Goal: Task Accomplishment & Management: Manage account settings

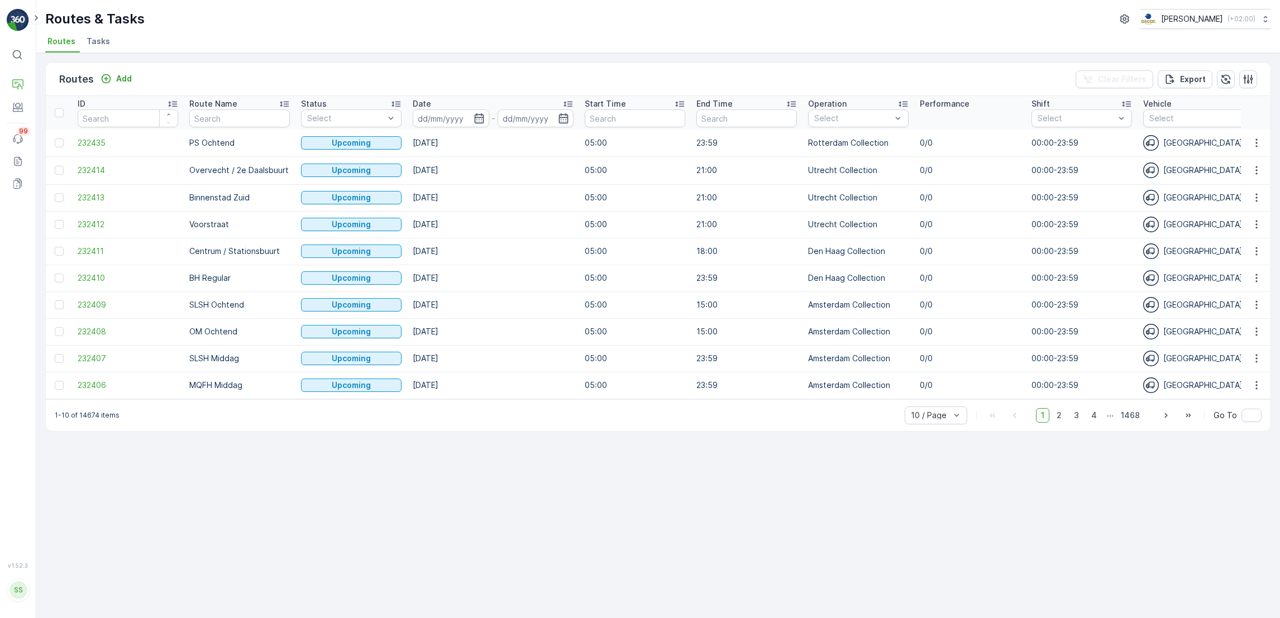
click at [58, 39] on span "Routes" at bounding box center [61, 41] width 28 height 11
click at [103, 46] on span "Tasks" at bounding box center [98, 41] width 23 height 11
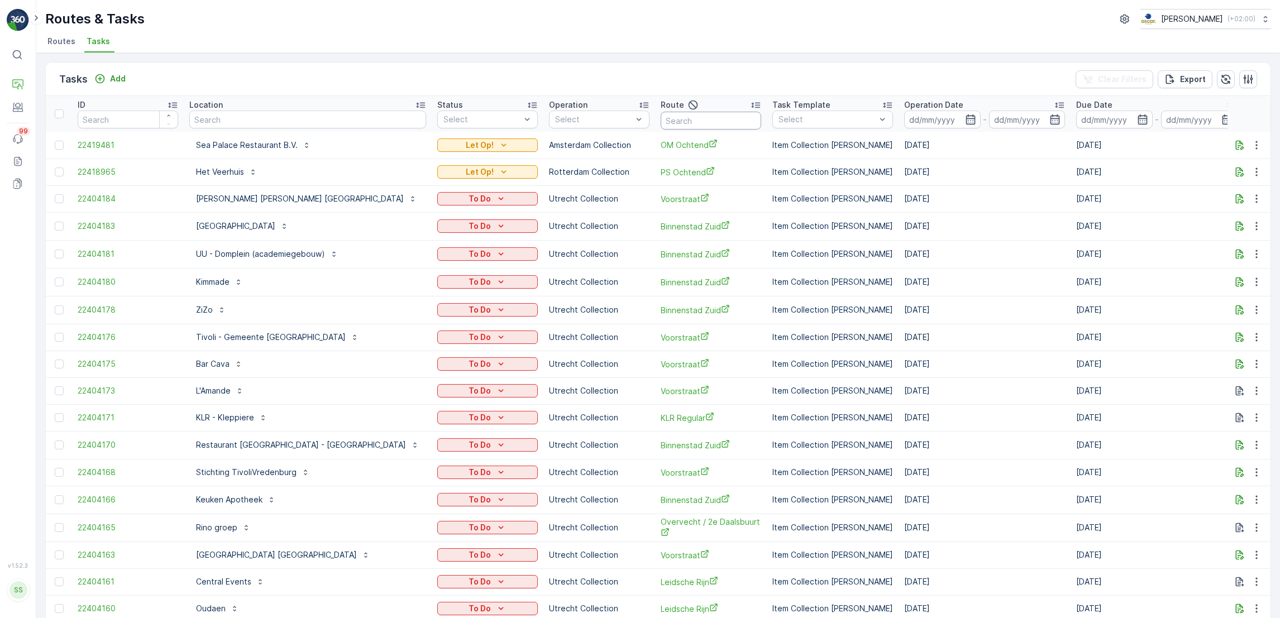
click at [661, 122] on input "text" at bounding box center [711, 121] width 101 height 18
type input "mq"
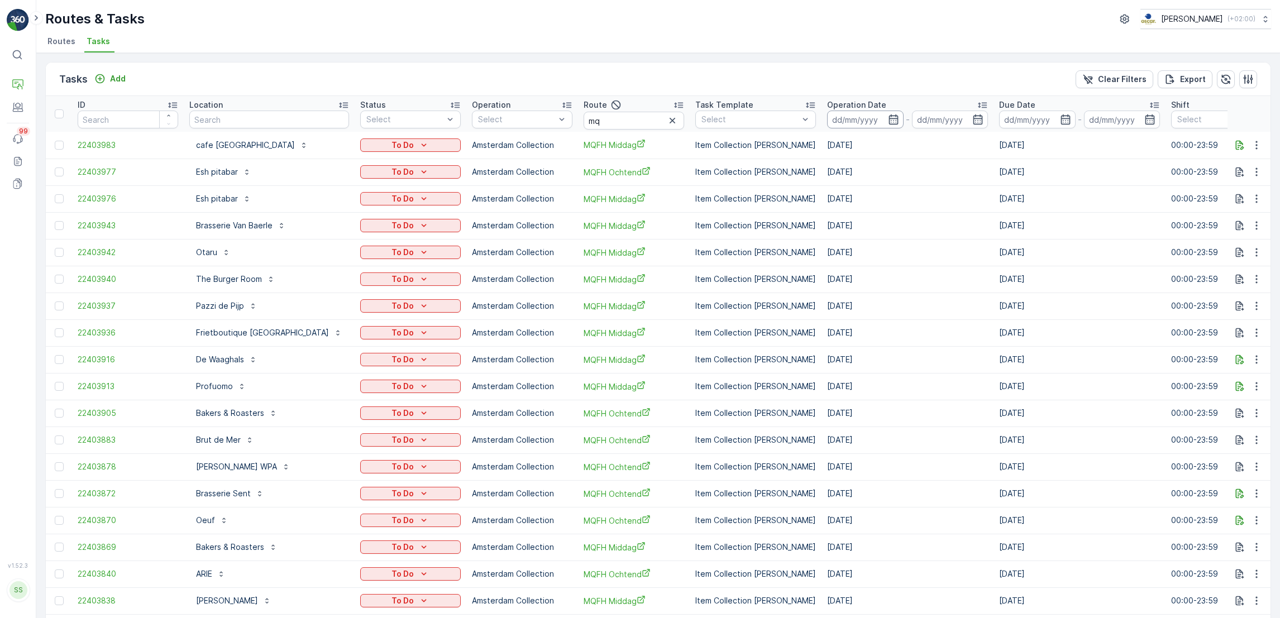
click at [850, 120] on input at bounding box center [865, 120] width 77 height 18
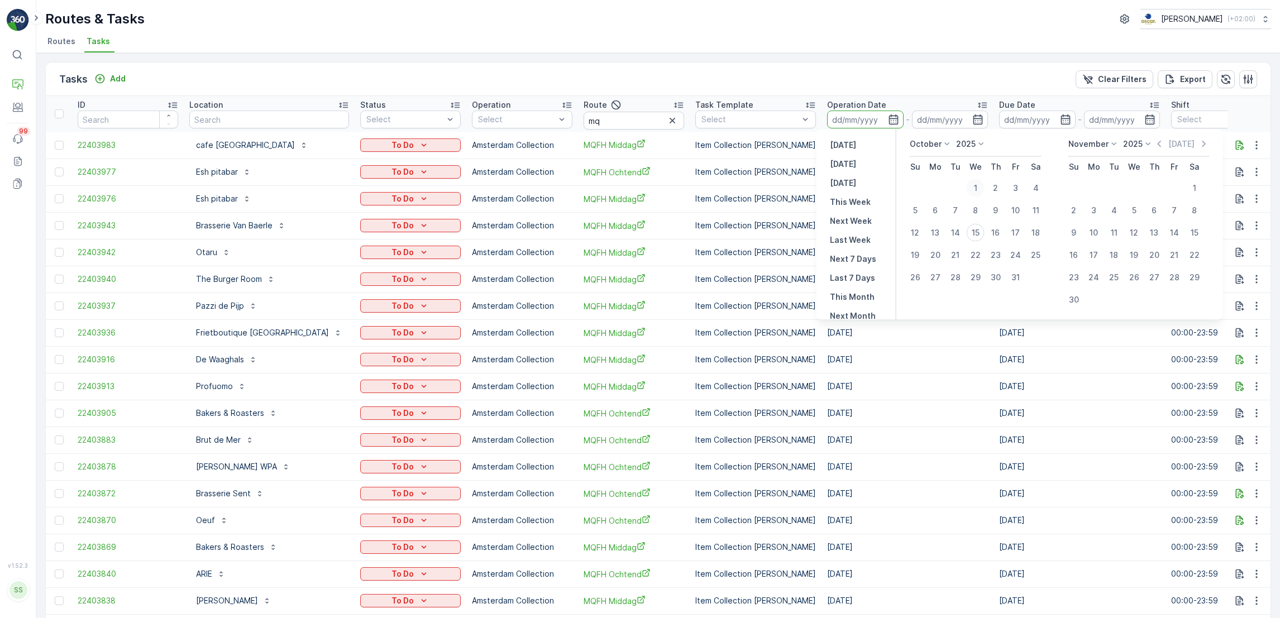
click at [976, 187] on div "1" at bounding box center [976, 188] width 18 height 18
type input "01.10.2025"
click at [974, 208] on div "8" at bounding box center [976, 211] width 18 height 18
type input "08.10.2025"
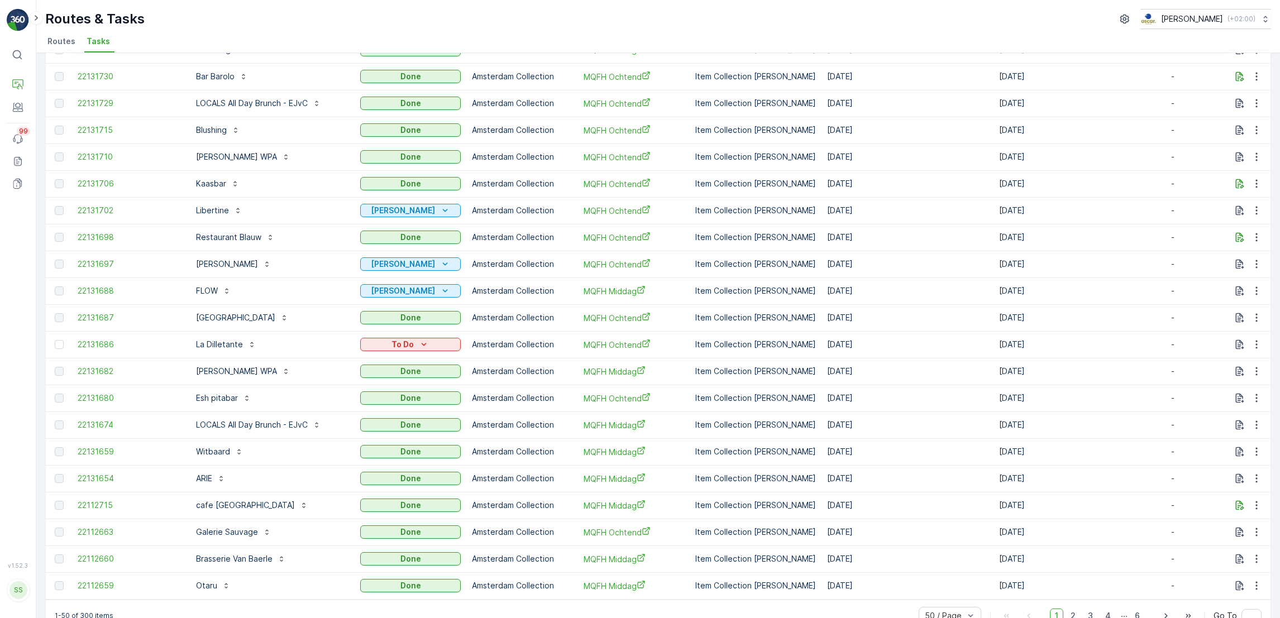
scroll to position [900, 0]
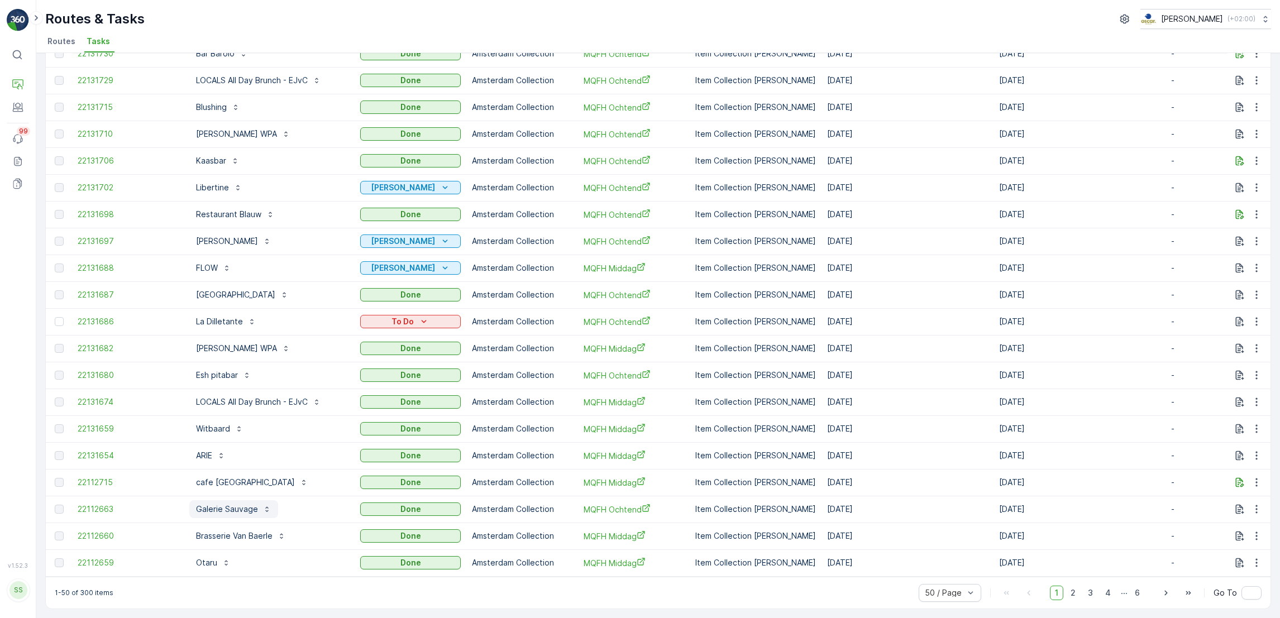
click at [243, 509] on p "Galerie Sauvage" at bounding box center [227, 509] width 62 height 11
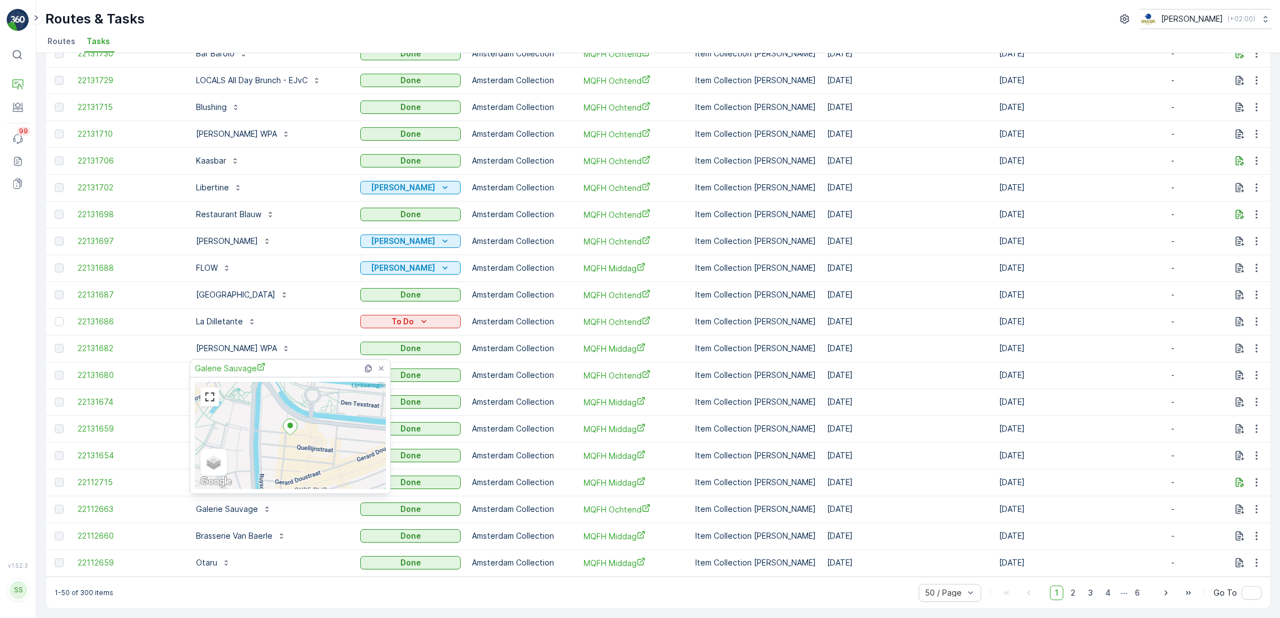
click at [289, 428] on ellipse at bounding box center [291, 426] width 6 height 6
click at [220, 368] on span "Galerie Sauvage" at bounding box center [230, 368] width 71 height 12
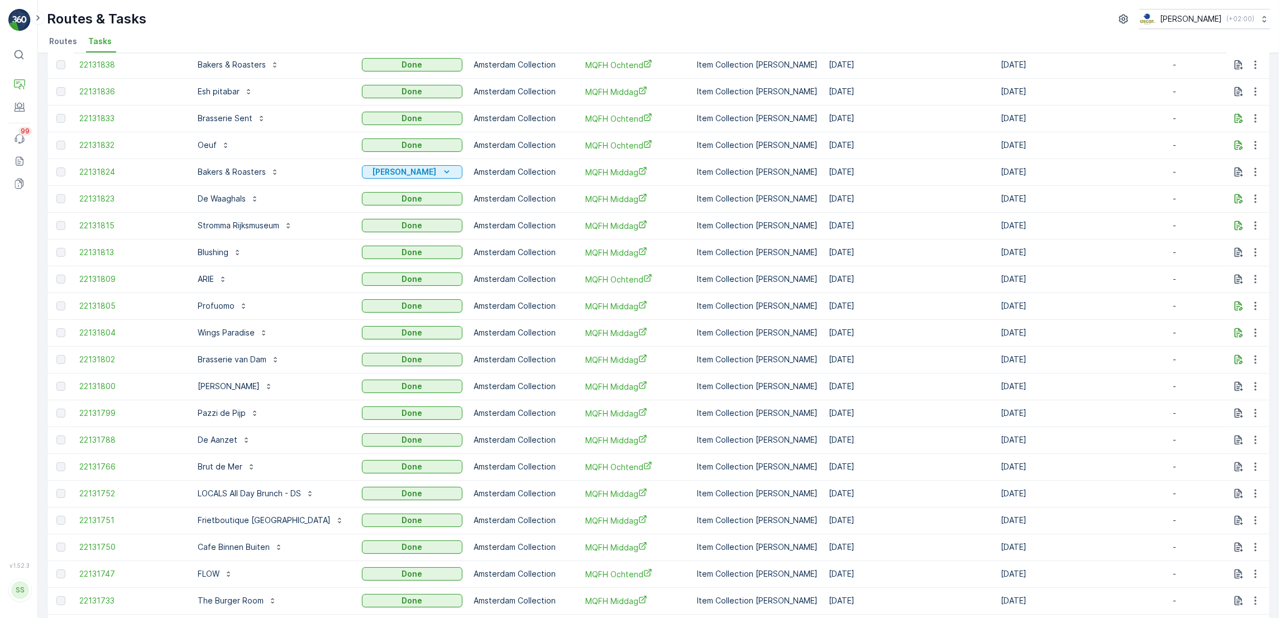
scroll to position [260, 0]
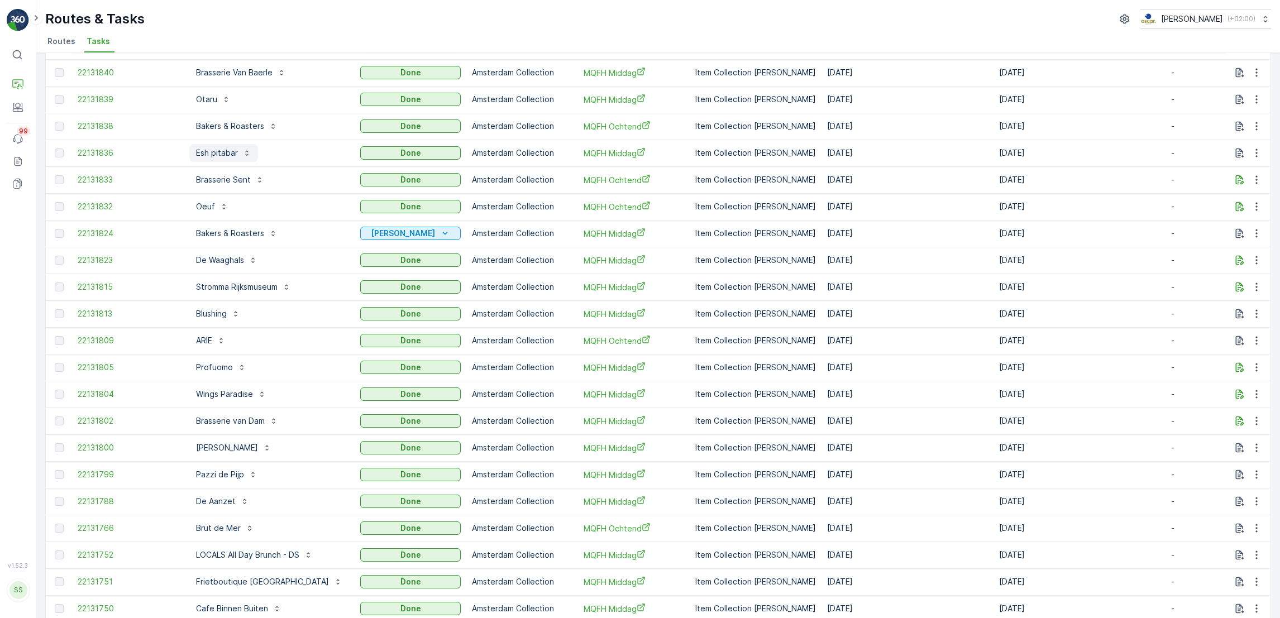
click at [220, 155] on p "Esh pitabar" at bounding box center [217, 152] width 42 height 11
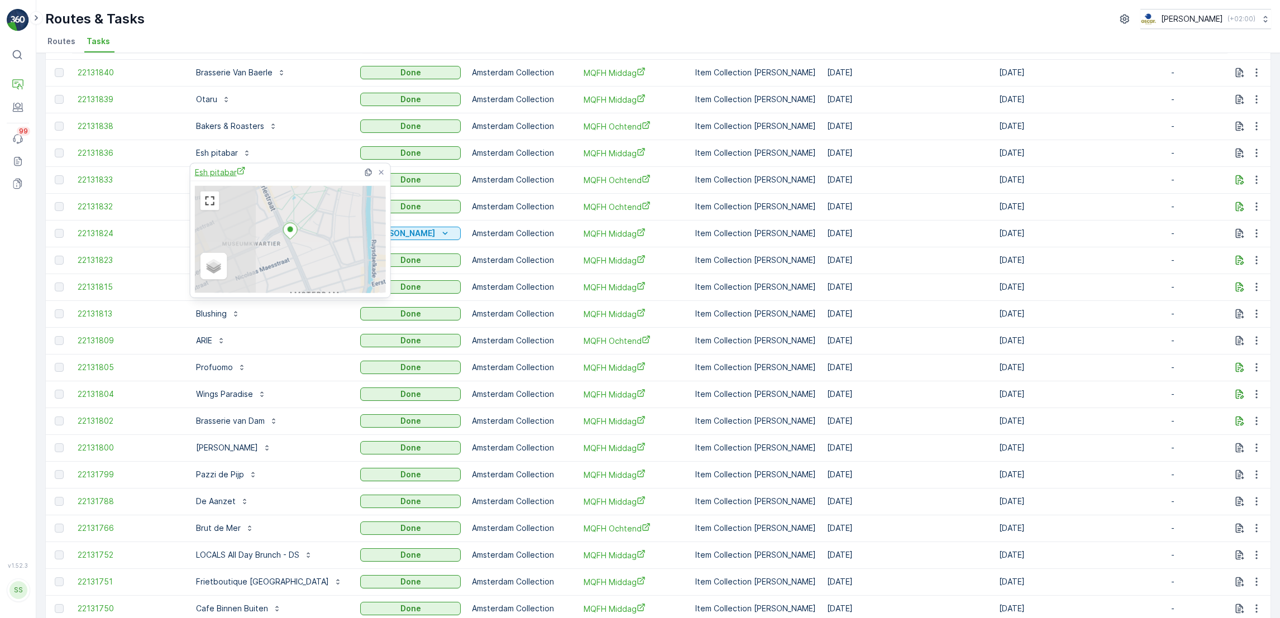
click at [223, 167] on span "Esh pitabar" at bounding box center [220, 172] width 51 height 12
click at [322, 46] on ul "Routes Tasks" at bounding box center [653, 43] width 1217 height 19
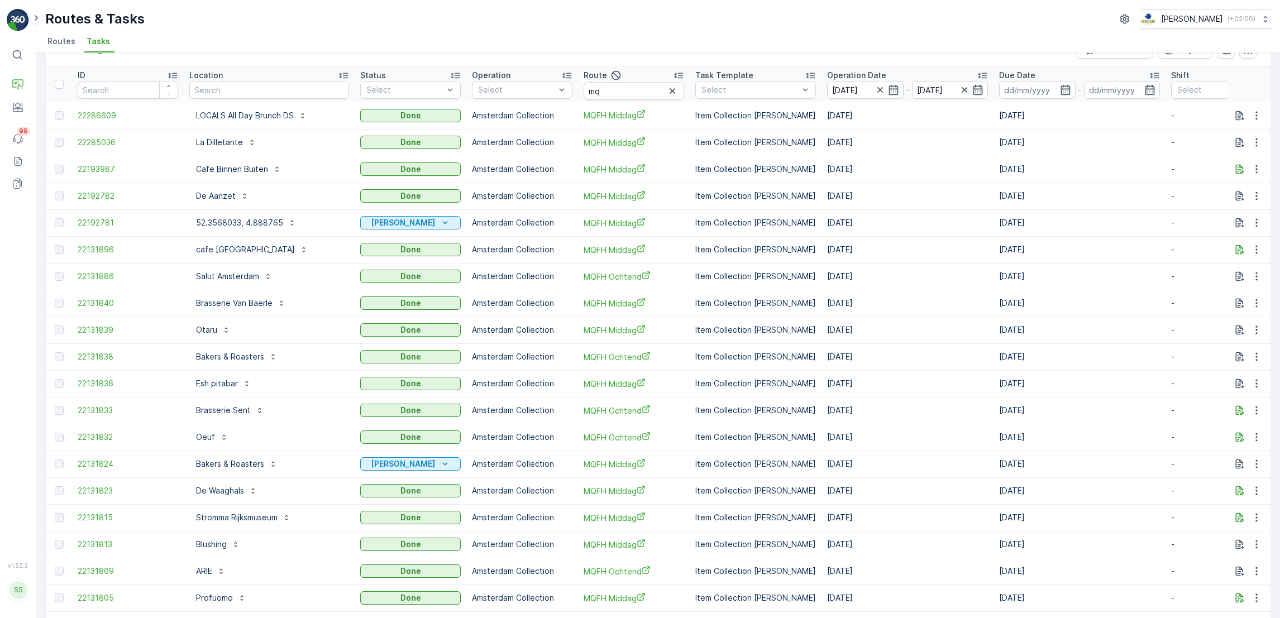
scroll to position [0, 0]
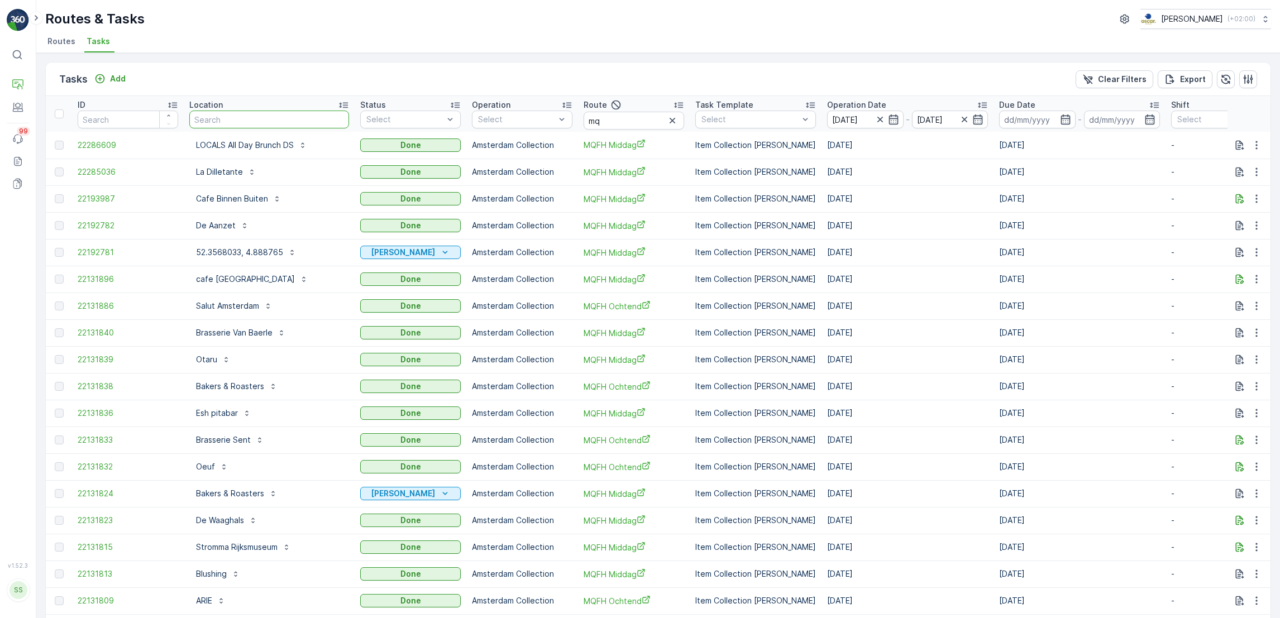
click at [251, 118] on input "text" at bounding box center [269, 120] width 160 height 18
type input "WIT\"
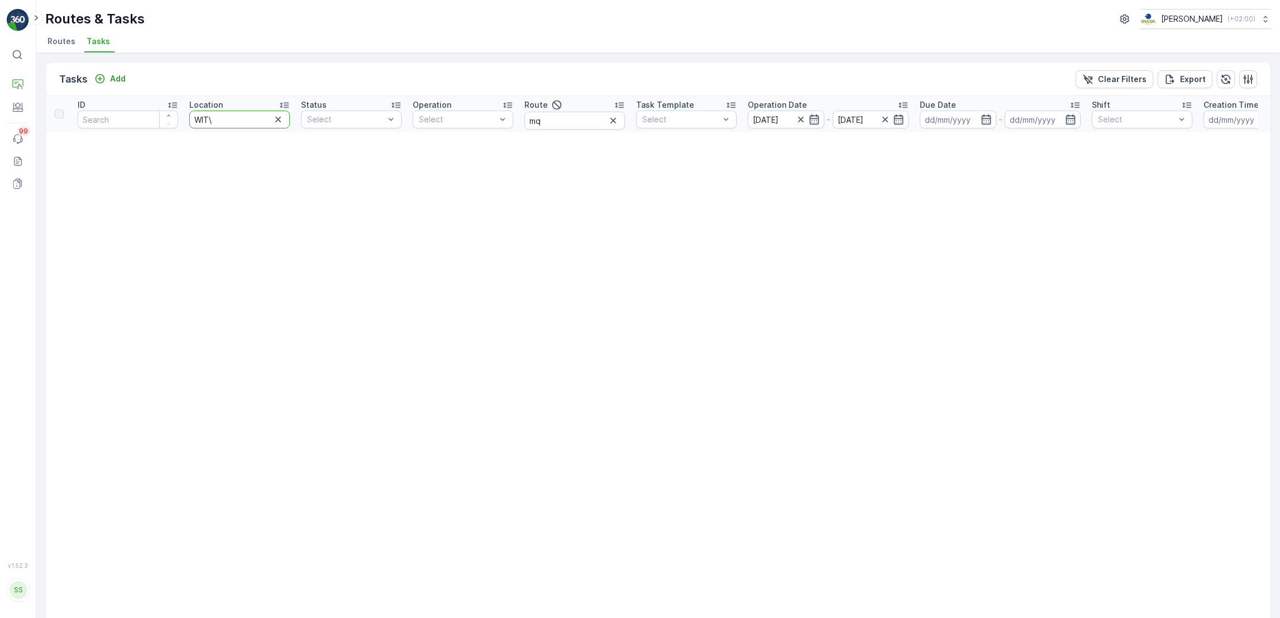
click at [247, 120] on input "WIT\" at bounding box center [239, 120] width 101 height 18
type input "WIT"
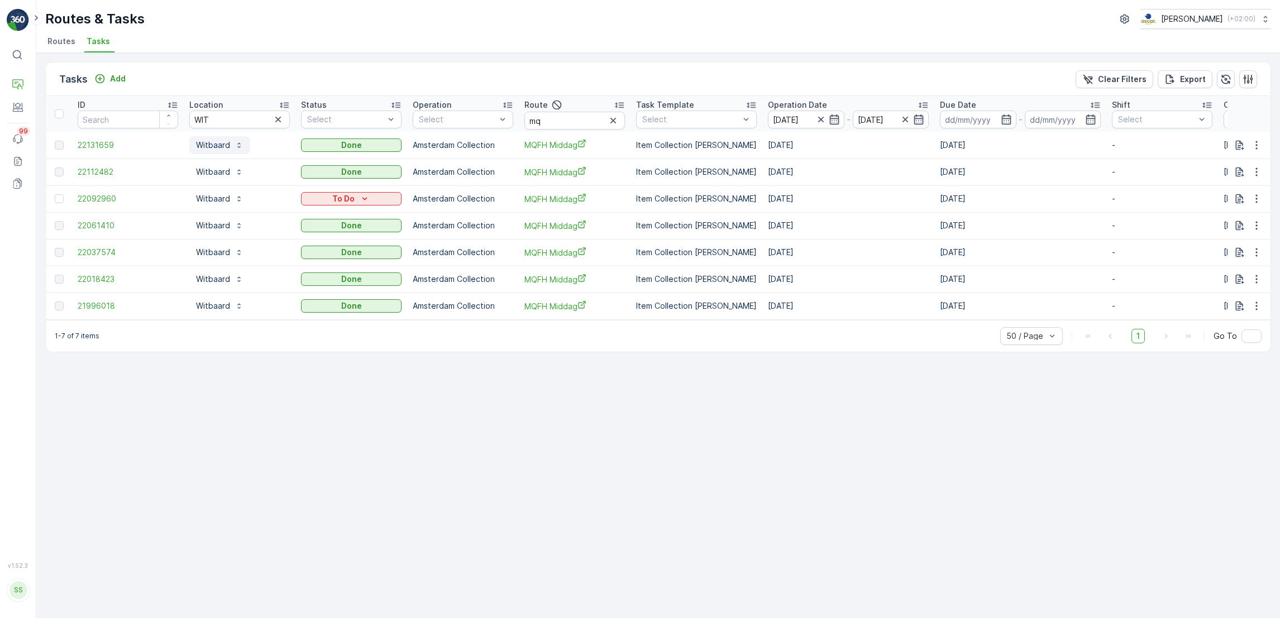
click at [223, 144] on p "Witbaard" at bounding box center [213, 145] width 34 height 11
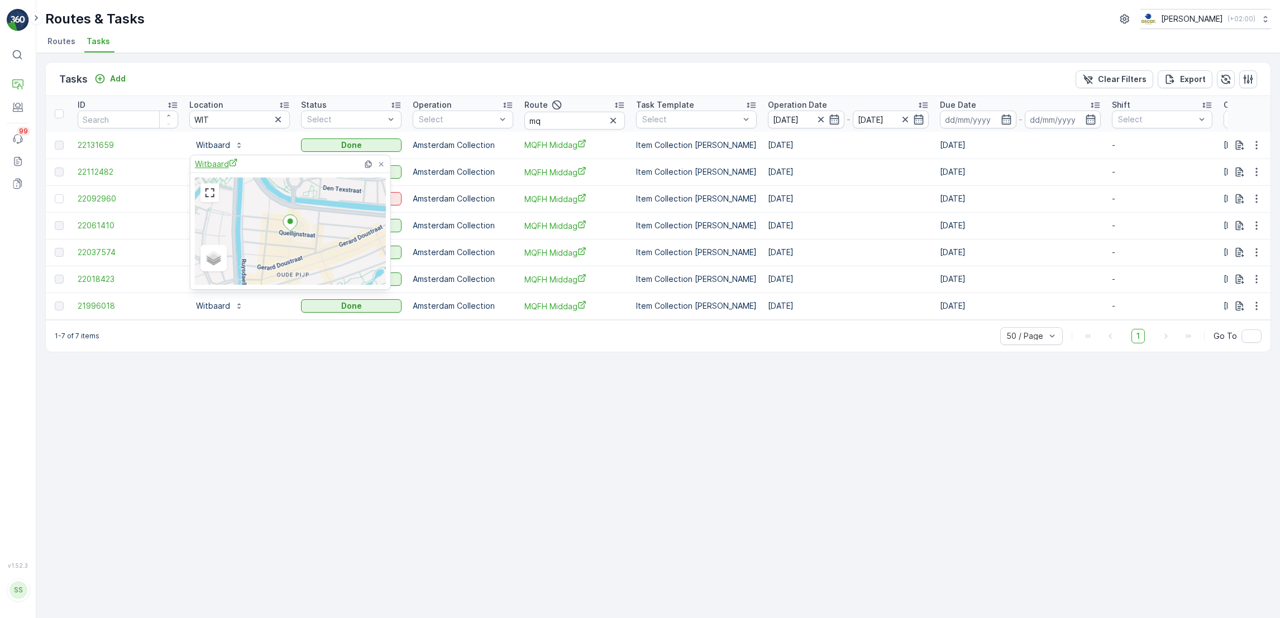
click at [223, 165] on span "Witbaard" at bounding box center [216, 164] width 43 height 12
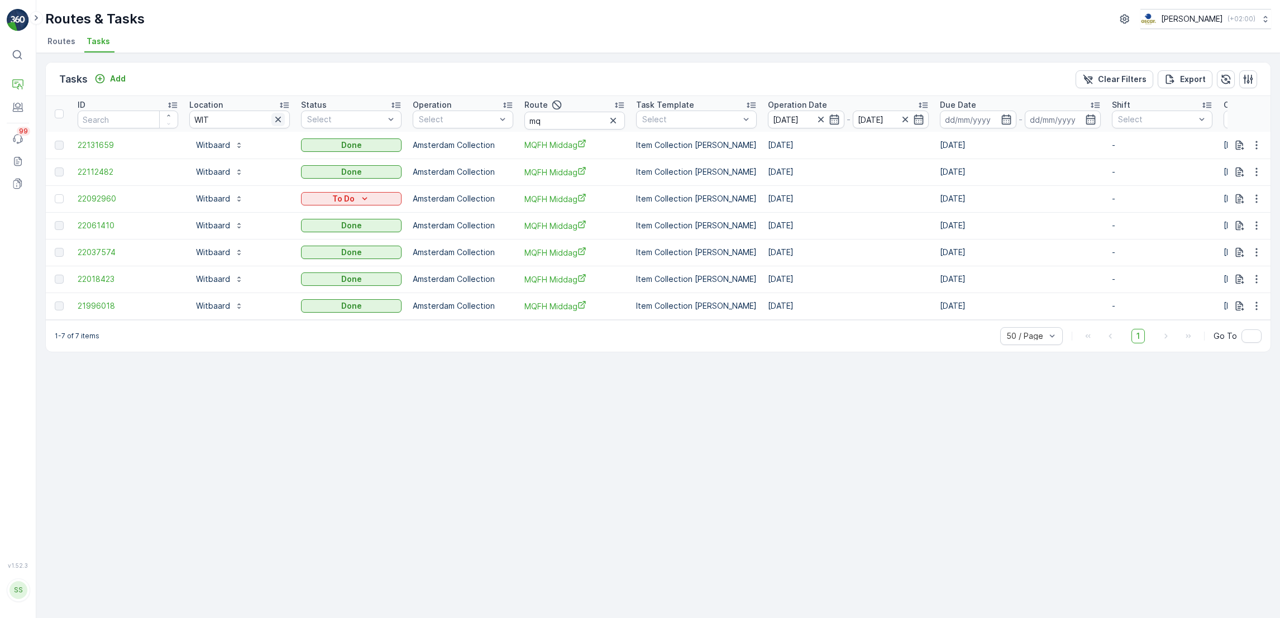
click at [280, 123] on icon "button" at bounding box center [278, 119] width 11 height 11
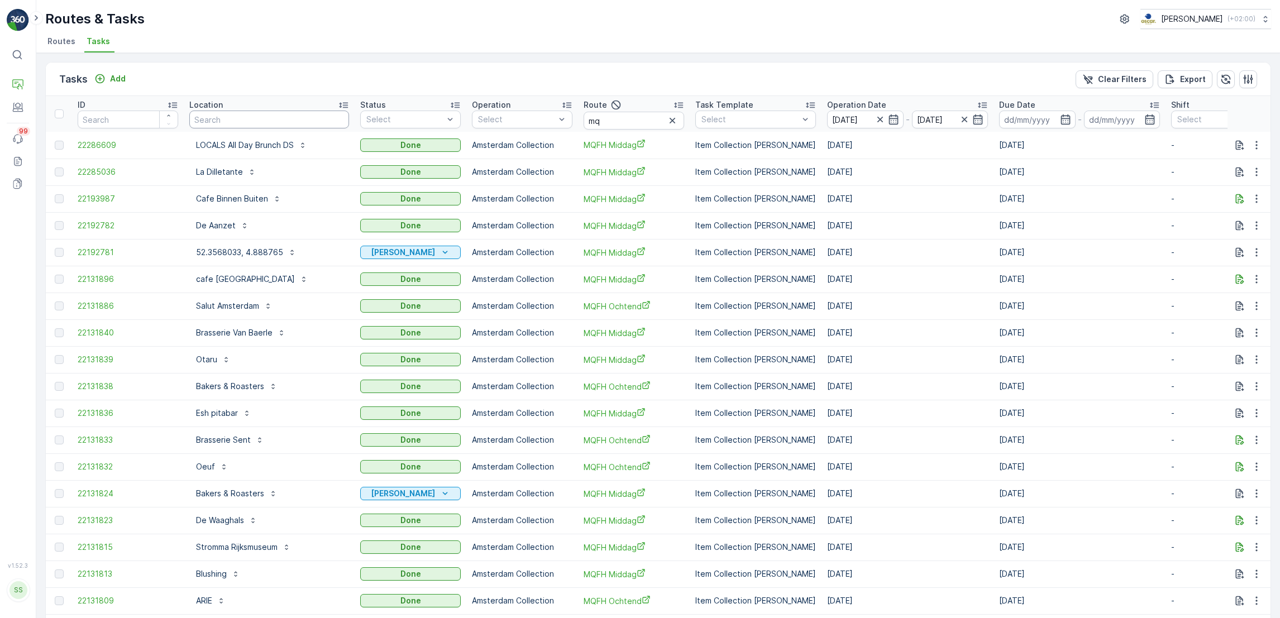
click at [250, 121] on input "text" at bounding box center [269, 120] width 160 height 18
type input "ari"
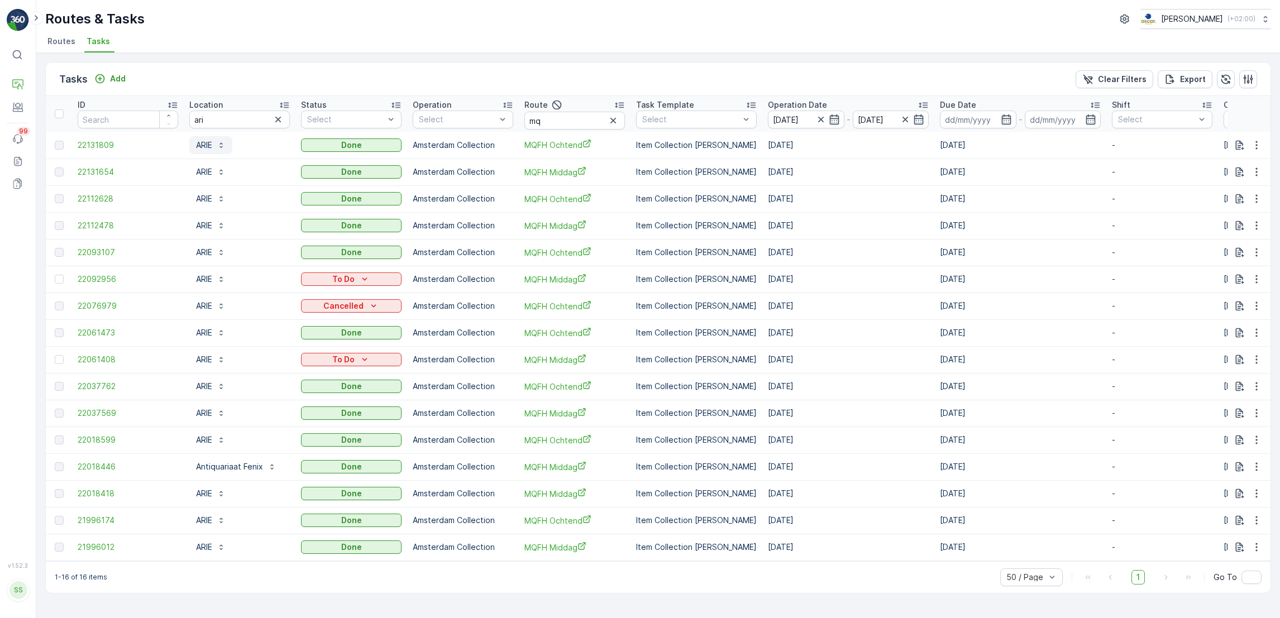
click at [212, 147] on p "ARIE" at bounding box center [204, 145] width 16 height 11
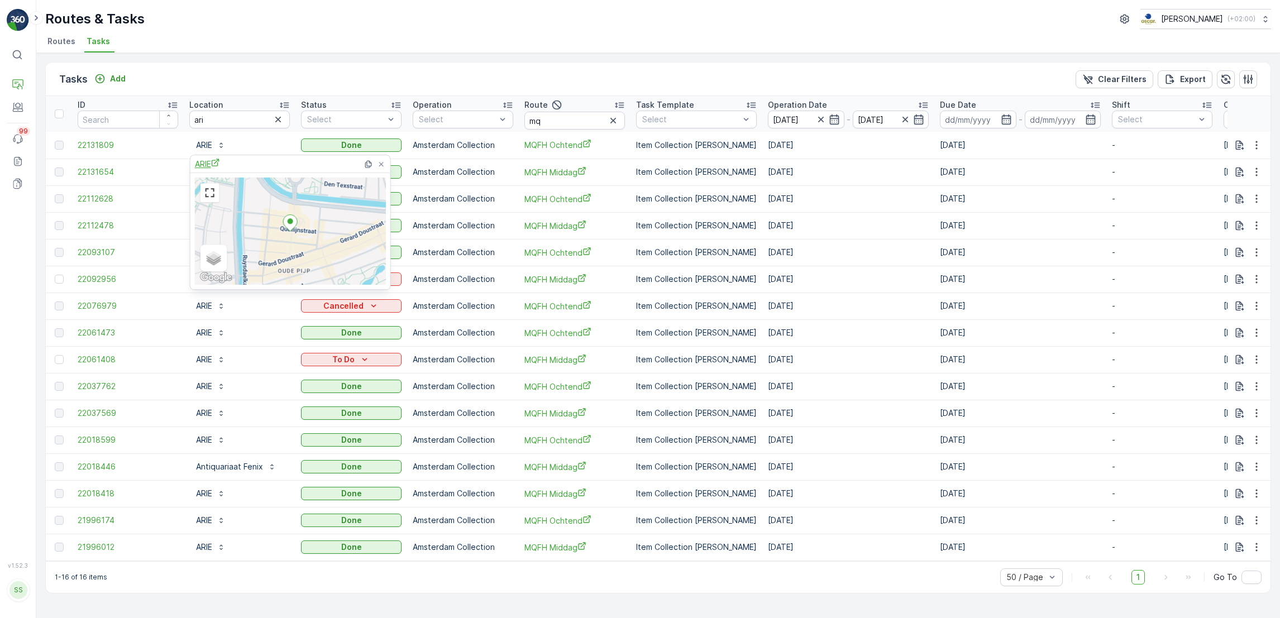
click at [207, 164] on span "ARIE" at bounding box center [207, 164] width 25 height 12
click at [280, 123] on icon "button" at bounding box center [278, 119] width 11 height 11
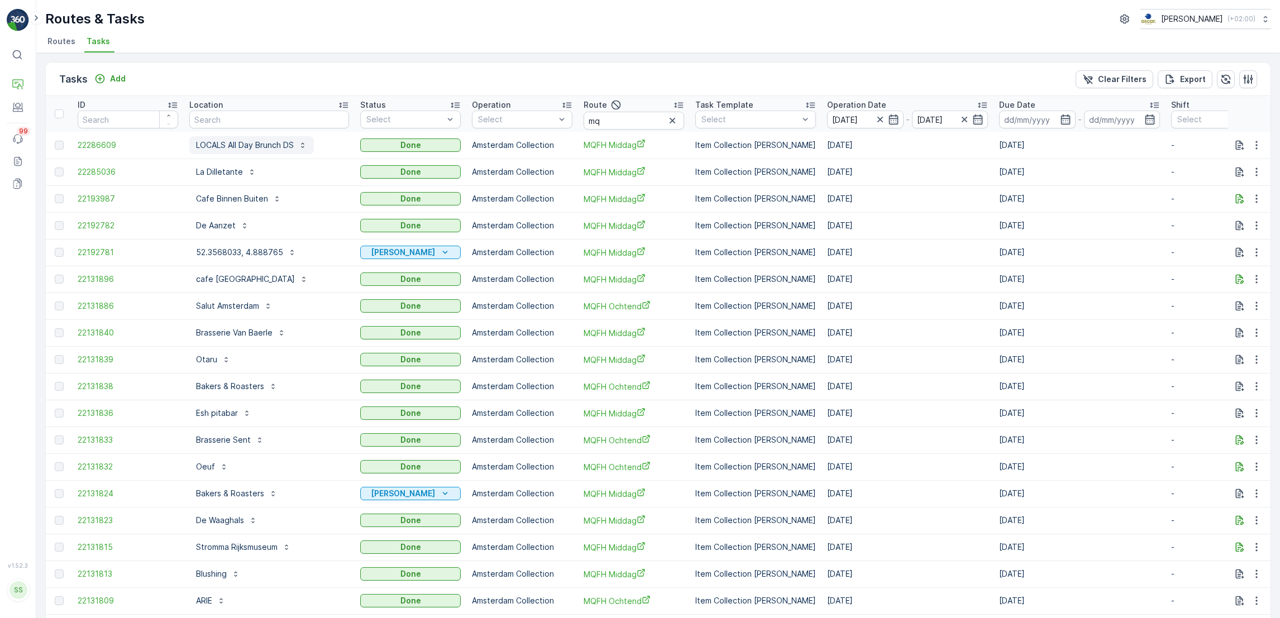
click at [270, 148] on p "LOCALS All Day Brunch DS" at bounding box center [245, 145] width 98 height 11
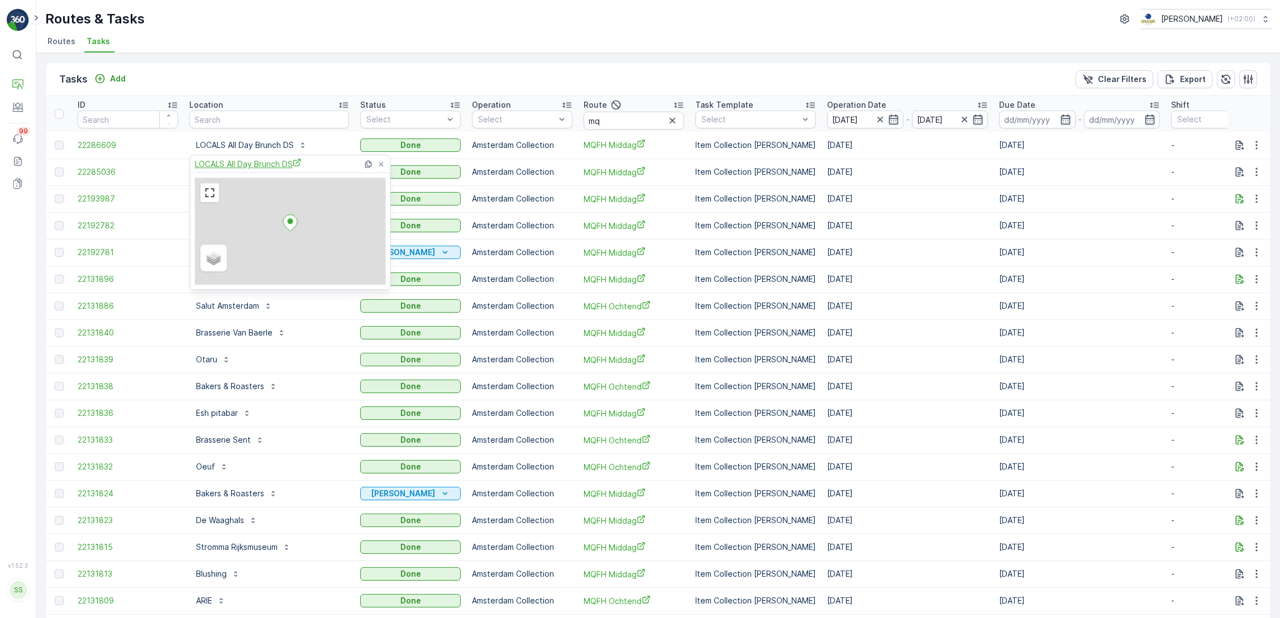
click at [231, 168] on span "LOCALS All Day Brunch DS" at bounding box center [248, 164] width 107 height 12
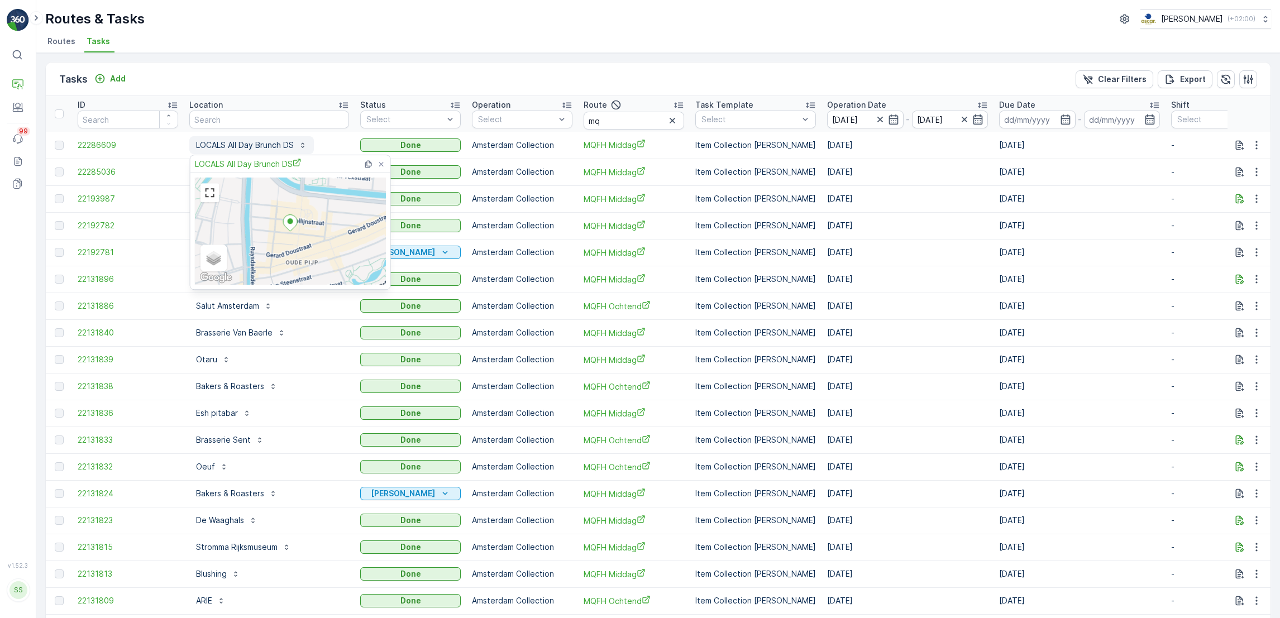
click at [284, 143] on p "LOCALS All Day Brunch DS" at bounding box center [245, 145] width 98 height 11
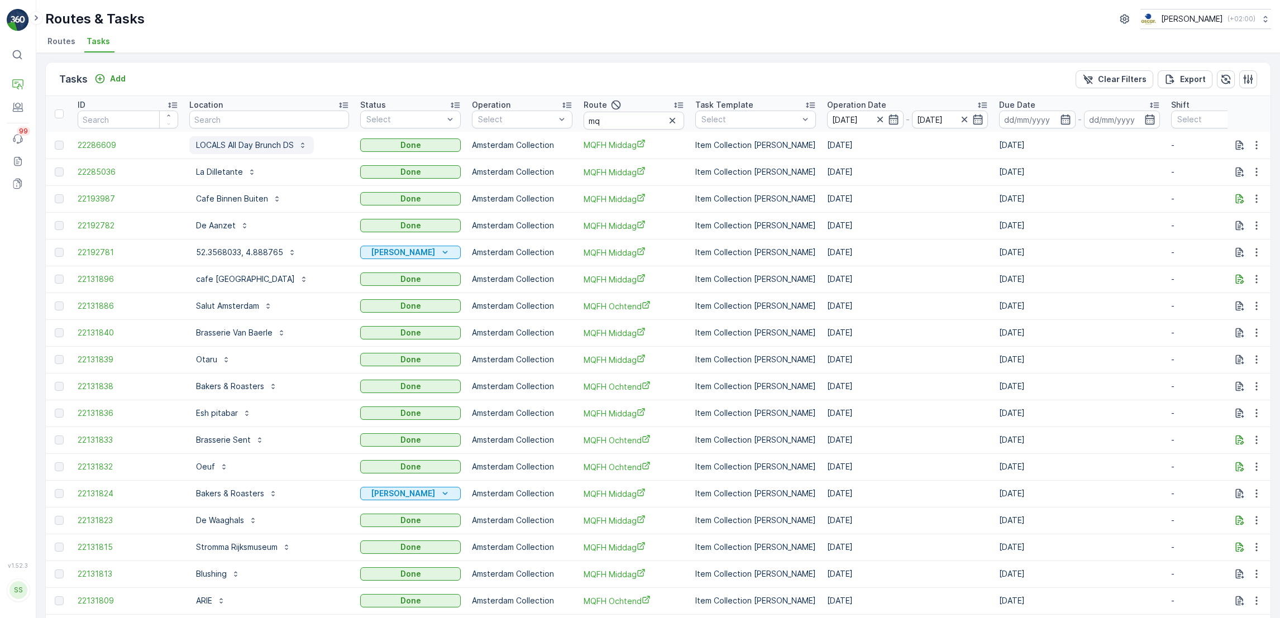
click at [237, 146] on p "LOCALS All Day Brunch DS" at bounding box center [245, 145] width 98 height 11
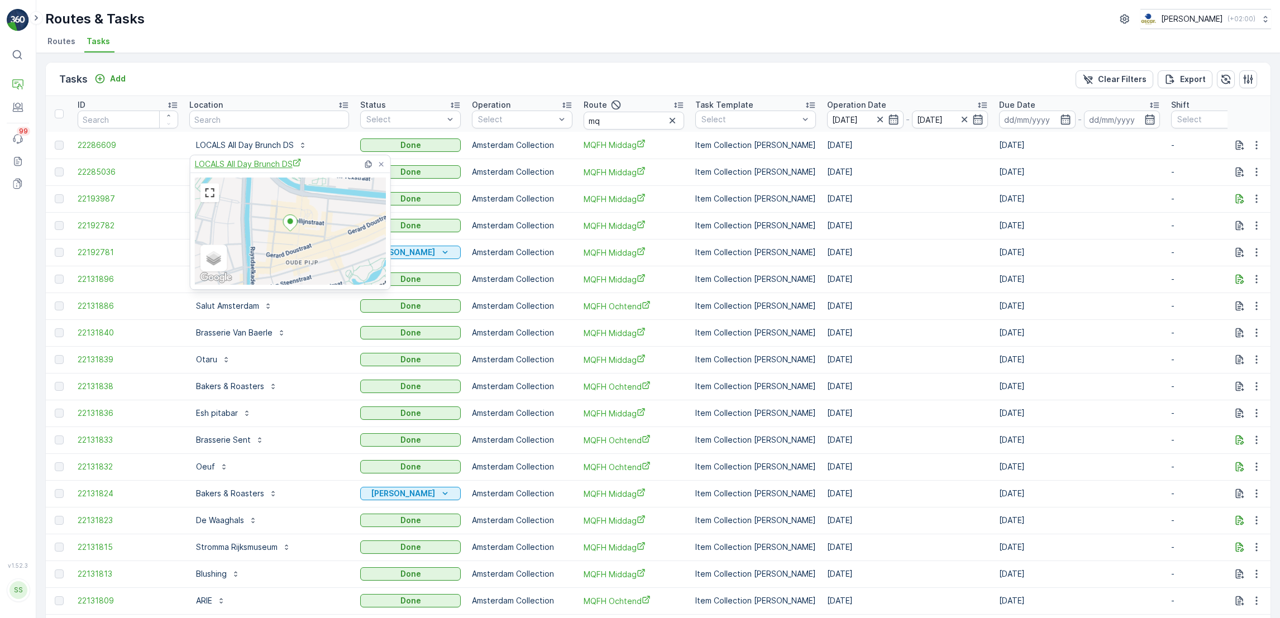
click at [237, 163] on span "LOCALS All Day Brunch DS" at bounding box center [248, 164] width 107 height 12
click at [296, 82] on div "Tasks Add Clear Filters Export" at bounding box center [658, 80] width 1225 height 34
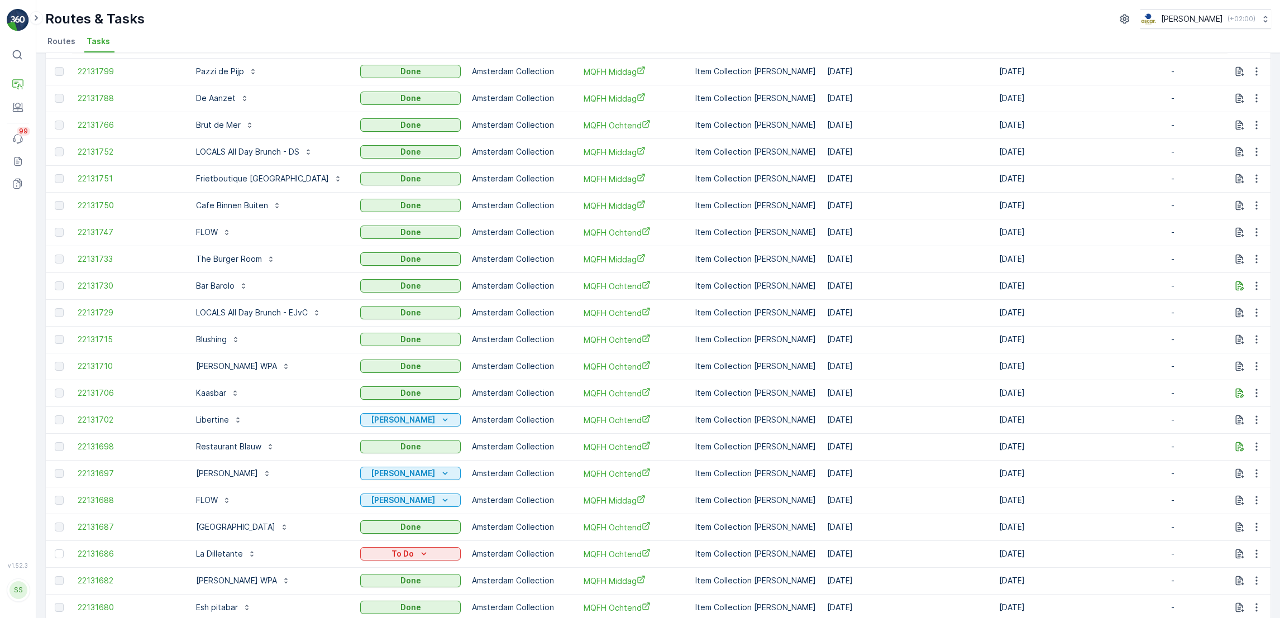
scroll to position [684, 0]
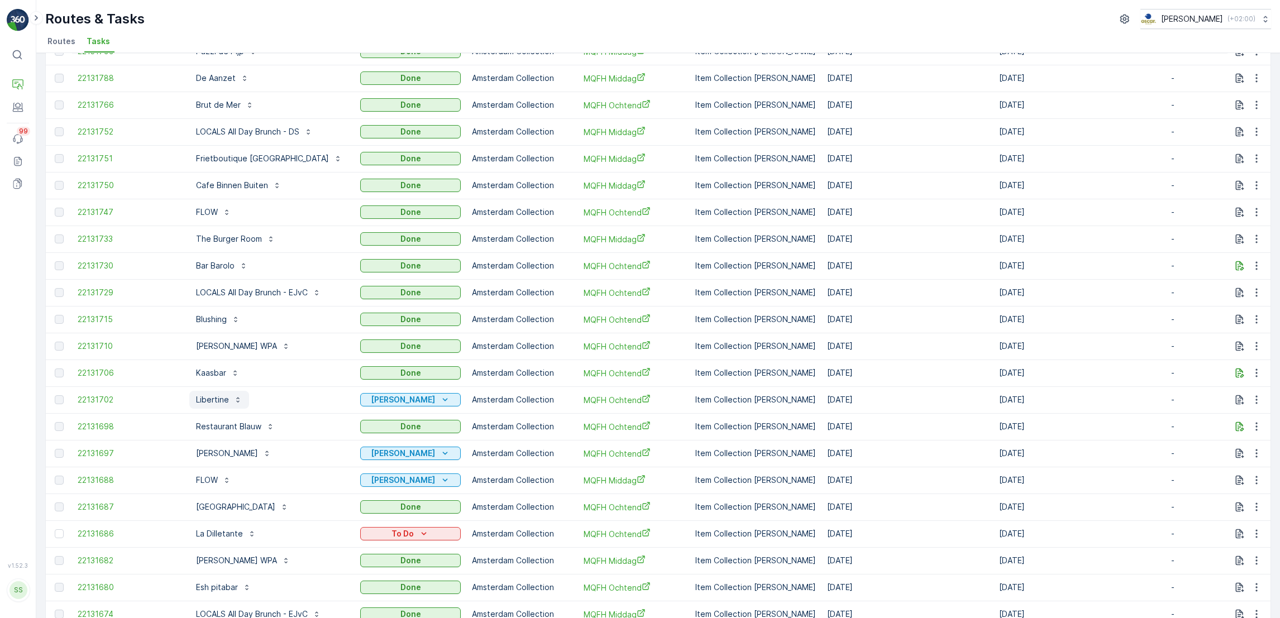
click at [213, 396] on p "Libertine" at bounding box center [212, 399] width 33 height 11
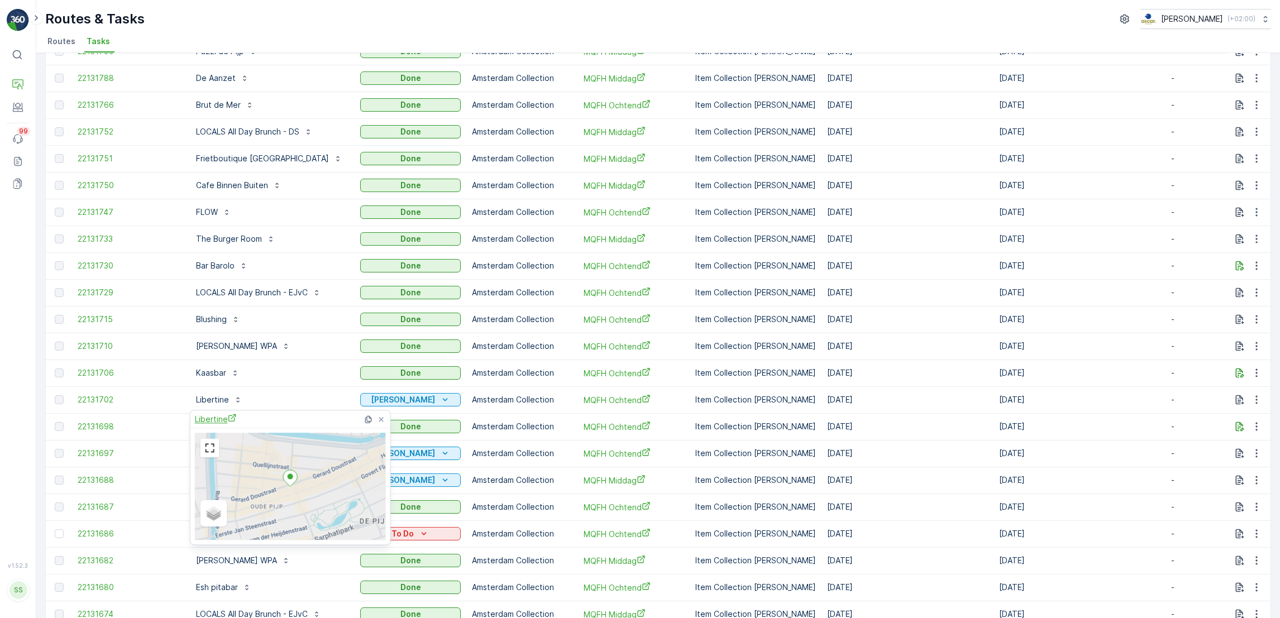
click at [212, 422] on span "Libertine" at bounding box center [216, 419] width 42 height 12
click at [282, 384] on td "Kaasbar" at bounding box center [269, 373] width 171 height 27
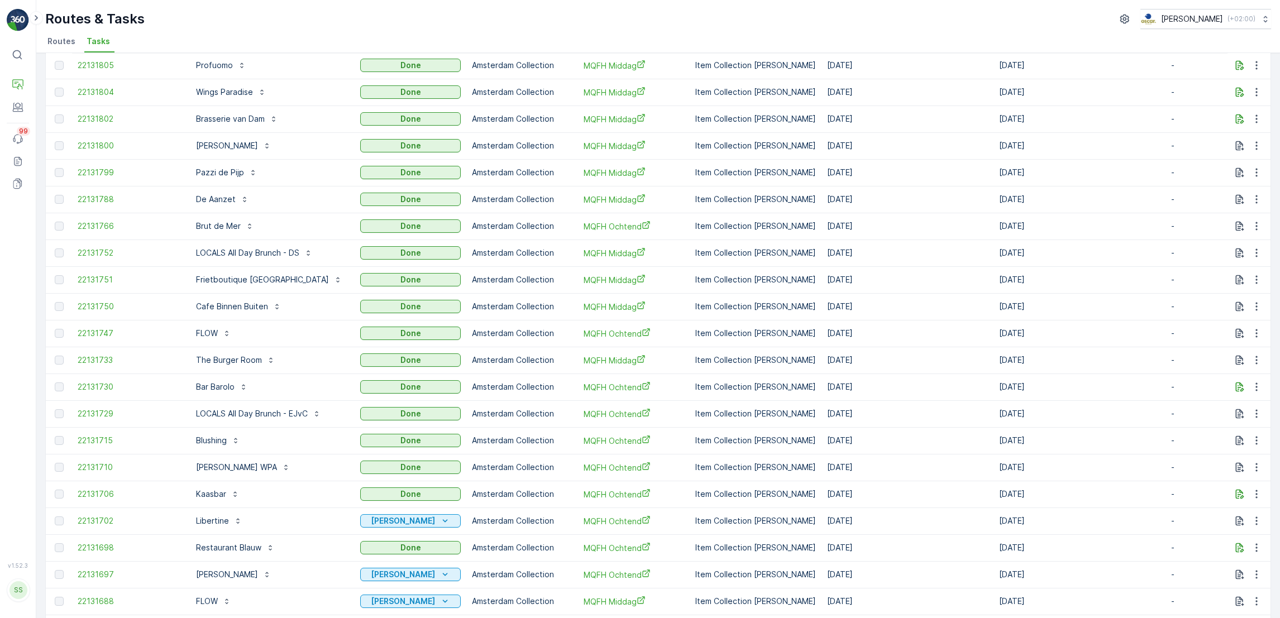
scroll to position [552, 0]
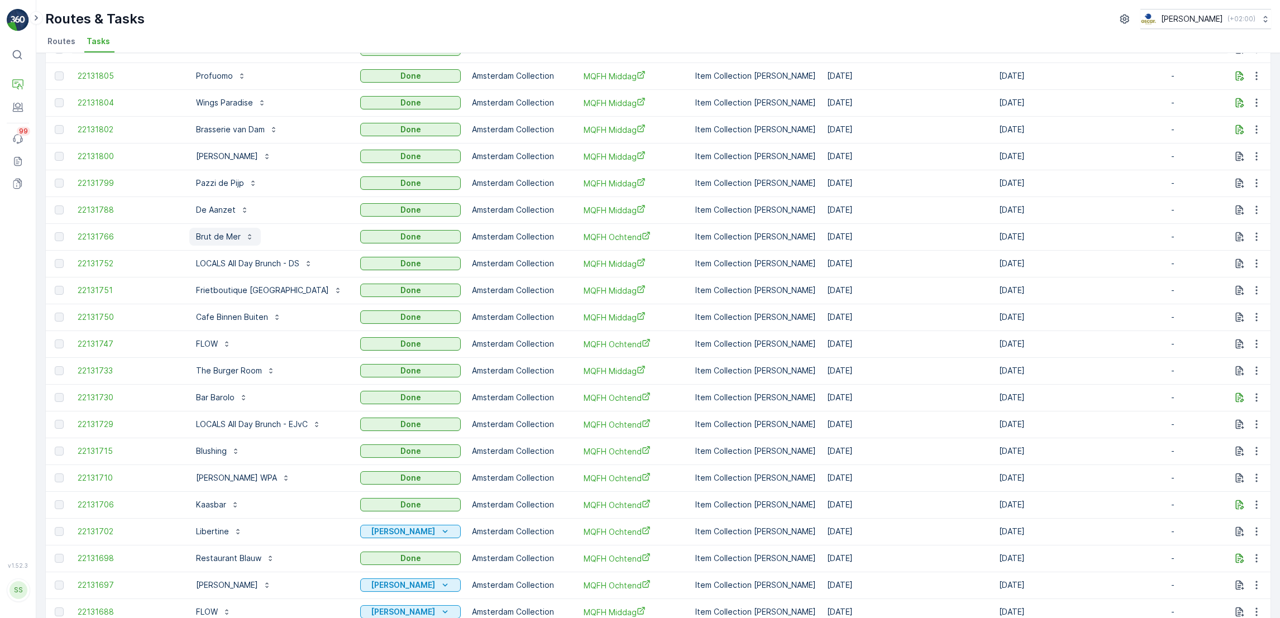
click at [206, 236] on p "Brut de Mer" at bounding box center [218, 236] width 45 height 11
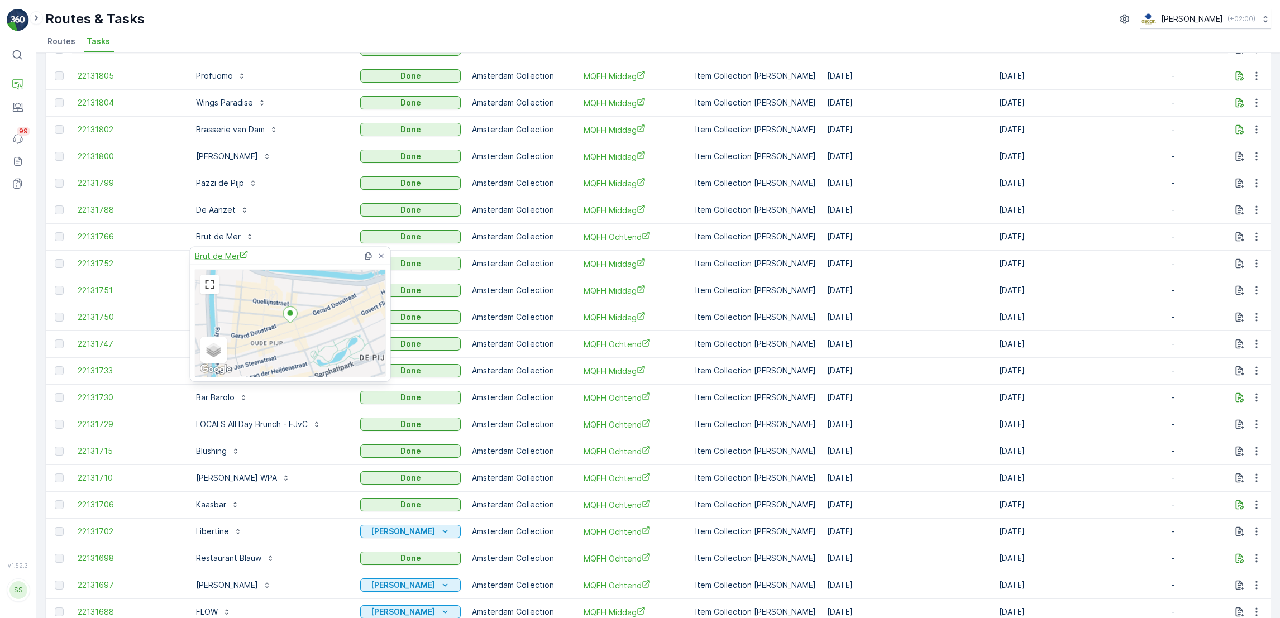
click at [226, 257] on span "Brut de Mer" at bounding box center [222, 256] width 54 height 12
click at [214, 258] on span "Brut de Mer" at bounding box center [222, 256] width 54 height 12
click at [269, 182] on div "Pazzi de Pijp" at bounding box center [269, 183] width 160 height 18
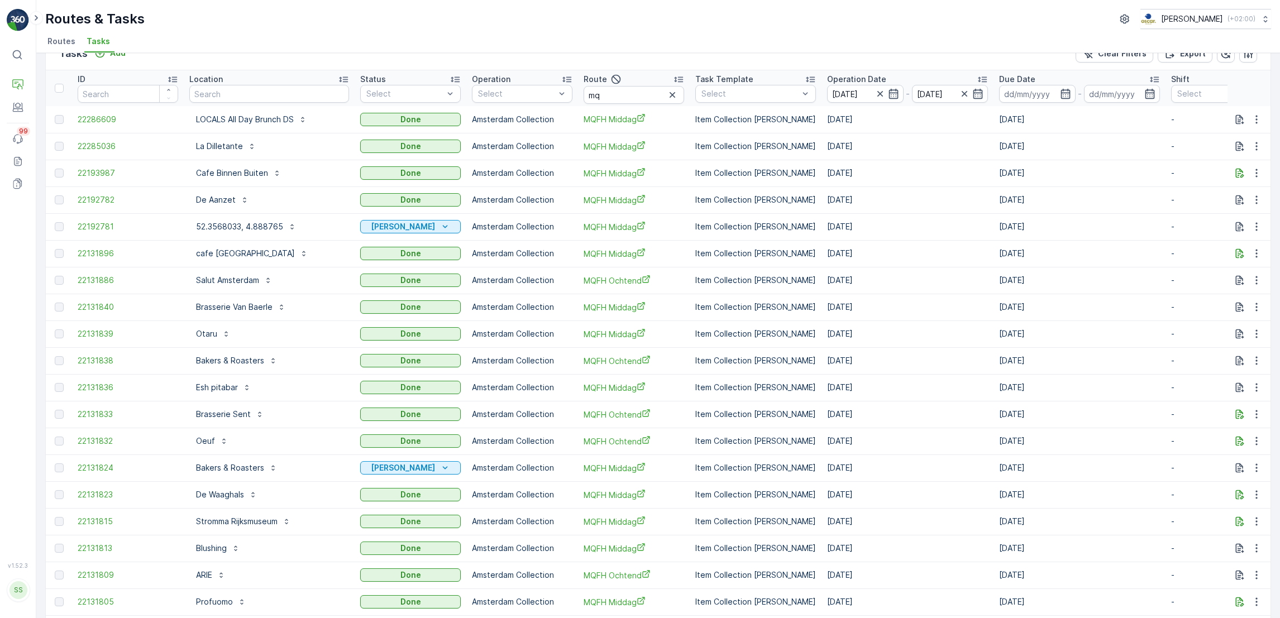
scroll to position [0, 0]
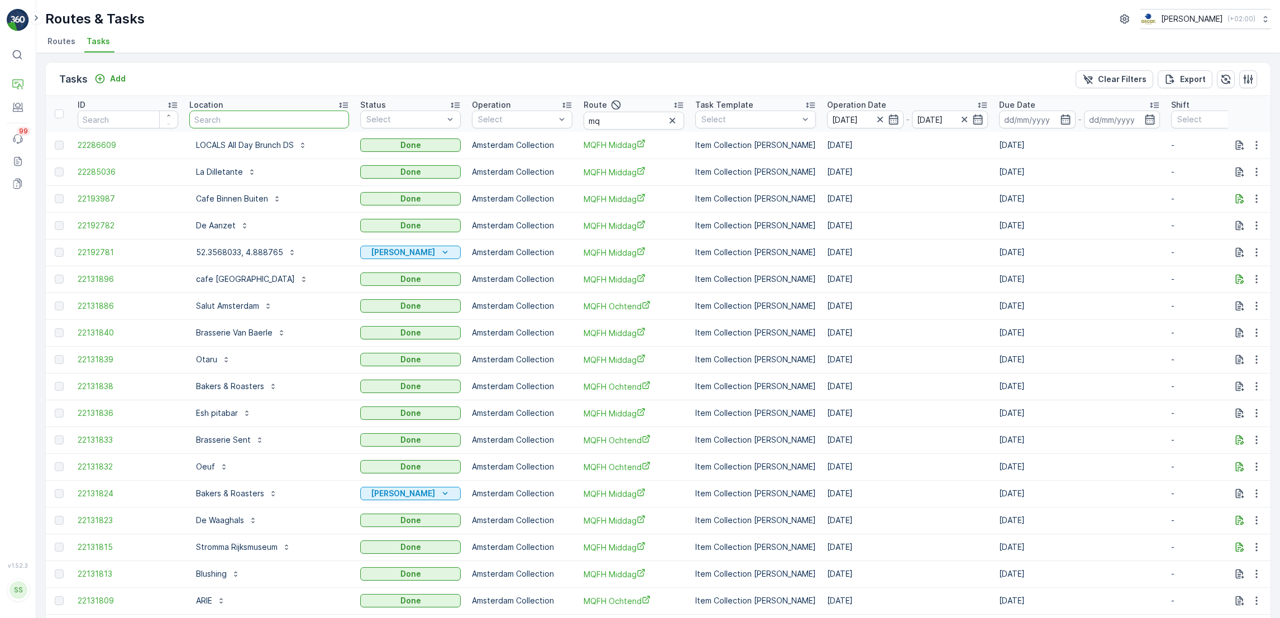
click at [322, 118] on input "text" at bounding box center [269, 120] width 160 height 18
type input "sal"
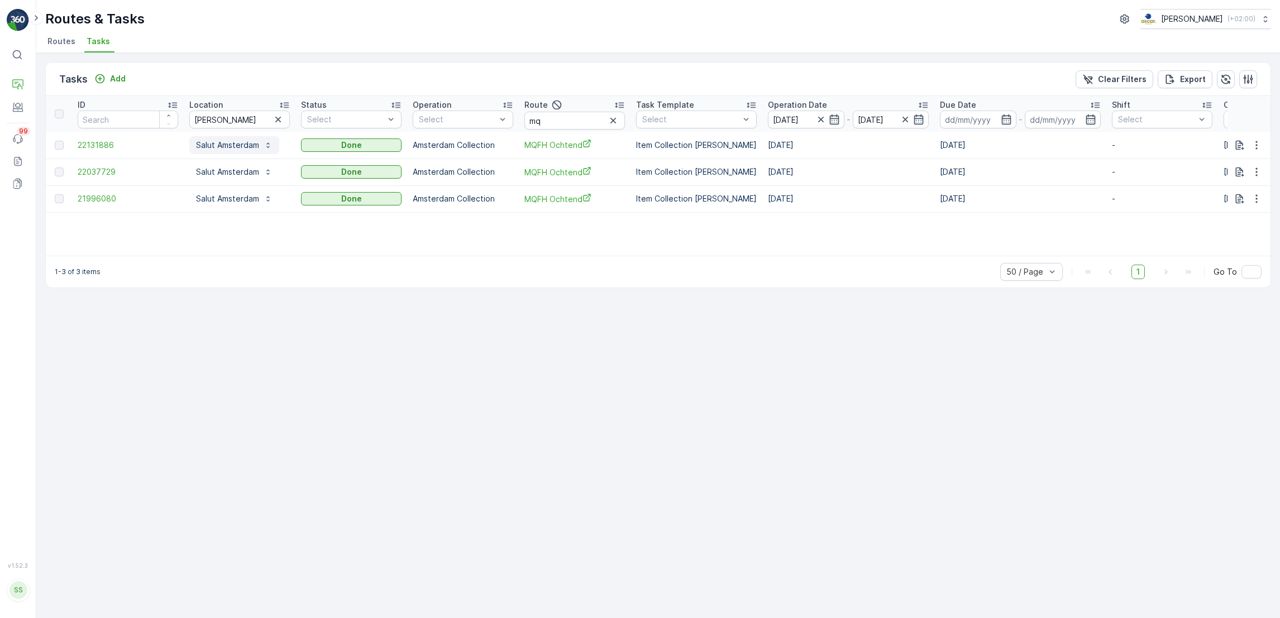
click at [233, 147] on p "Salut Amsterdam" at bounding box center [227, 145] width 63 height 11
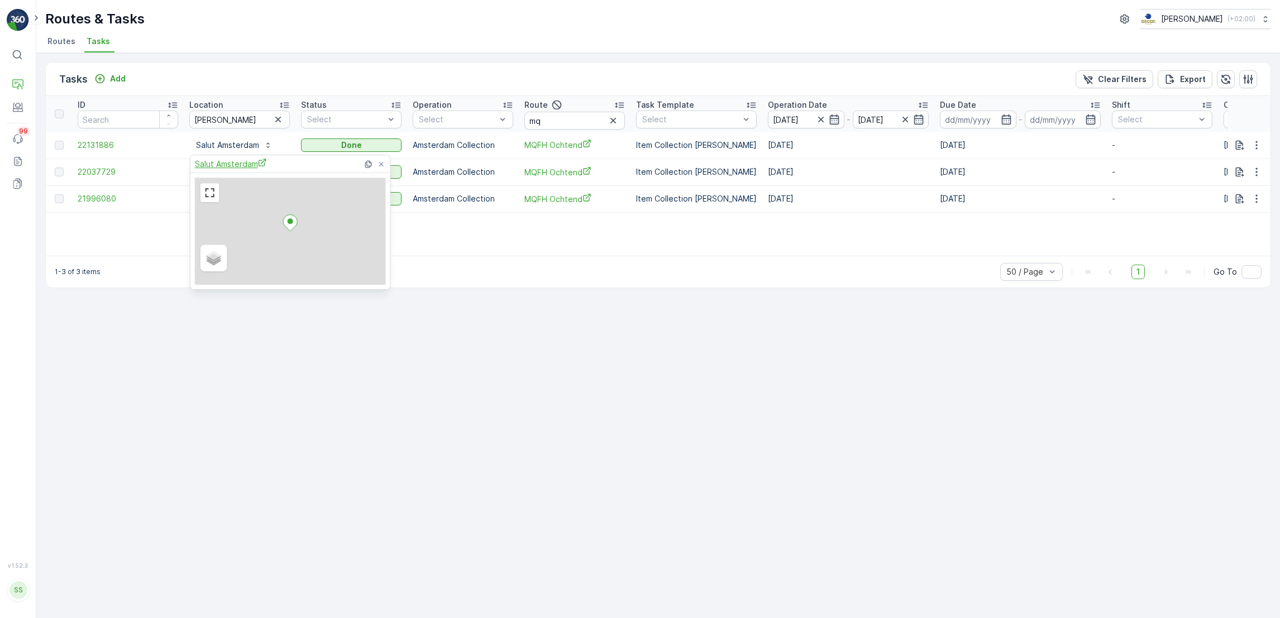
click at [239, 165] on span "Salut Amsterdam" at bounding box center [231, 164] width 72 height 12
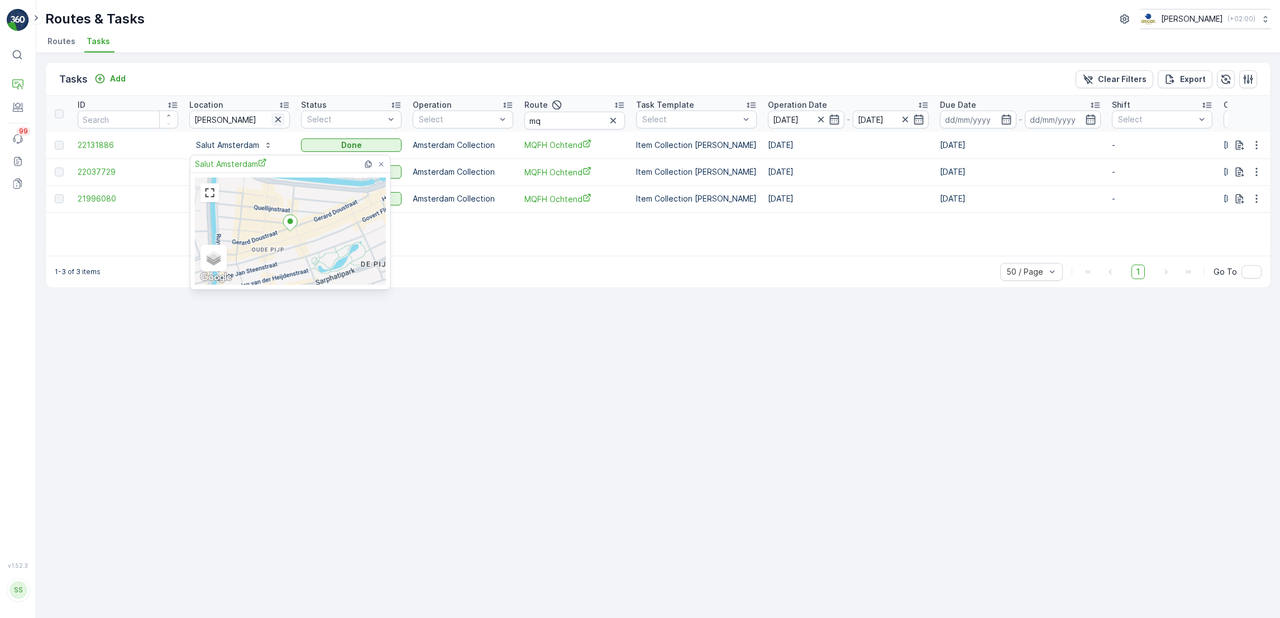
click at [280, 118] on icon "button" at bounding box center [278, 119] width 11 height 11
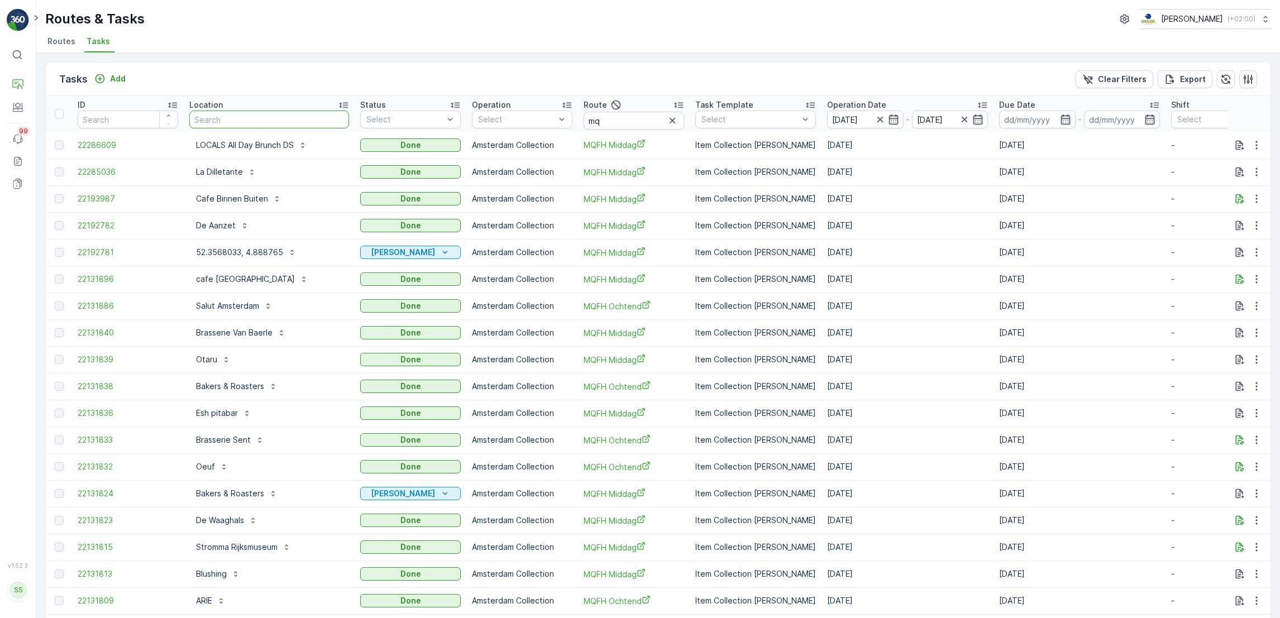
click at [250, 120] on input "text" at bounding box center [269, 120] width 160 height 18
type input "paz"
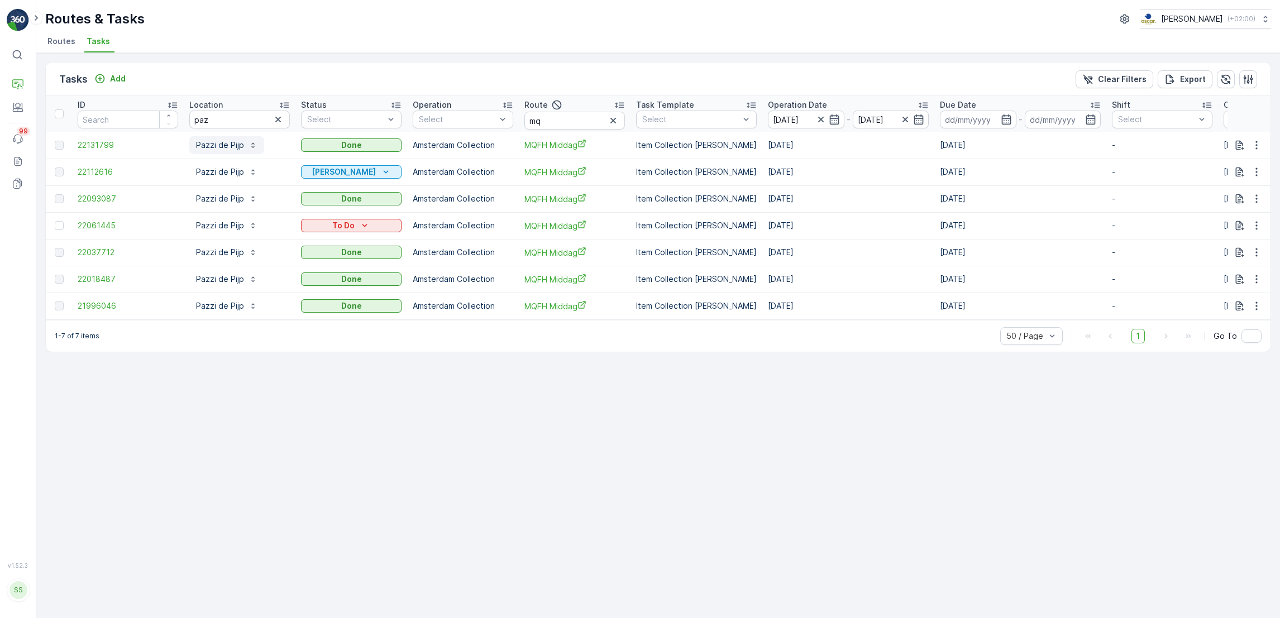
click at [236, 149] on p "Pazzi de Pijp" at bounding box center [220, 145] width 48 height 11
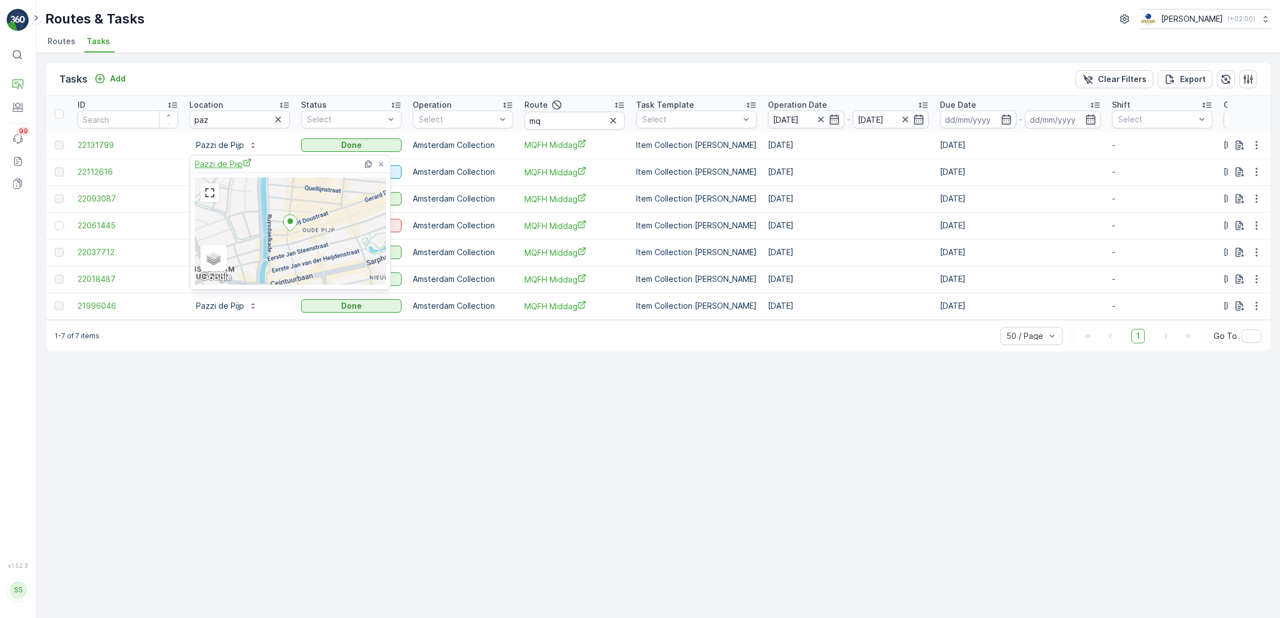
click at [225, 164] on span "Pazzi de Pijp" at bounding box center [223, 164] width 57 height 12
click at [277, 123] on icon "button" at bounding box center [278, 119] width 11 height 11
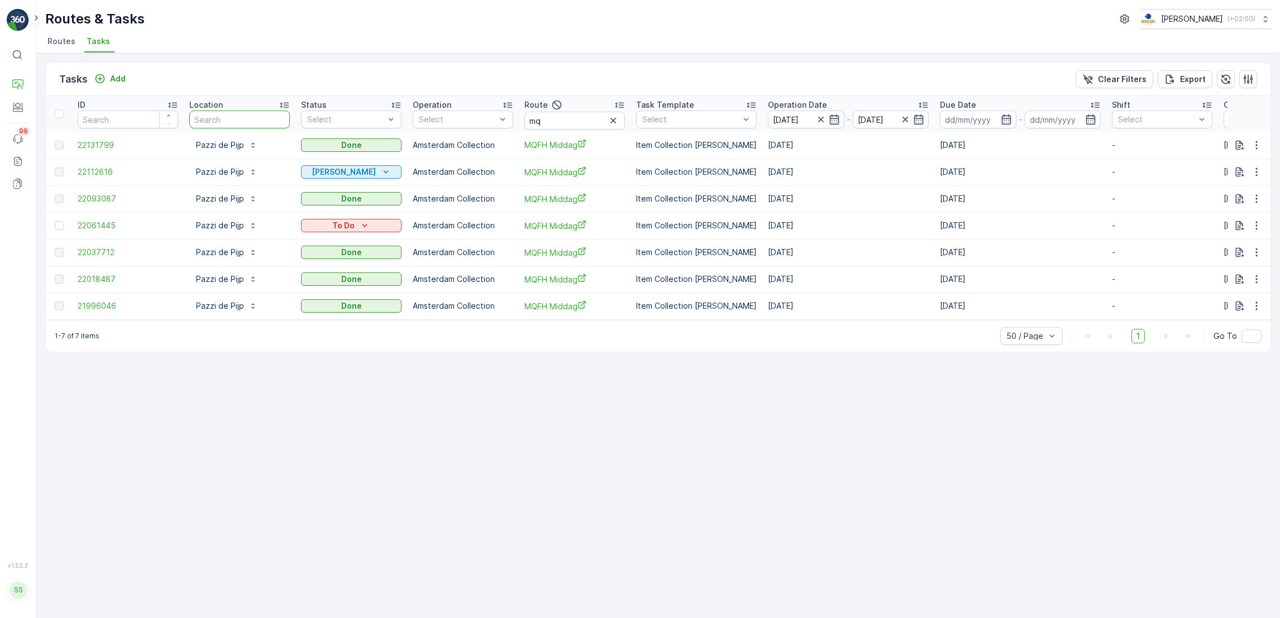
click at [256, 121] on input "text" at bounding box center [239, 120] width 101 height 18
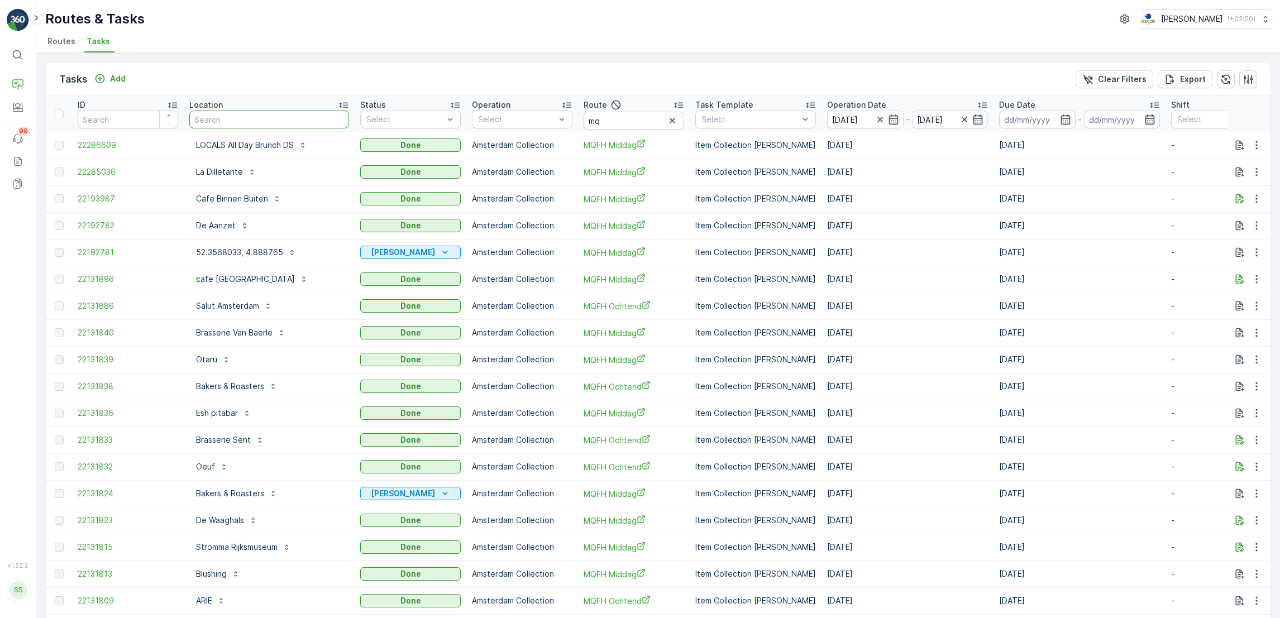
click at [256, 121] on input "text" at bounding box center [269, 120] width 160 height 18
type input "bras"
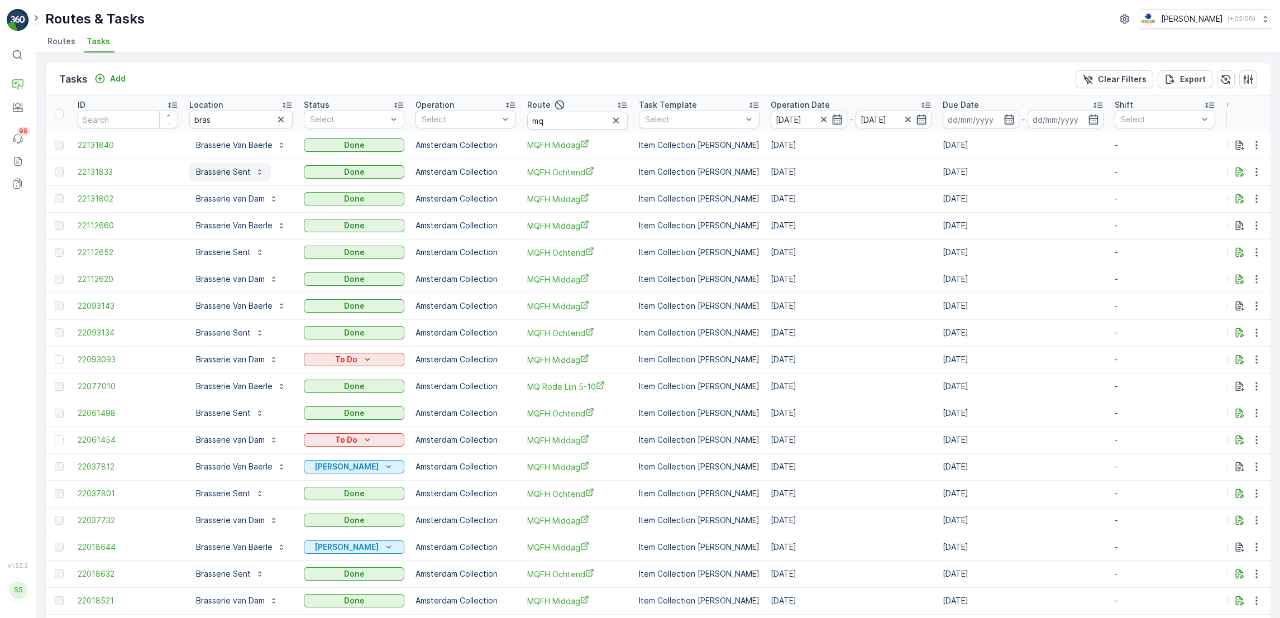
click at [230, 169] on p "Brasserie Sent" at bounding box center [223, 171] width 55 height 11
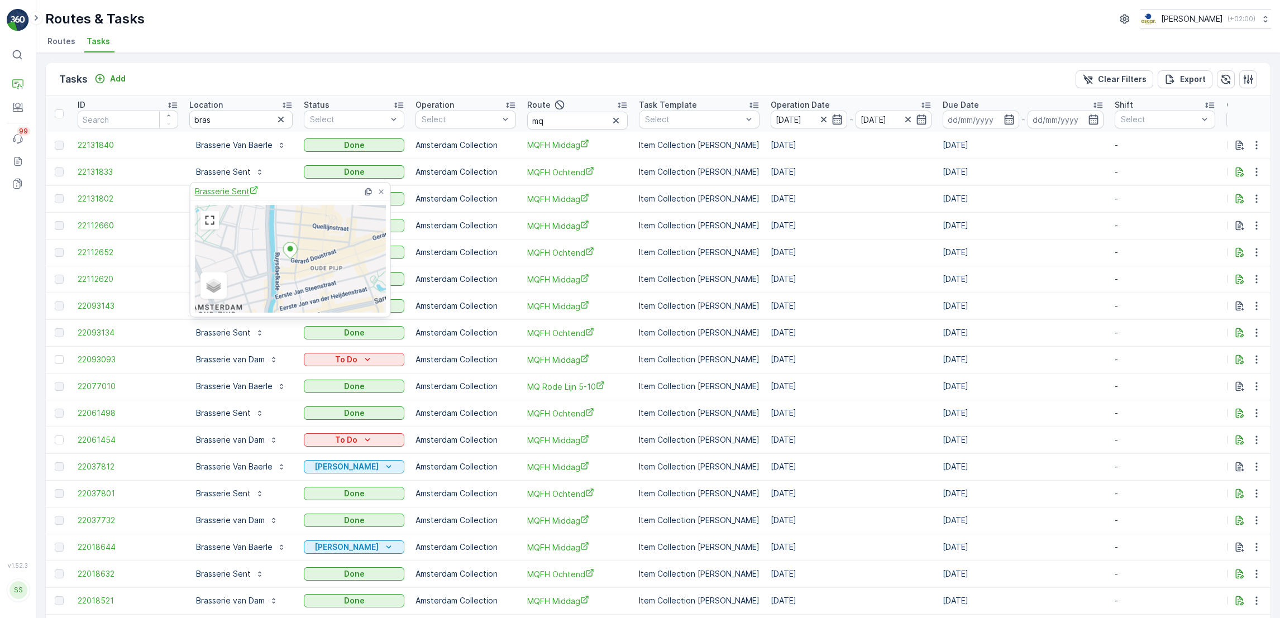
click at [228, 194] on span "Brasserie Sent" at bounding box center [227, 191] width 64 height 12
click at [378, 191] on icon at bounding box center [381, 191] width 9 height 9
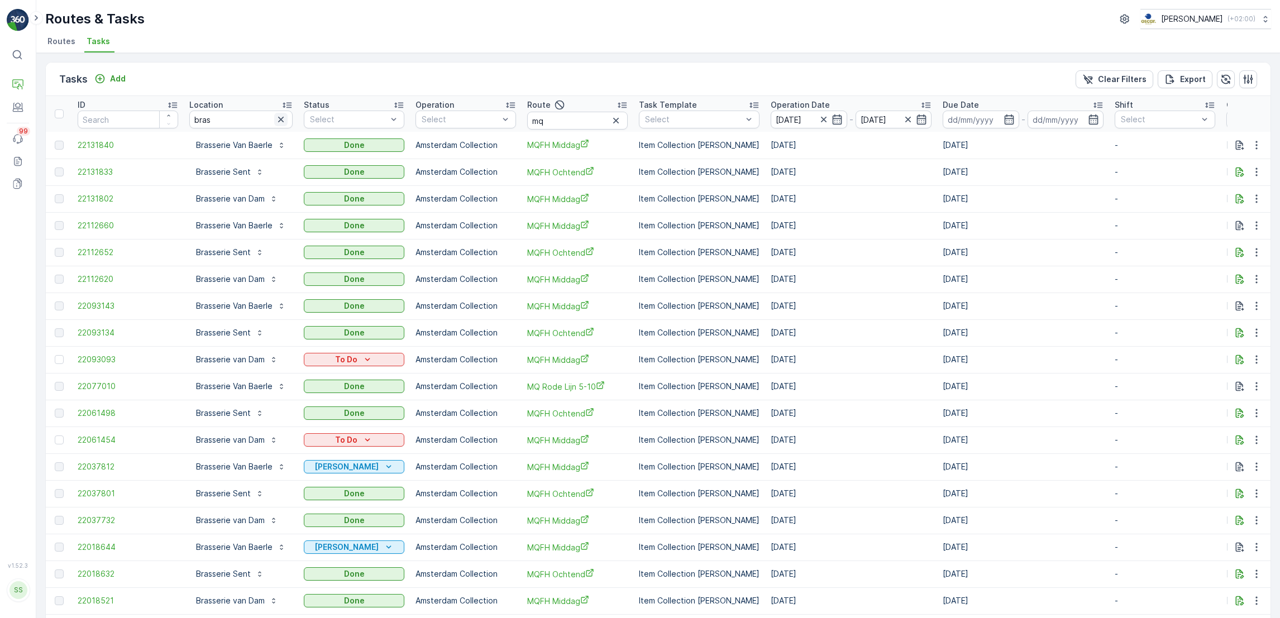
click at [280, 121] on icon "button" at bounding box center [280, 119] width 11 height 11
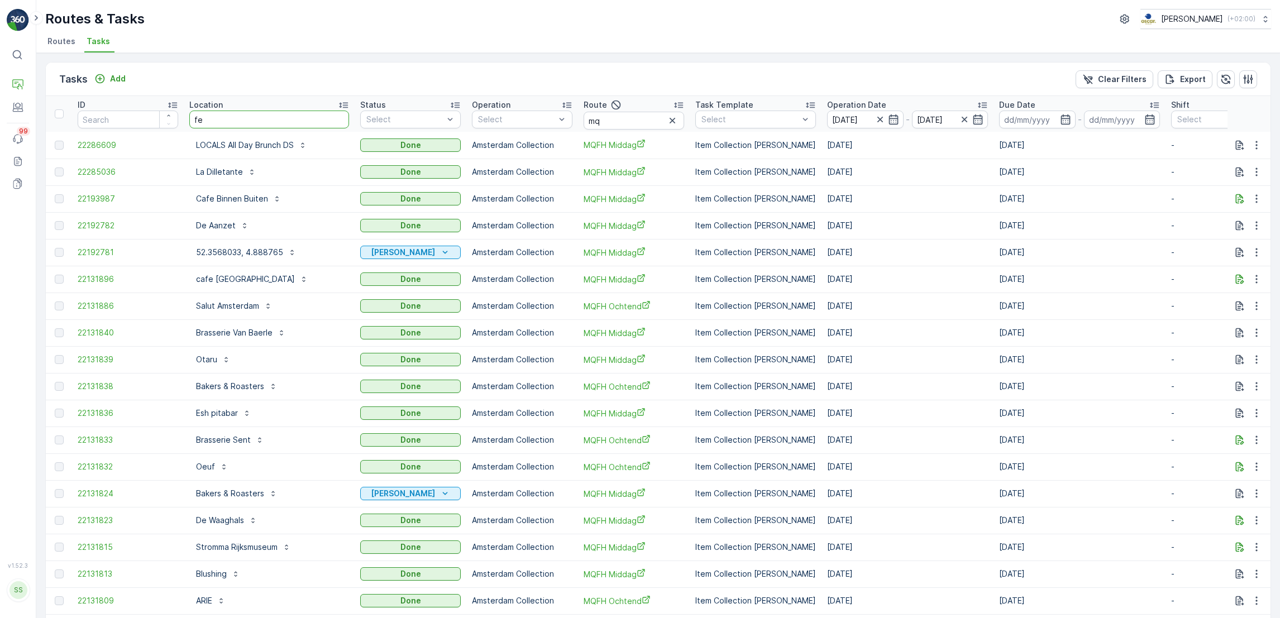
type input "fen"
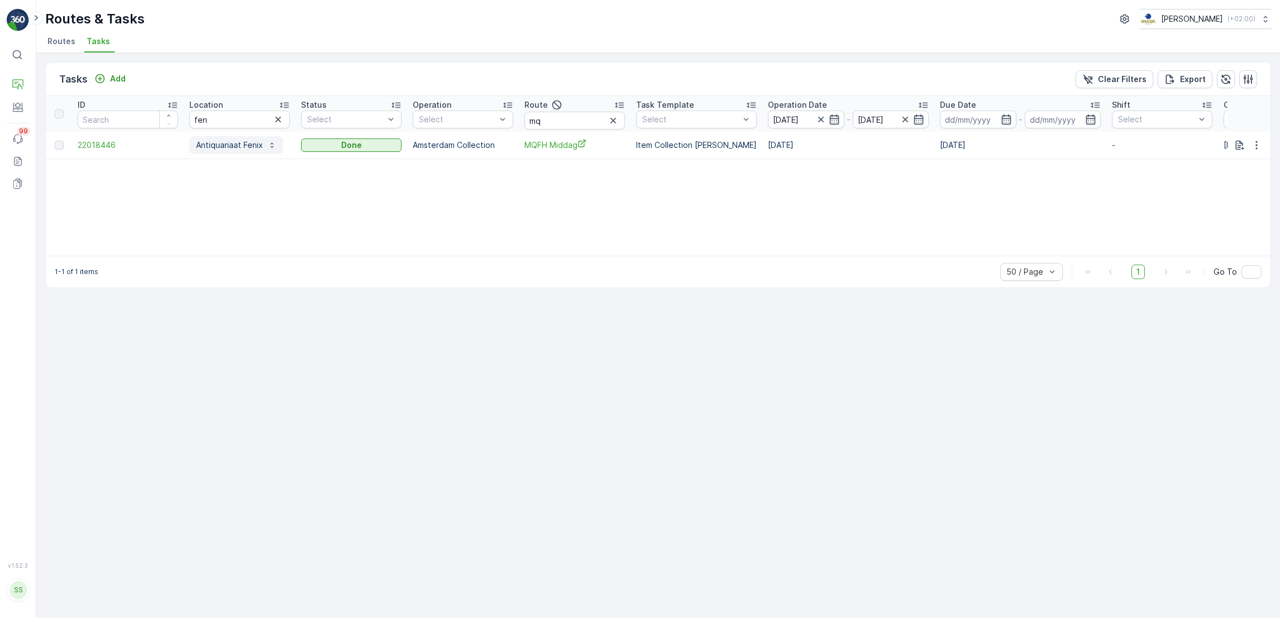
click at [246, 146] on p "Antiquariaat Fenix" at bounding box center [229, 145] width 67 height 11
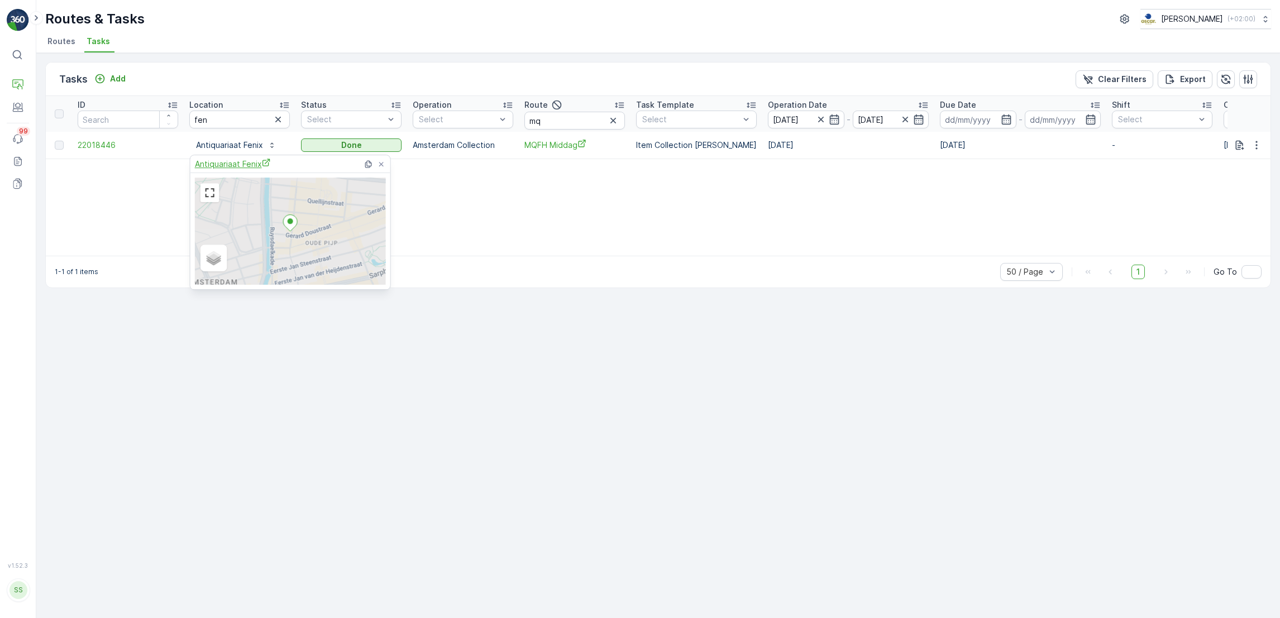
click at [240, 169] on span "Antiquariaat Fenix" at bounding box center [233, 164] width 76 height 12
click at [281, 121] on icon "button" at bounding box center [278, 119] width 11 height 11
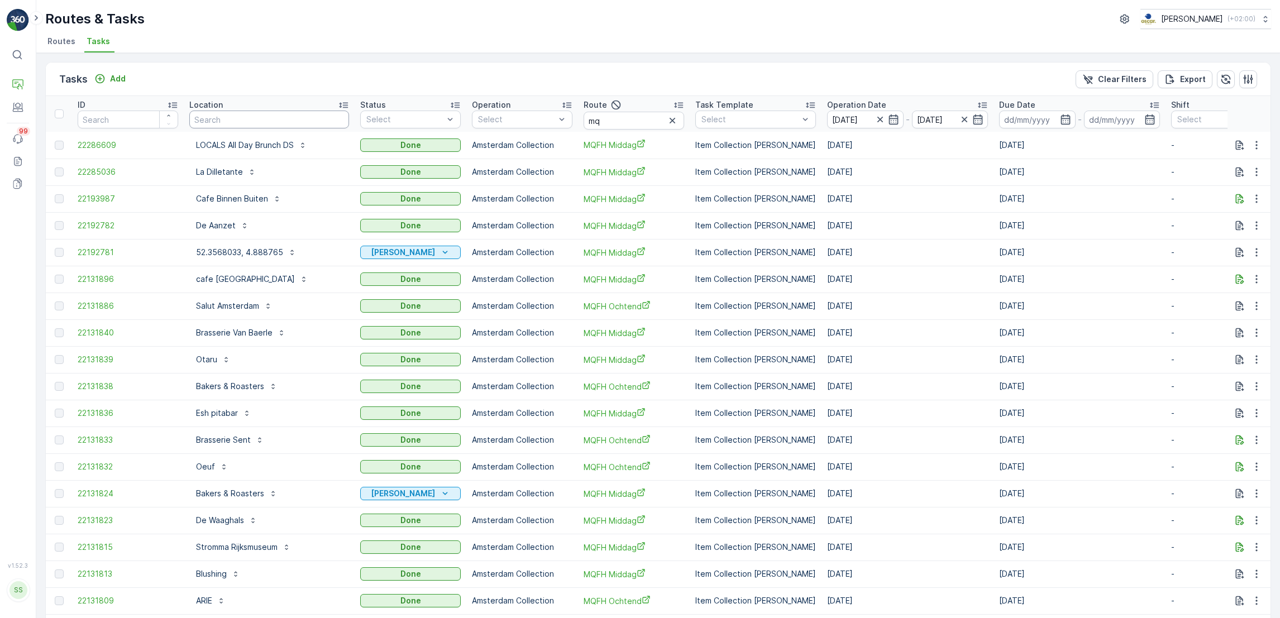
click at [276, 123] on input "text" at bounding box center [269, 120] width 160 height 18
click at [225, 171] on p "La Dilletante" at bounding box center [219, 171] width 47 height 11
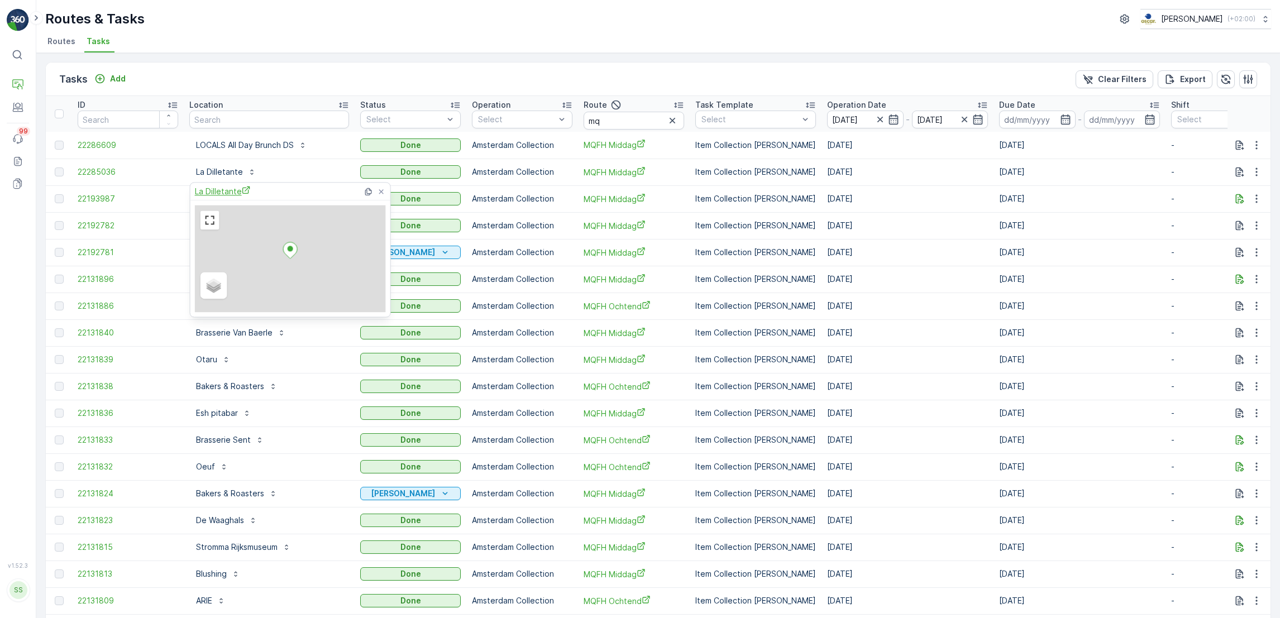
click at [226, 192] on span "La Dilletante" at bounding box center [223, 191] width 56 height 12
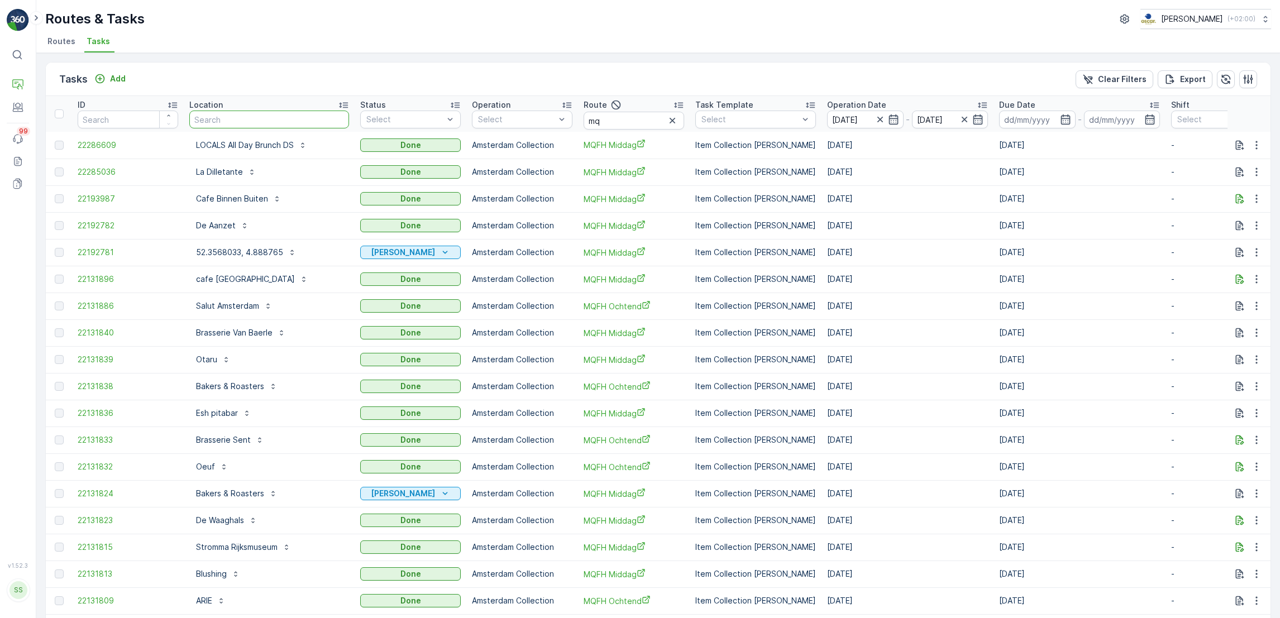
click at [260, 118] on input "text" at bounding box center [269, 120] width 160 height 18
type input "rel"
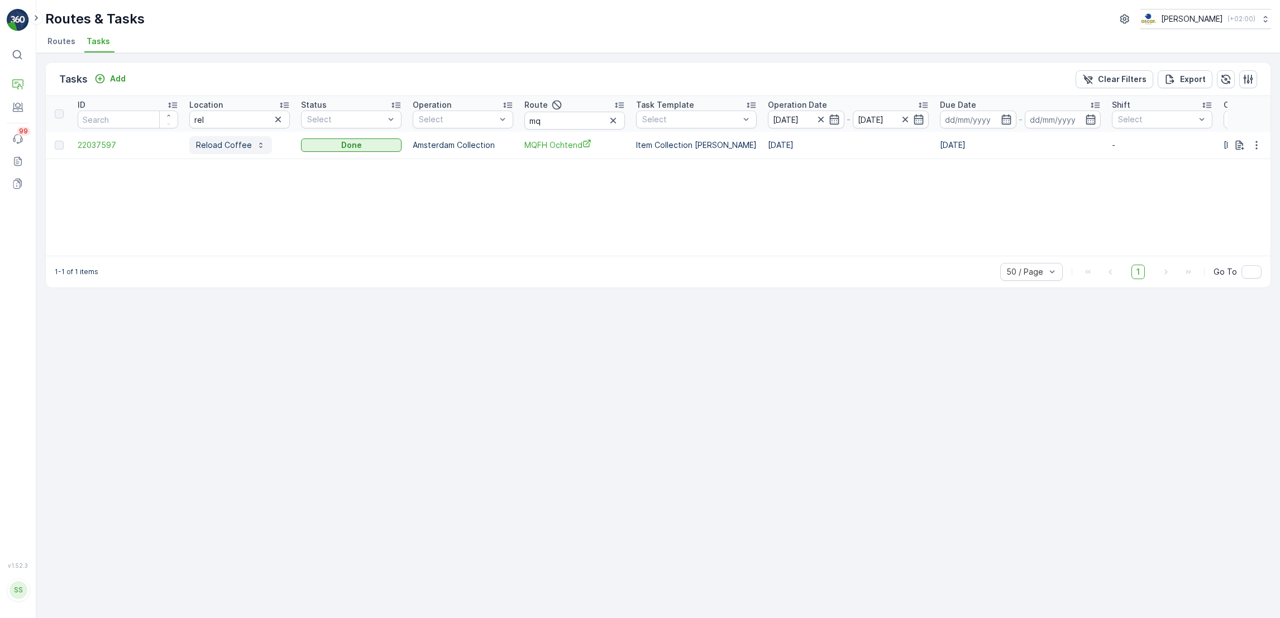
click at [223, 146] on p "Reload Coffee" at bounding box center [224, 145] width 56 height 11
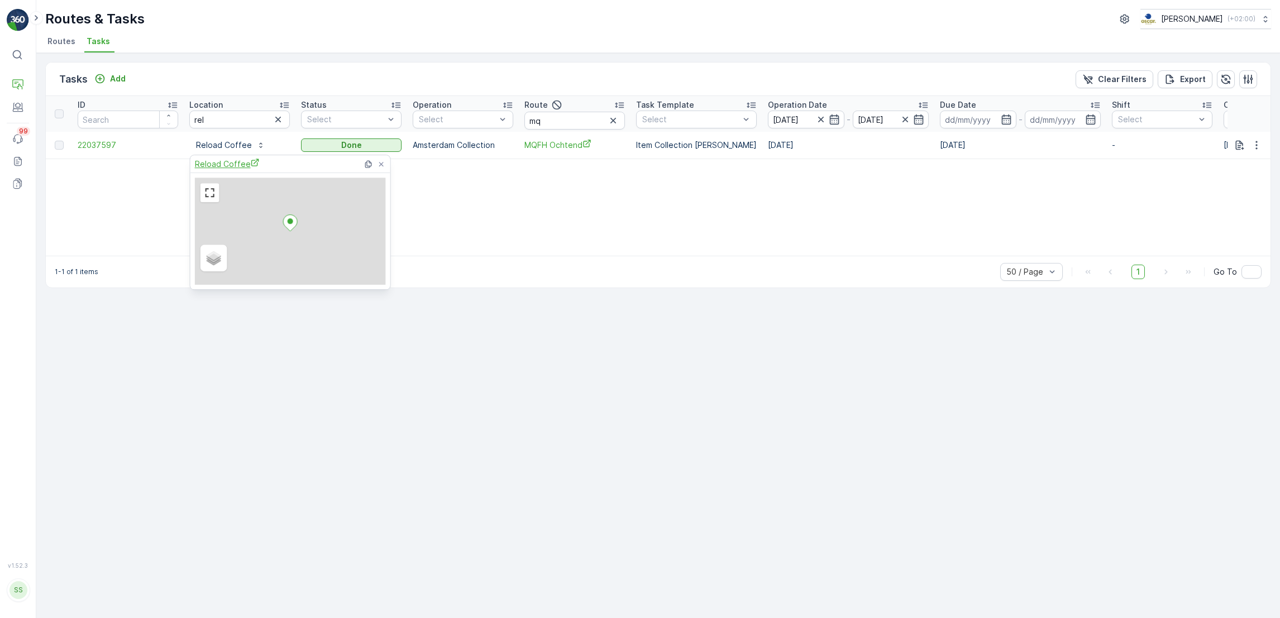
click at [215, 165] on span "Reload Coffee" at bounding box center [227, 164] width 65 height 12
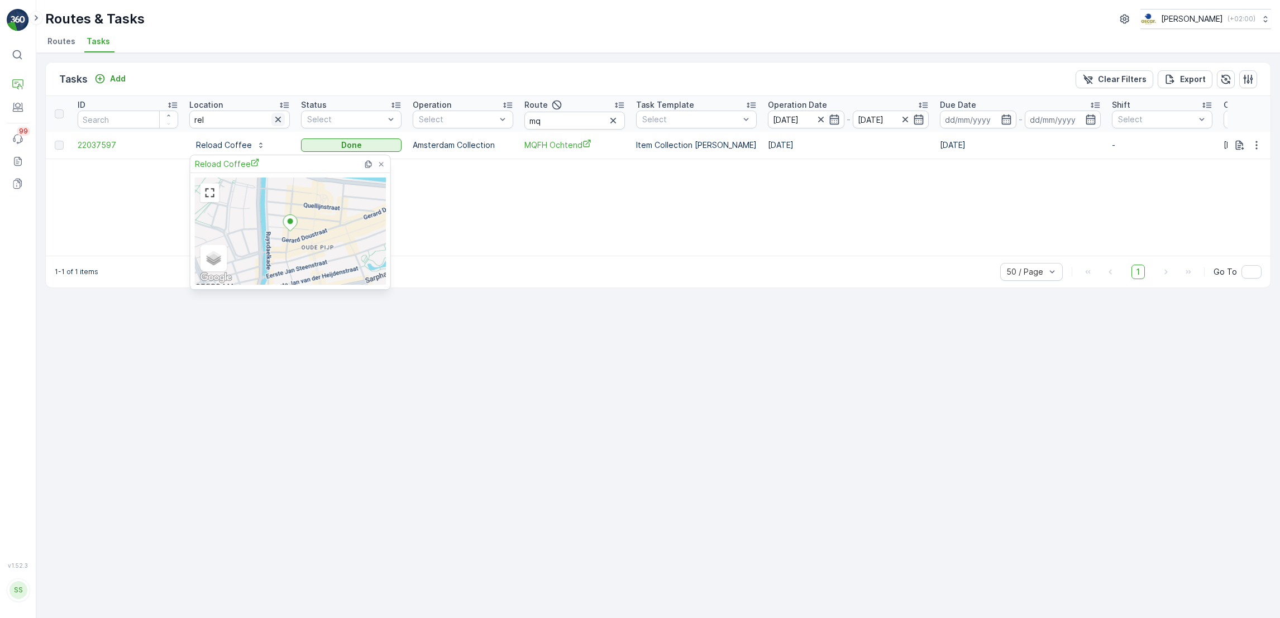
click at [282, 120] on icon "button" at bounding box center [278, 119] width 11 height 11
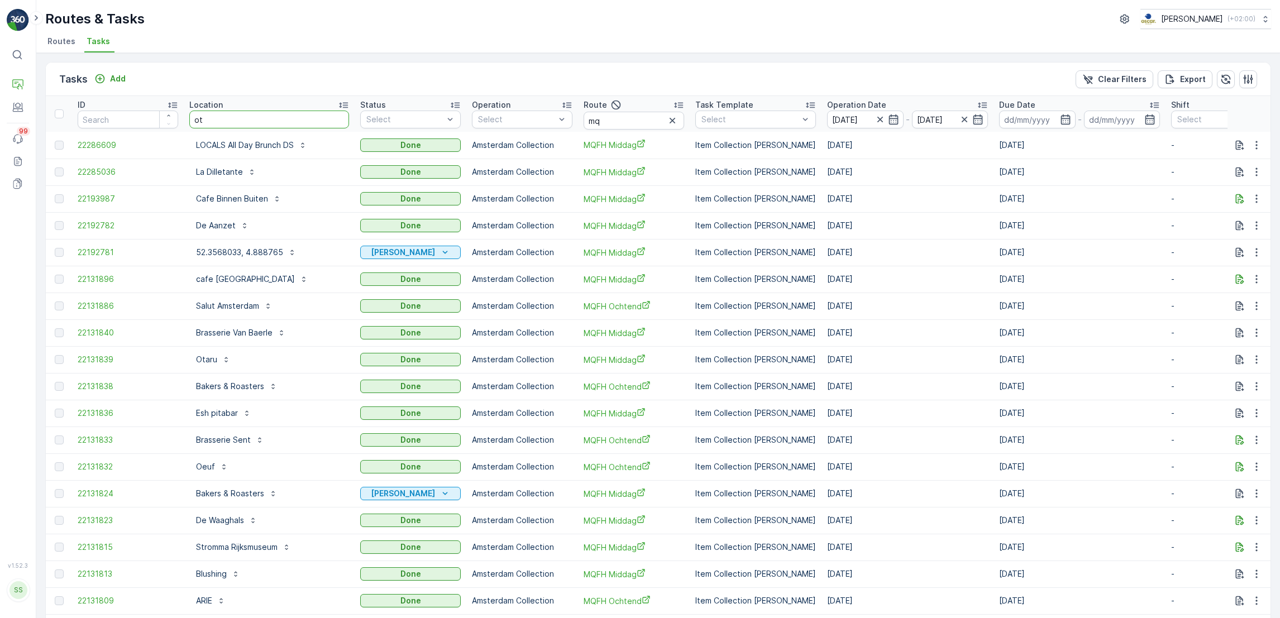
type input "ota"
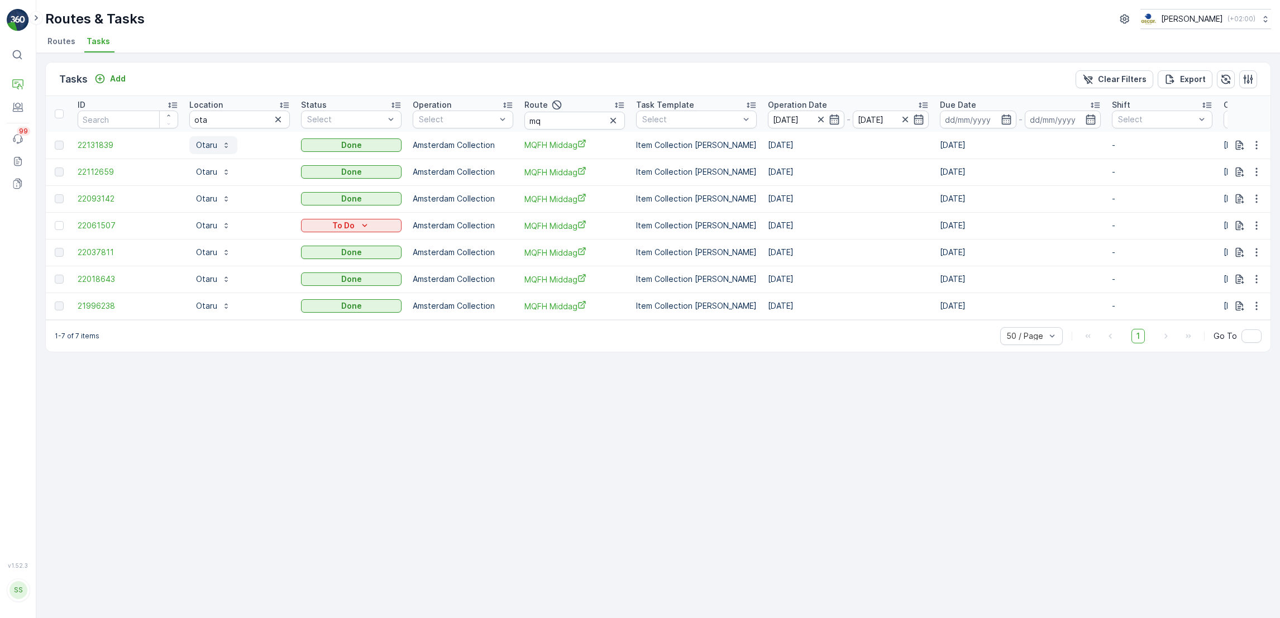
click at [212, 143] on p "Otaru" at bounding box center [206, 145] width 21 height 11
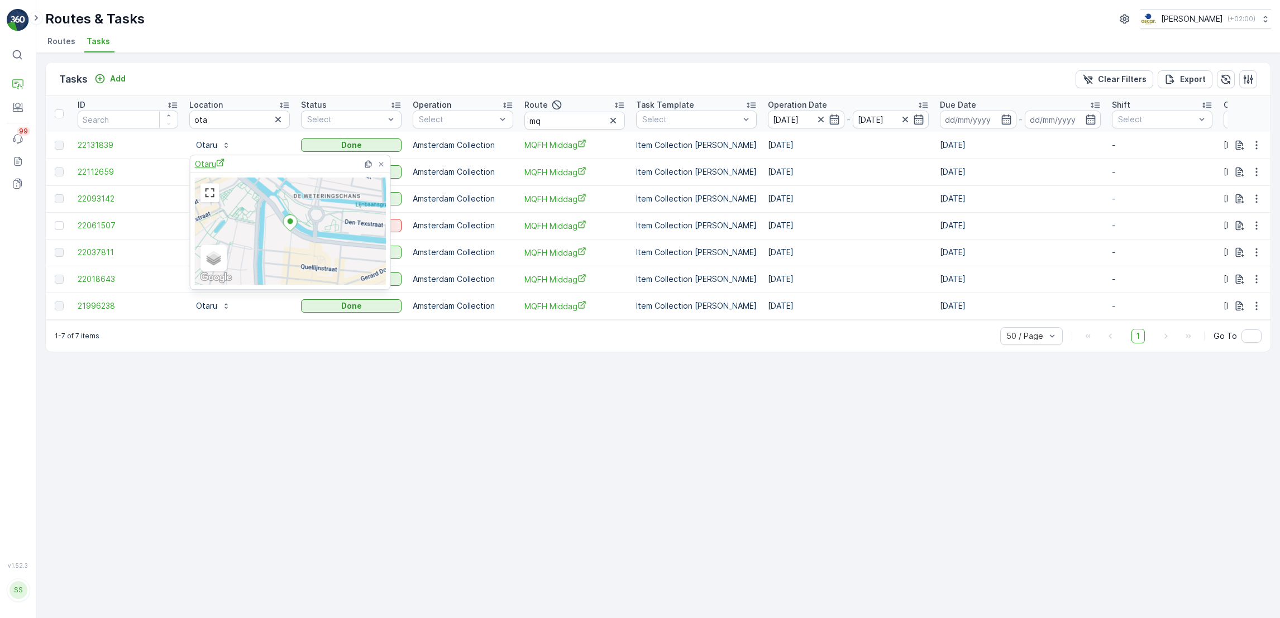
click at [208, 161] on span "Otaru" at bounding box center [210, 164] width 30 height 12
click at [275, 116] on icon "button" at bounding box center [278, 119] width 11 height 11
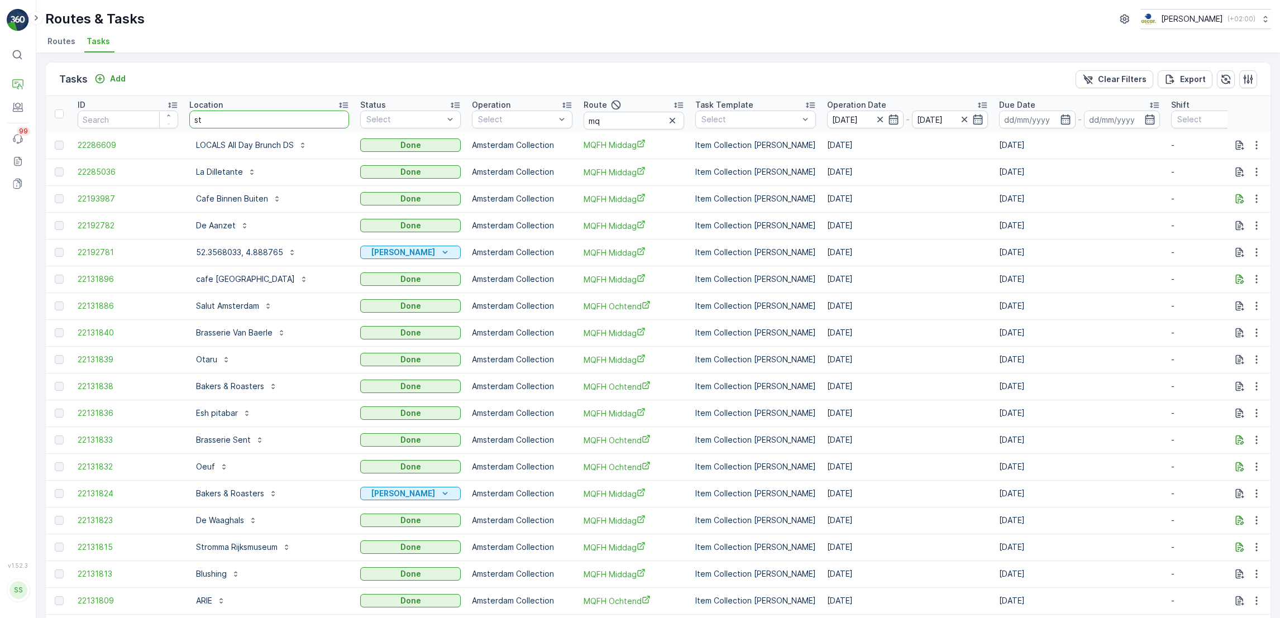
type input "str"
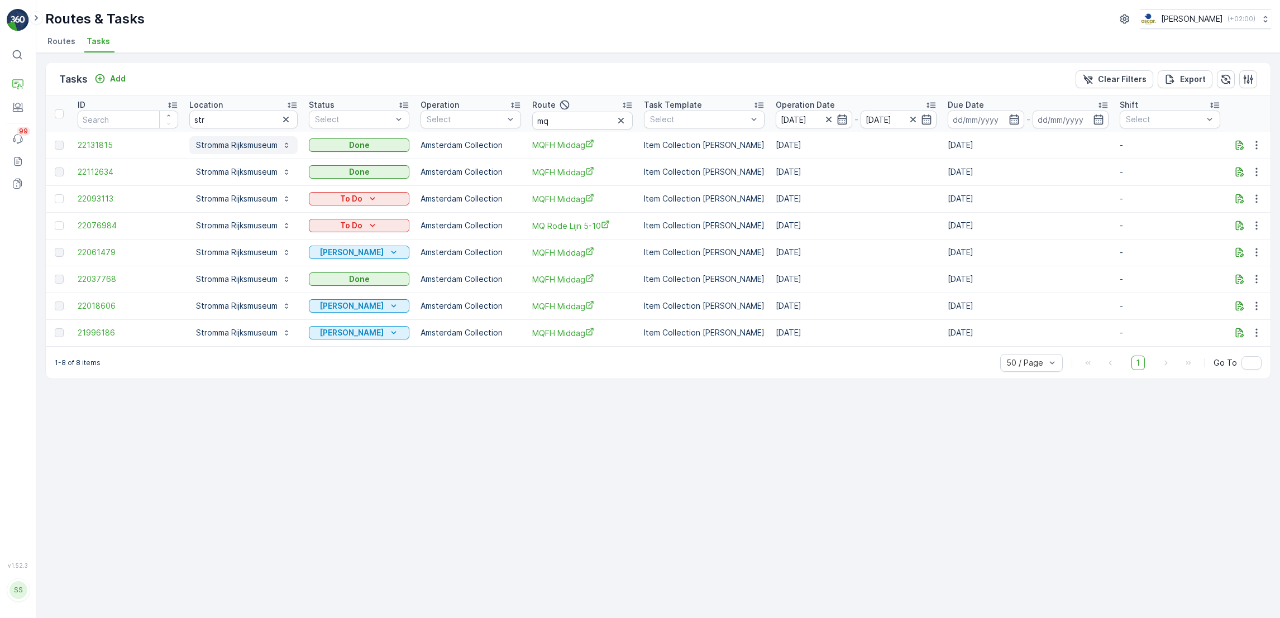
click at [250, 148] on p "Stromma Rijksmuseum" at bounding box center [237, 145] width 82 height 11
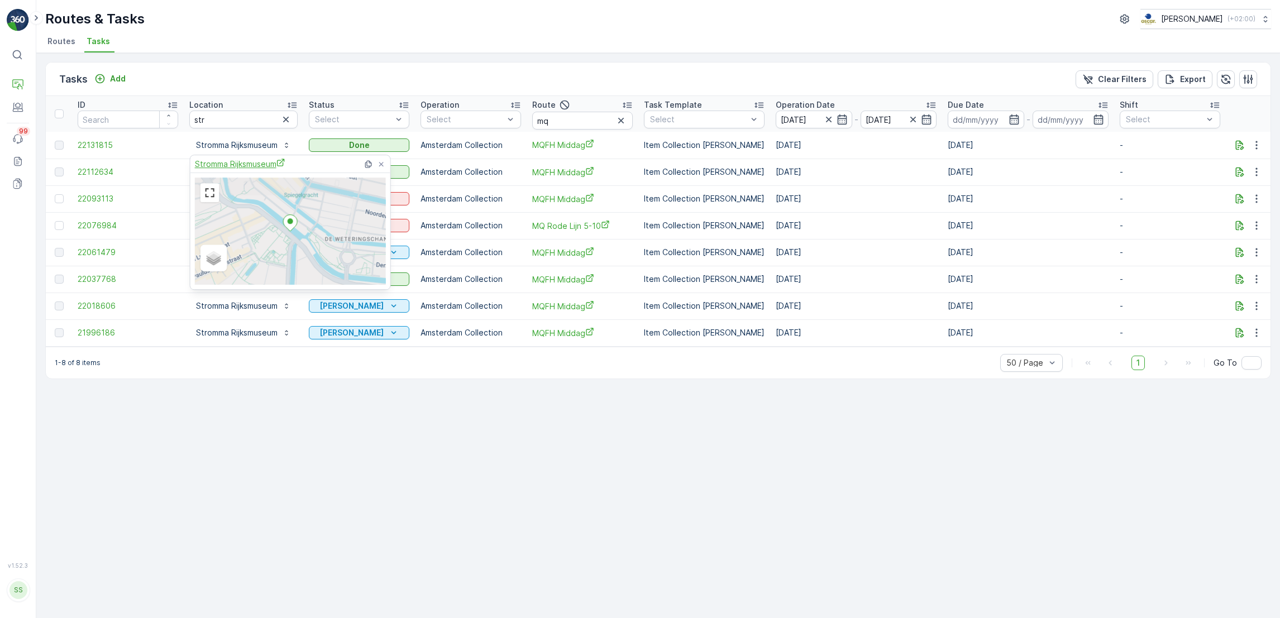
click at [245, 160] on span "Stromma Rijksmuseum" at bounding box center [240, 164] width 90 height 12
click at [292, 125] on icon "button" at bounding box center [285, 119] width 11 height 11
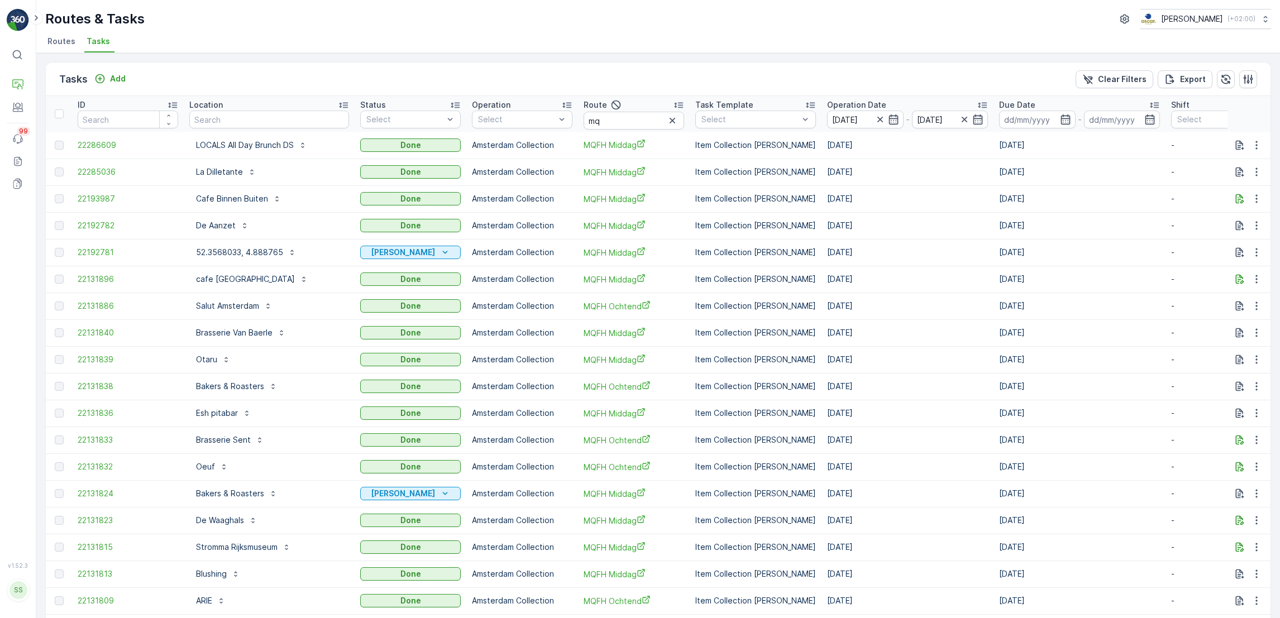
click at [268, 122] on input "text" at bounding box center [269, 120] width 160 height 18
type input "prof"
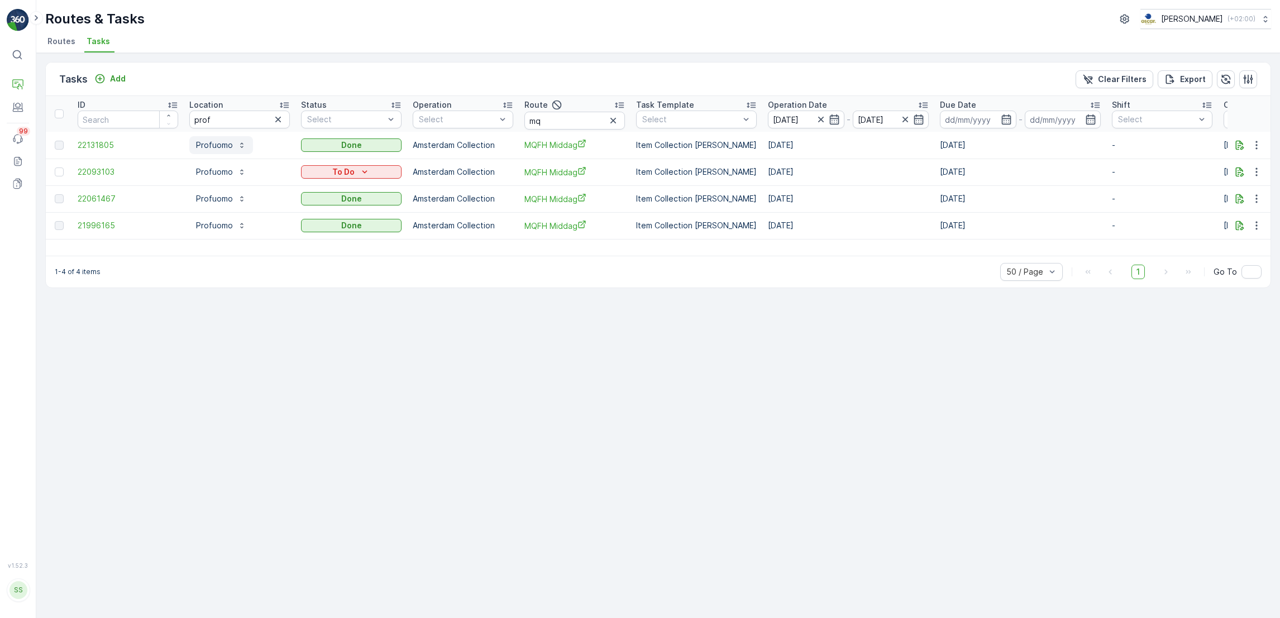
click at [210, 141] on p "Profuomo" at bounding box center [214, 145] width 37 height 11
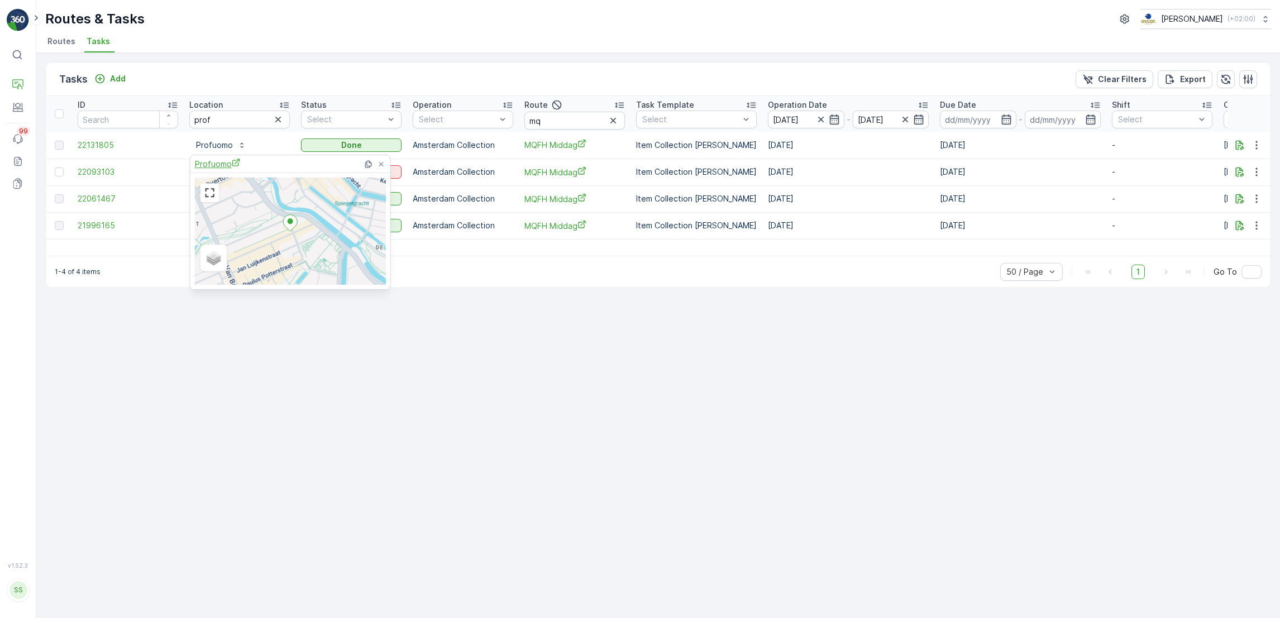
click at [212, 160] on span "Profuomo" at bounding box center [218, 164] width 46 height 12
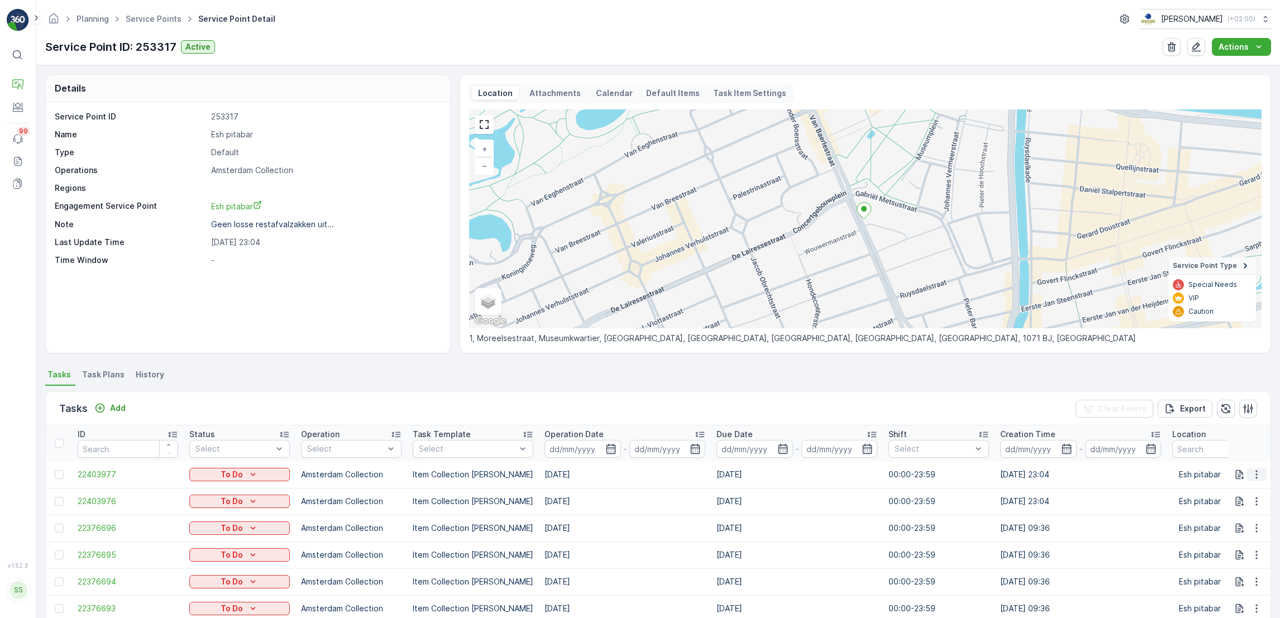
click at [1256, 471] on icon "button" at bounding box center [1257, 474] width 2 height 8
click at [1114, 371] on ul "Tasks Task Plans History" at bounding box center [658, 376] width 1226 height 19
click at [94, 378] on span "Task Plans" at bounding box center [103, 374] width 42 height 11
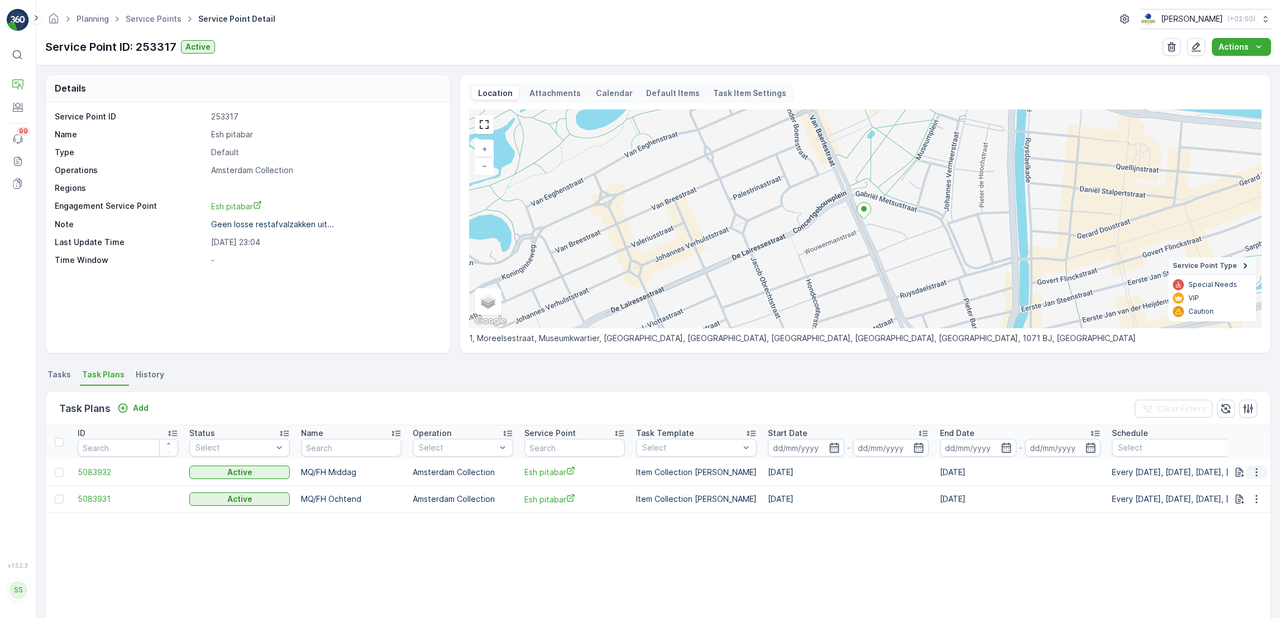
click at [1257, 469] on icon "button" at bounding box center [1256, 472] width 11 height 11
click at [1253, 505] on span "Edit Task Plan" at bounding box center [1237, 504] width 52 height 11
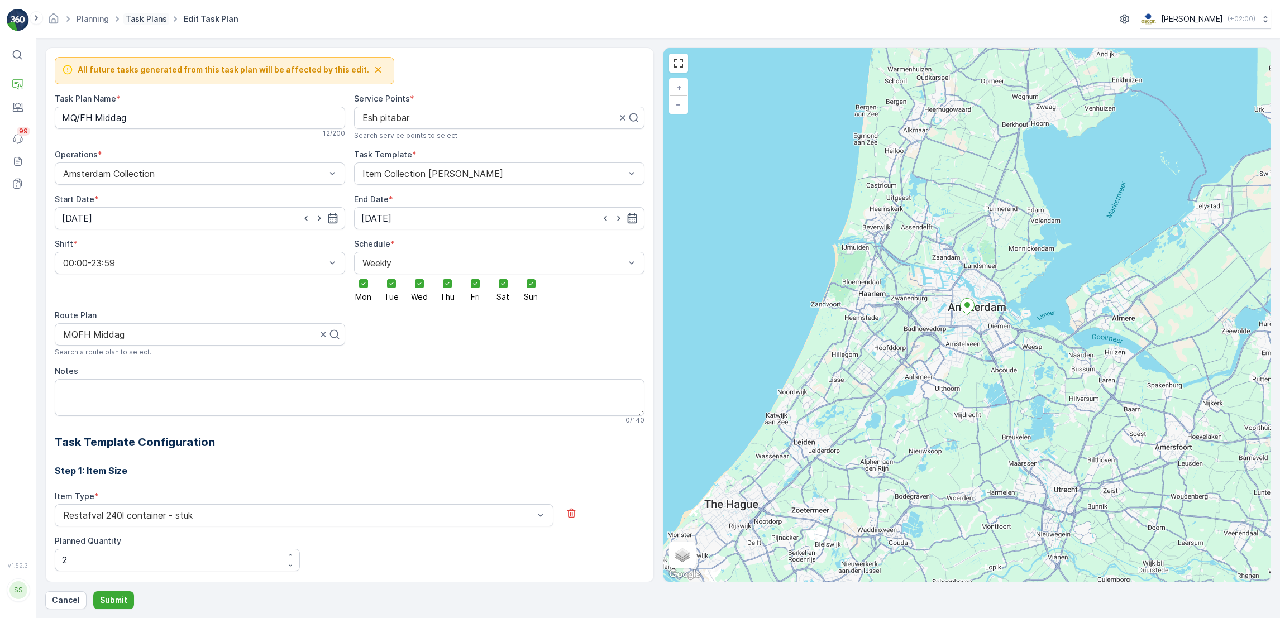
click at [141, 17] on link "Task Plans" at bounding box center [146, 18] width 41 height 9
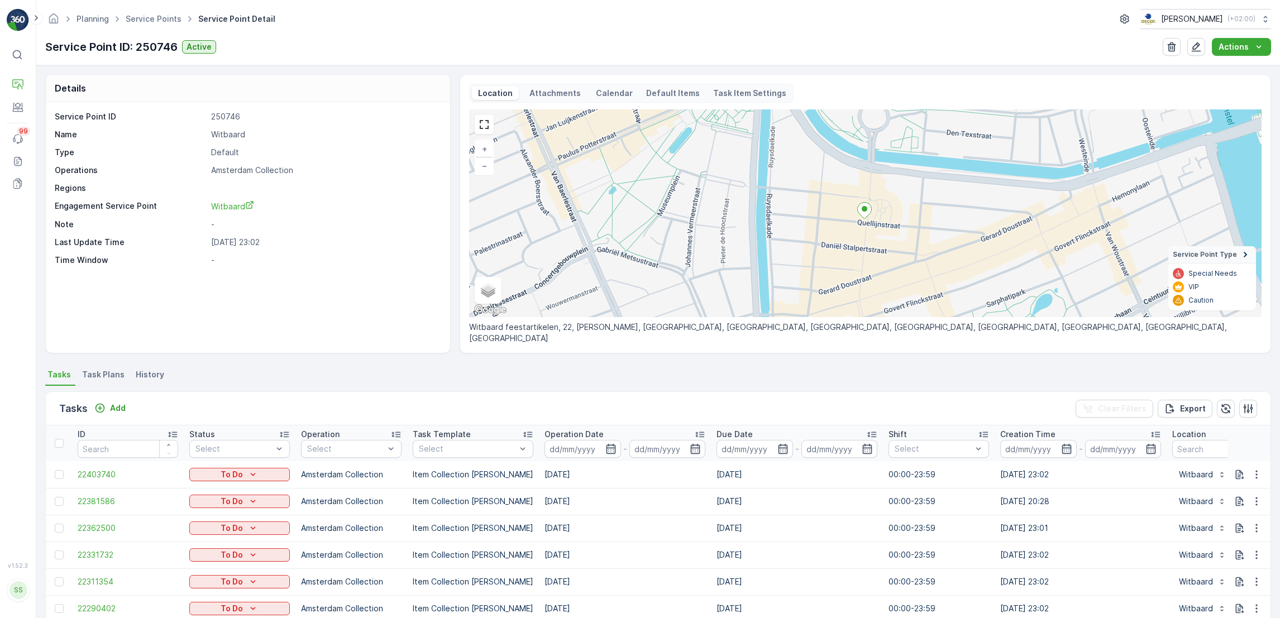
click at [106, 375] on span "Task Plans" at bounding box center [103, 374] width 42 height 11
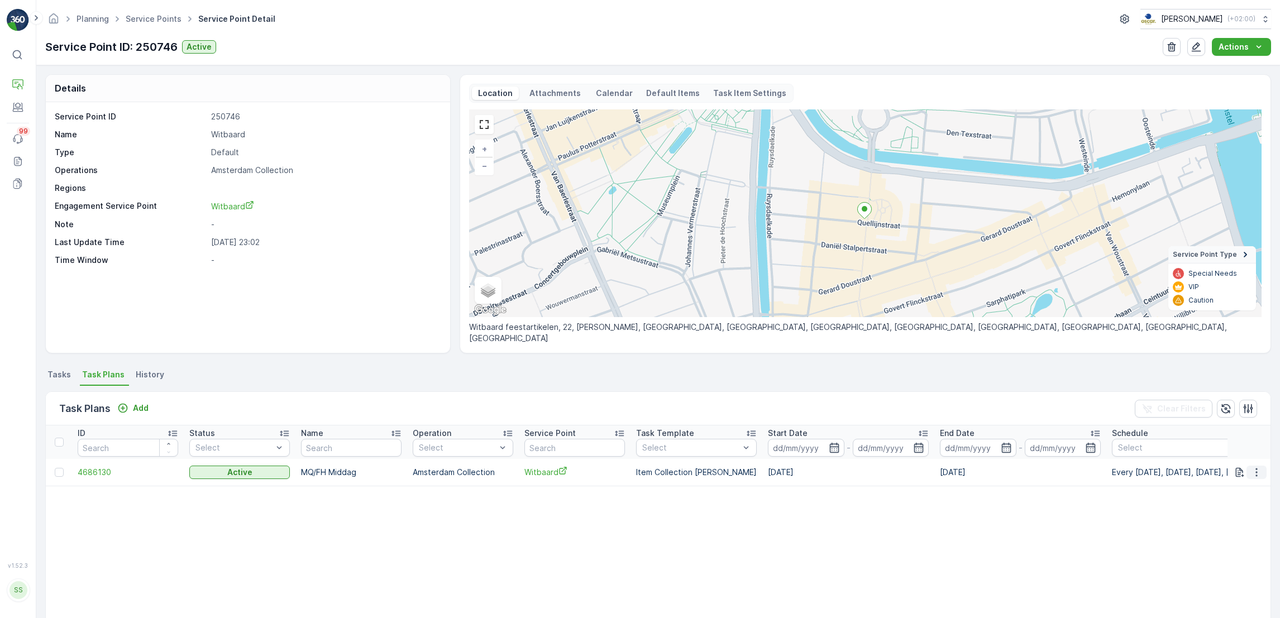
click at [1256, 469] on icon "button" at bounding box center [1257, 472] width 2 height 8
click at [1244, 502] on span "Edit Task Plan" at bounding box center [1237, 504] width 52 height 11
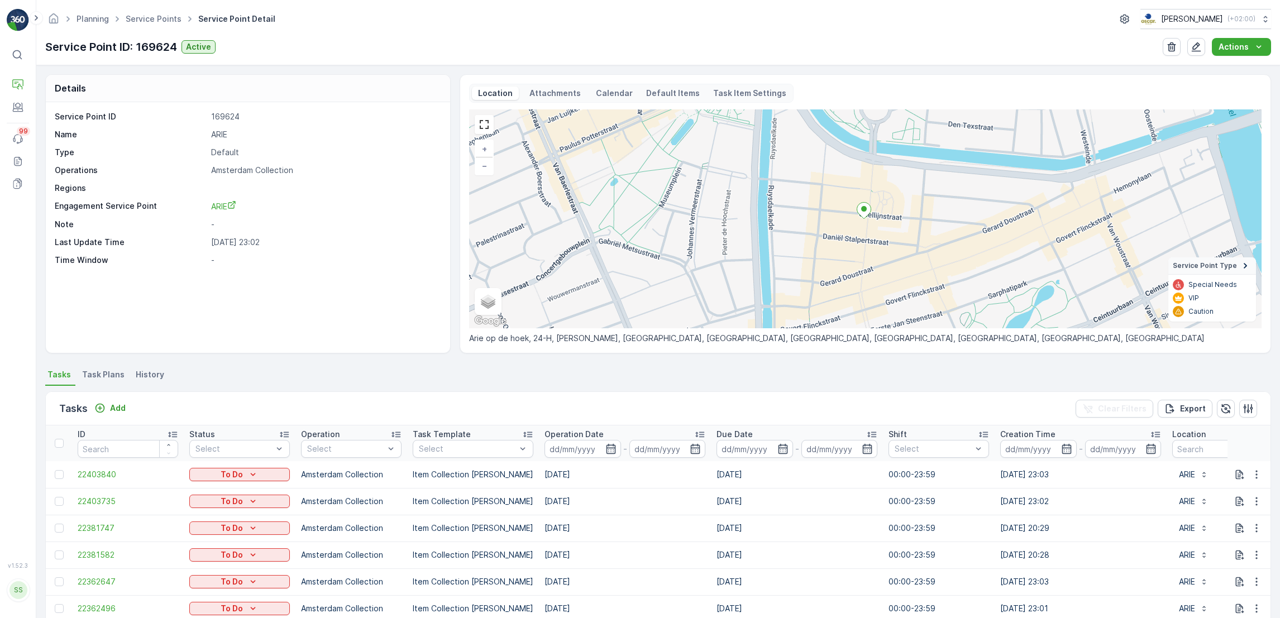
scroll to position [163, 0]
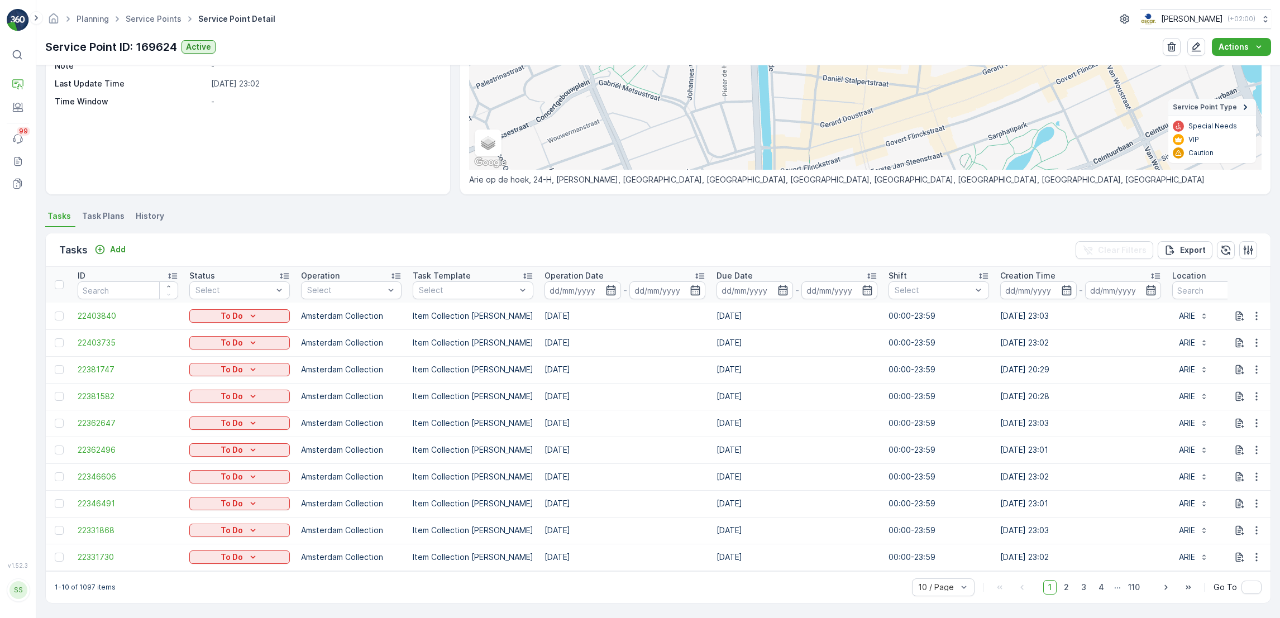
click at [119, 216] on span "Task Plans" at bounding box center [103, 216] width 42 height 11
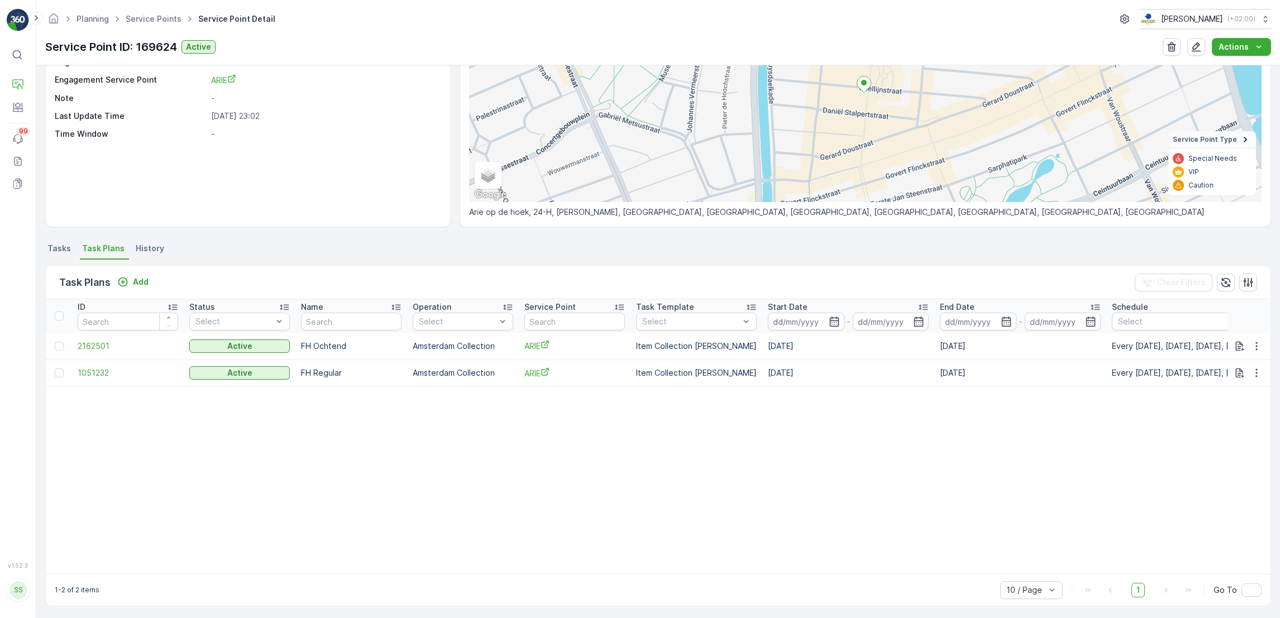
scroll to position [126, 0]
click at [1251, 342] on icon "button" at bounding box center [1256, 346] width 11 height 11
click at [1255, 379] on span "Edit Task Plan" at bounding box center [1237, 377] width 52 height 11
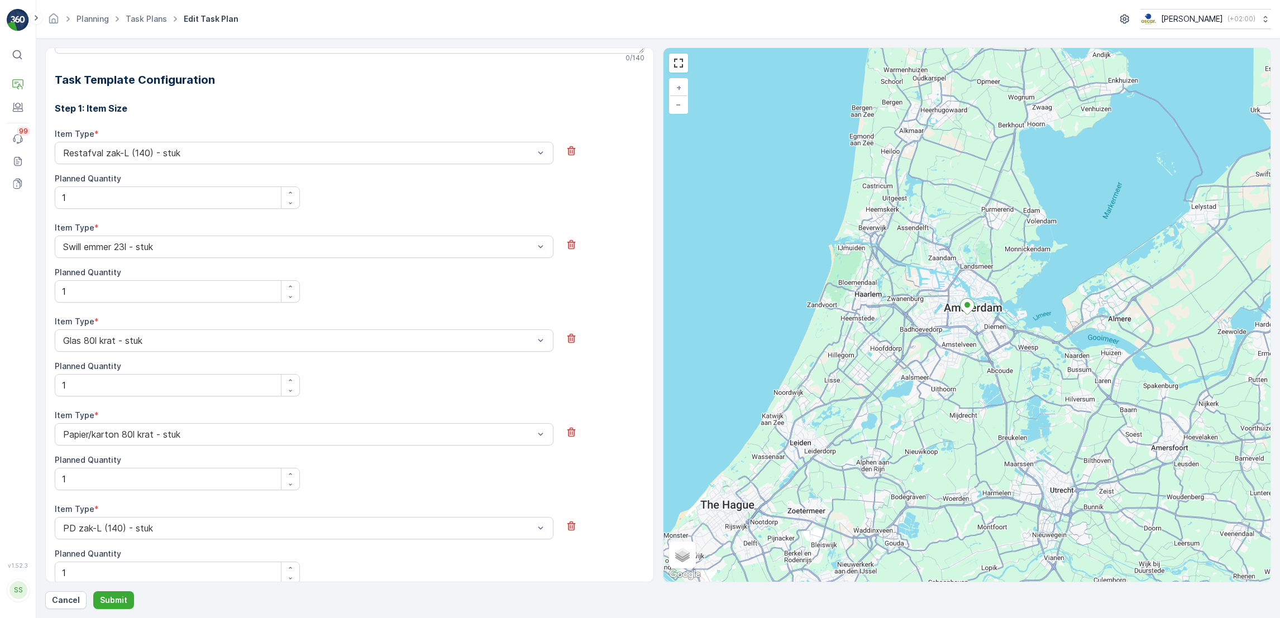
scroll to position [361, 0]
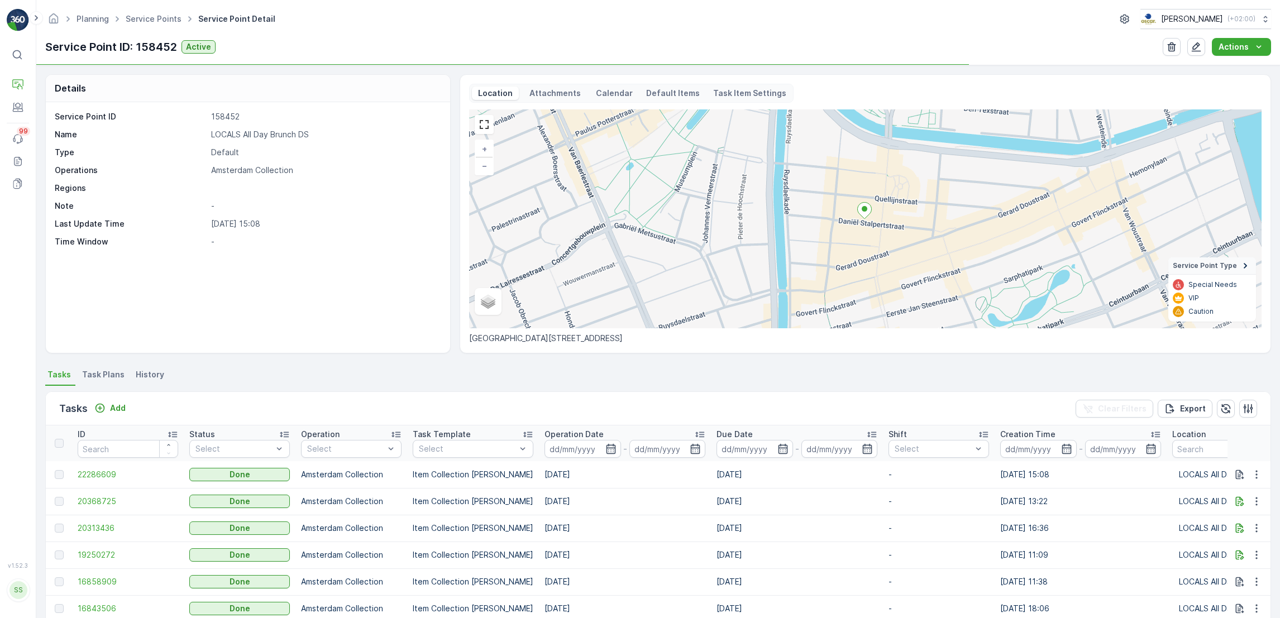
click at [102, 371] on span "Task Plans" at bounding box center [103, 374] width 42 height 11
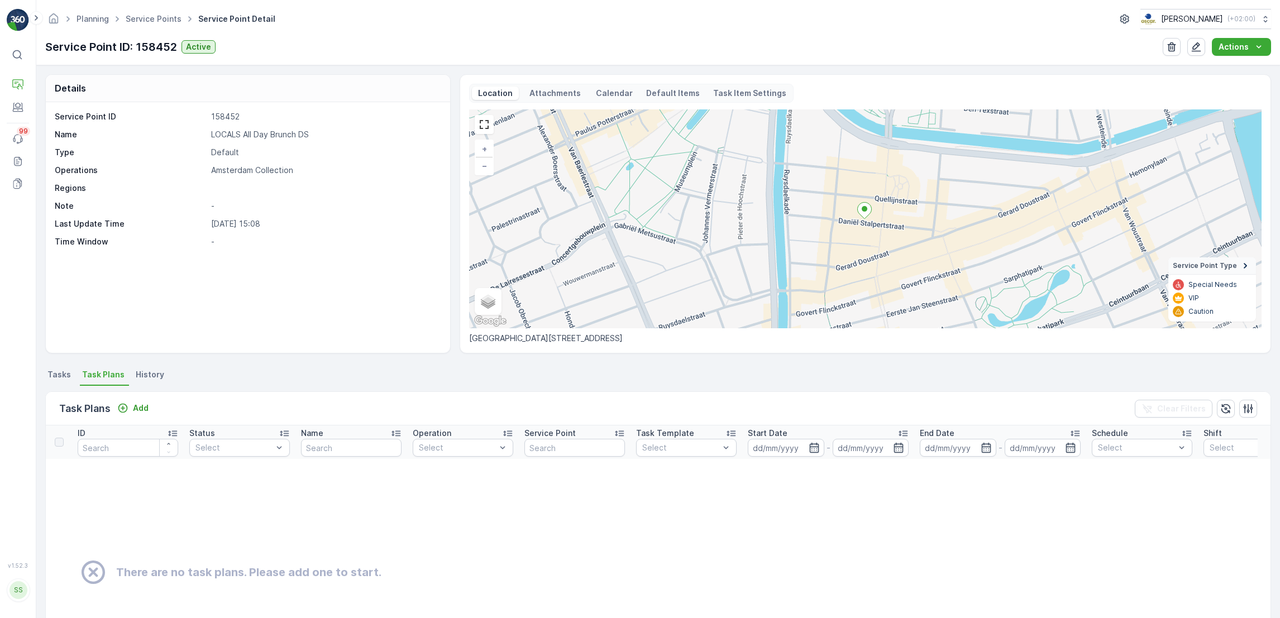
click at [63, 371] on span "Tasks" at bounding box center [58, 374] width 23 height 11
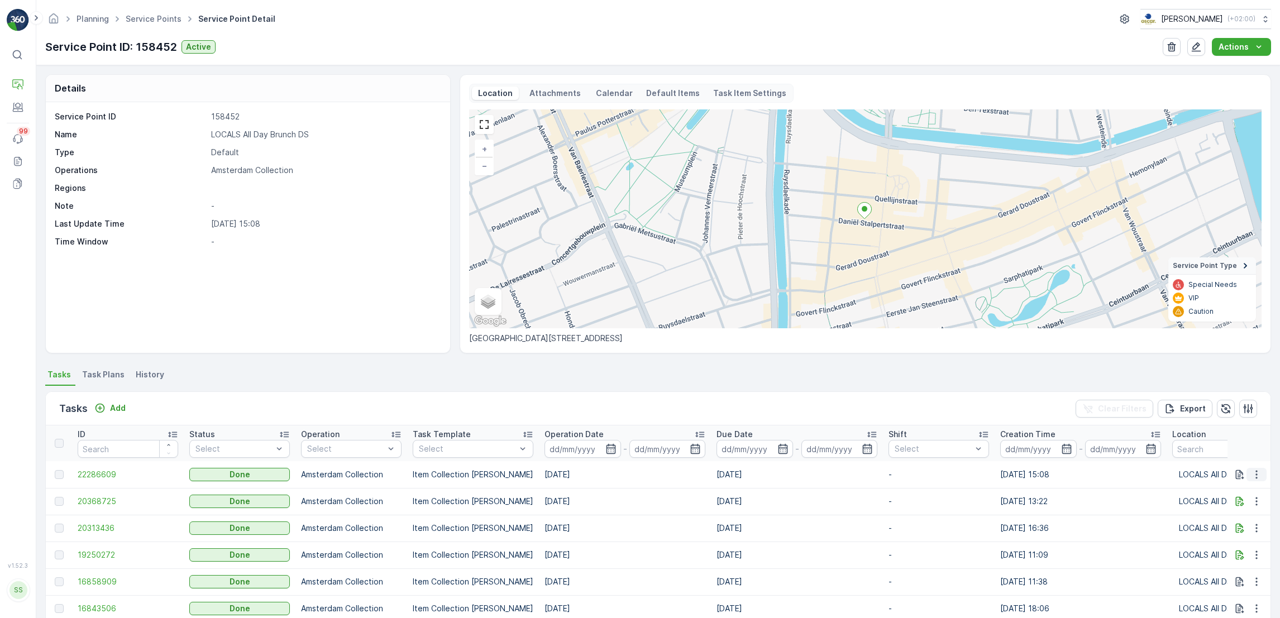
click at [1255, 479] on icon "button" at bounding box center [1256, 474] width 11 height 11
click at [100, 379] on span "Task Plans" at bounding box center [103, 374] width 42 height 11
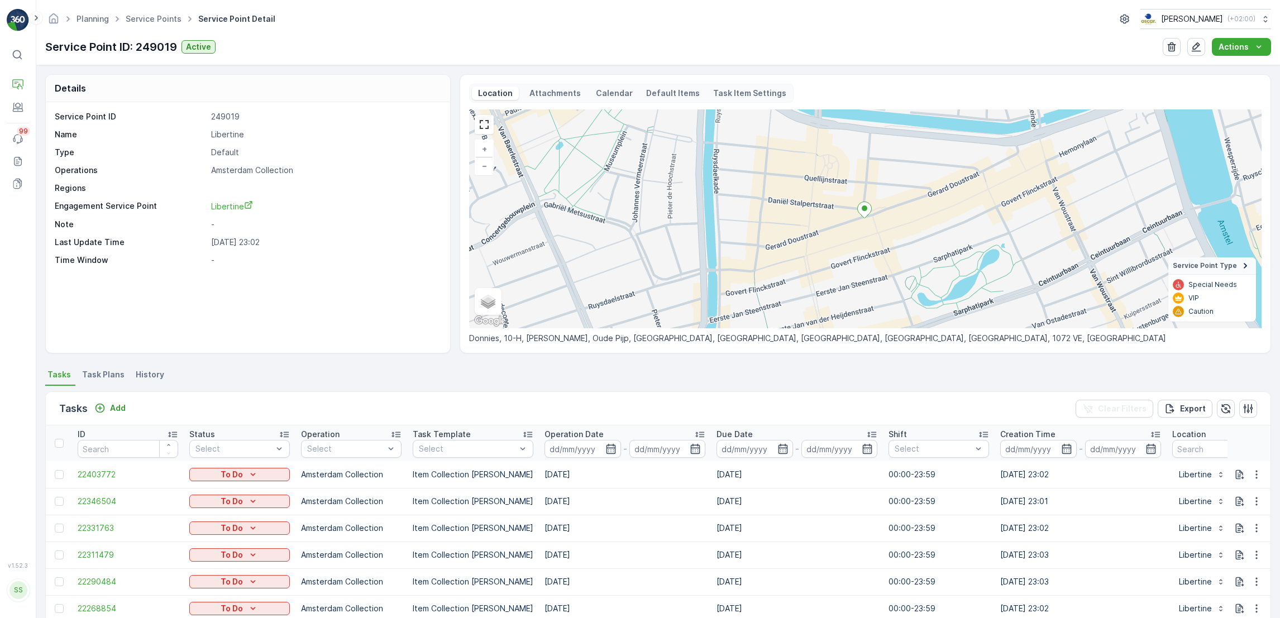
click at [94, 371] on span "Task Plans" at bounding box center [103, 374] width 42 height 11
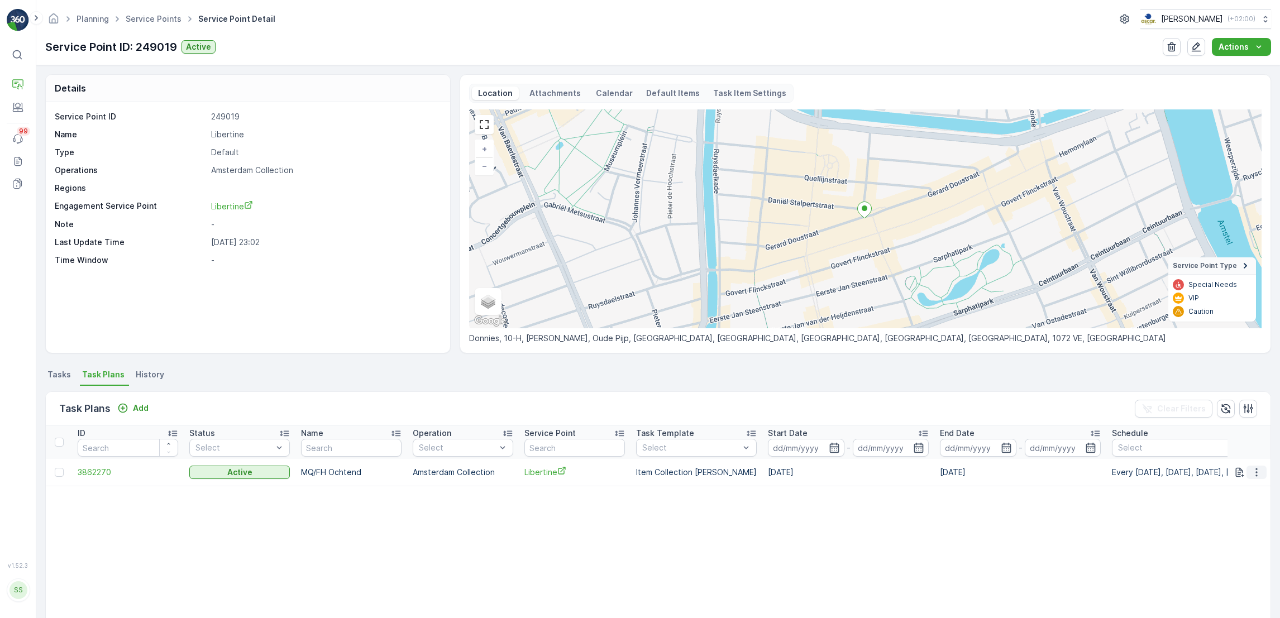
click at [1256, 469] on icon "button" at bounding box center [1257, 472] width 2 height 8
click at [1243, 499] on span "Edit Task Plan" at bounding box center [1237, 504] width 52 height 11
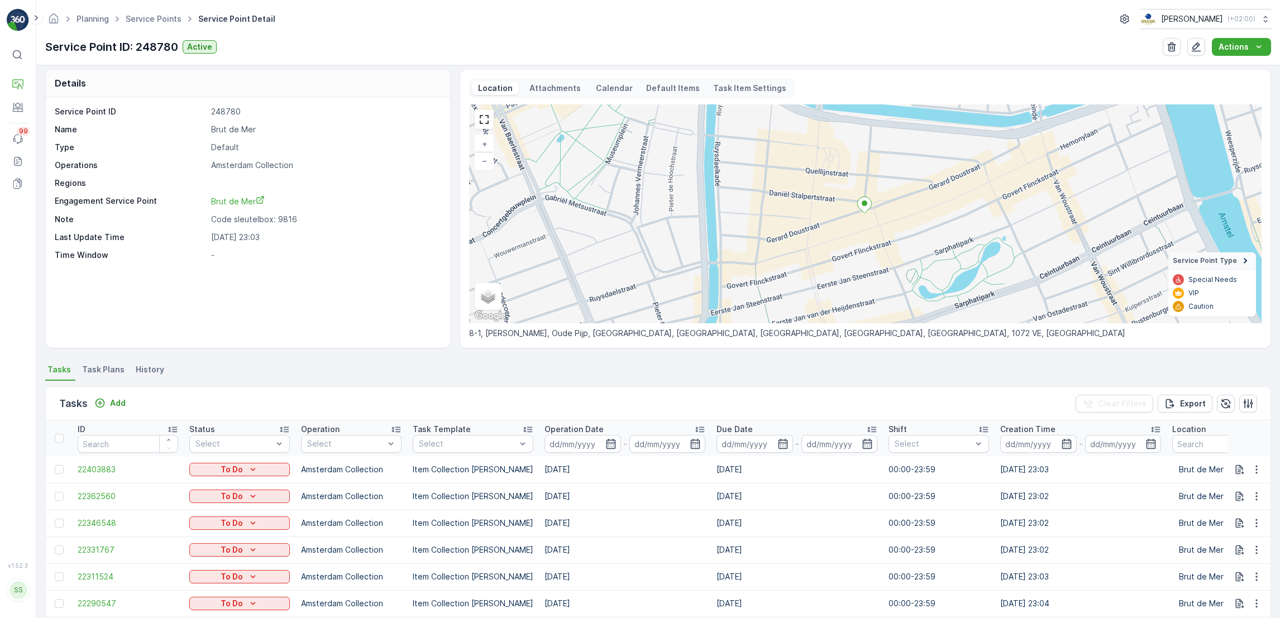
scroll to position [163, 0]
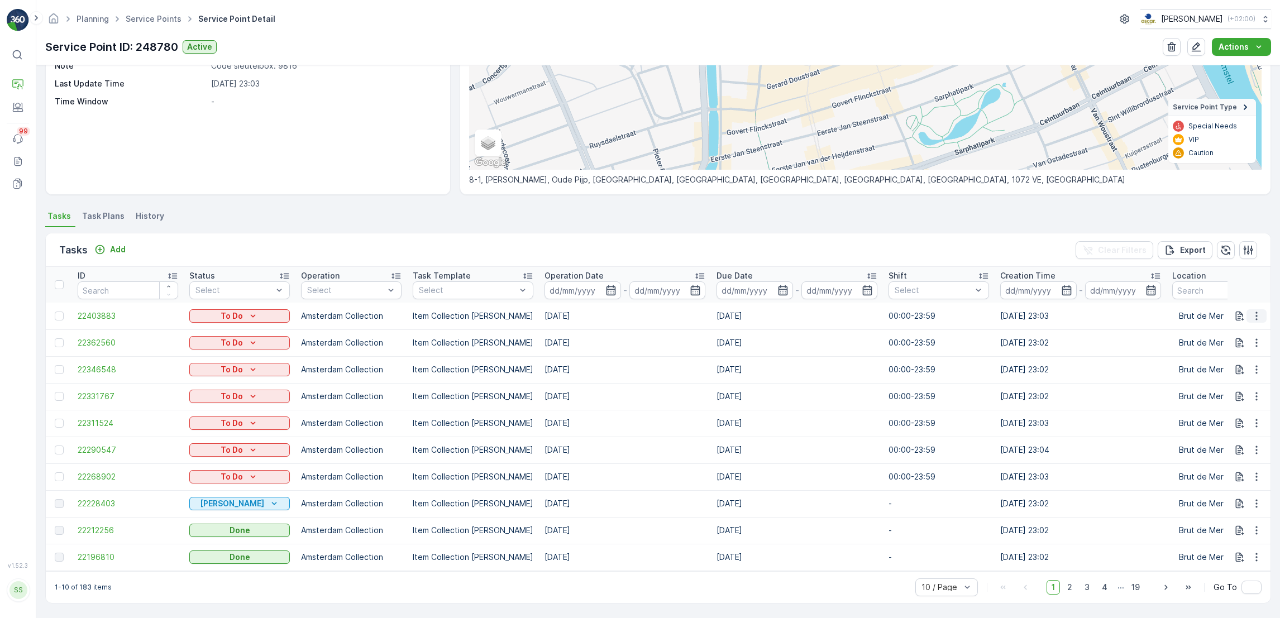
click at [1251, 314] on icon "button" at bounding box center [1256, 316] width 11 height 11
click at [89, 211] on span "Task Plans" at bounding box center [103, 216] width 42 height 11
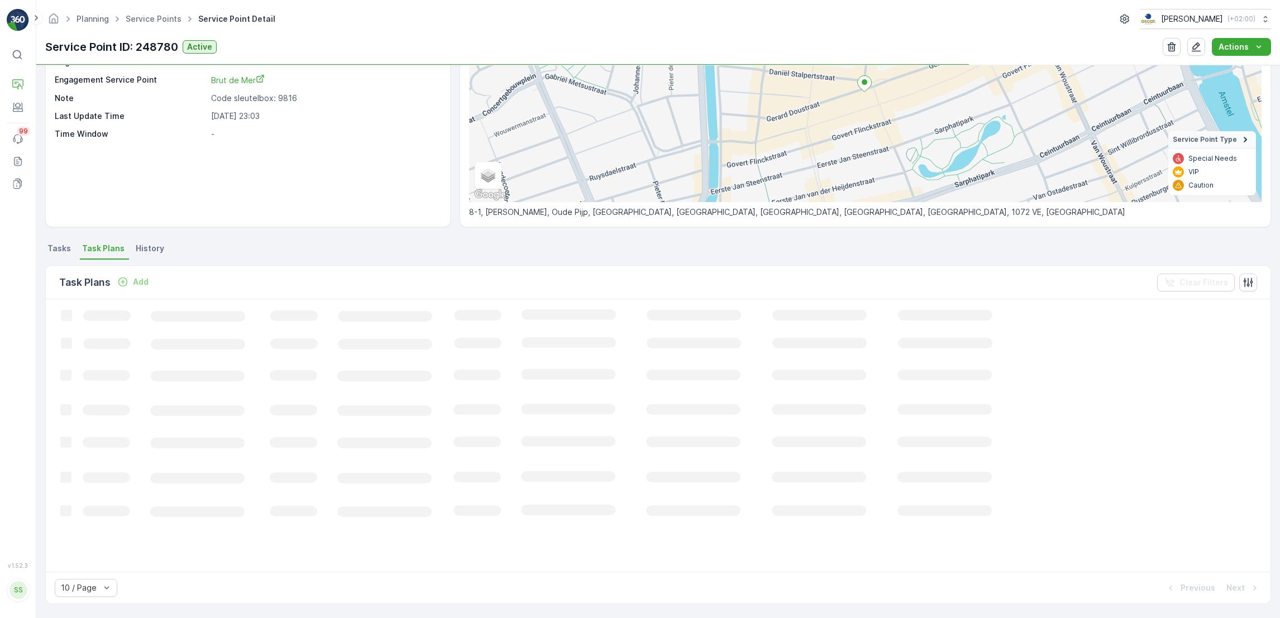
scroll to position [126, 0]
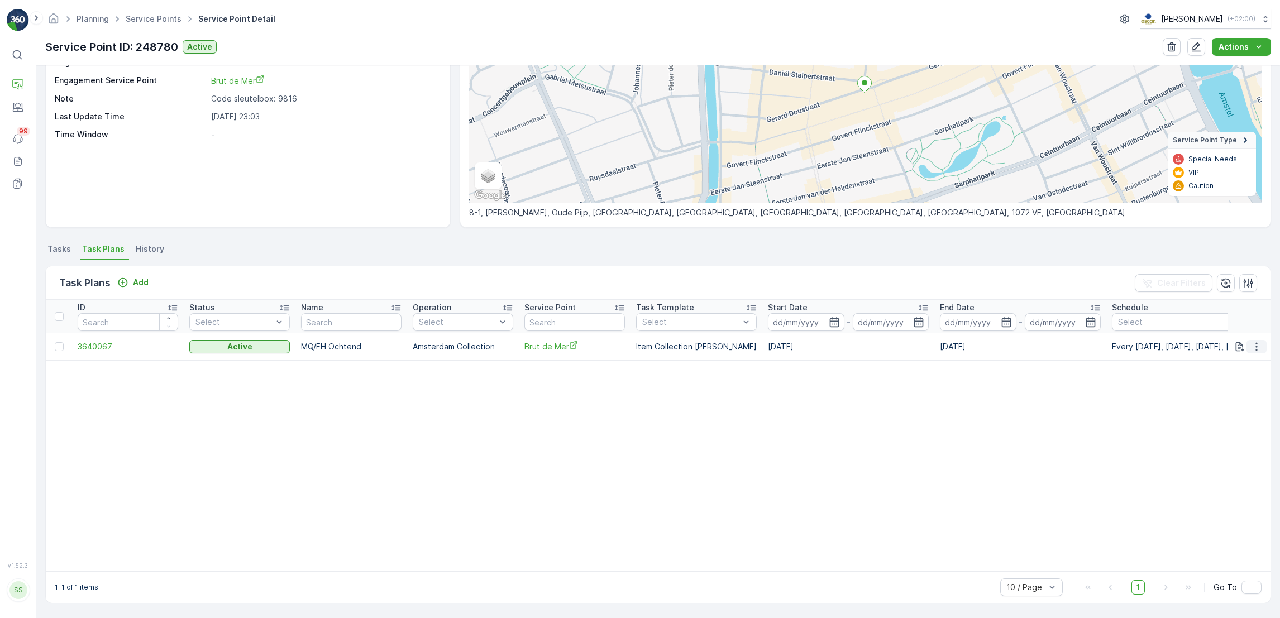
click at [1252, 343] on icon "button" at bounding box center [1256, 346] width 11 height 11
click at [1255, 375] on span "Edit Task Plan" at bounding box center [1237, 377] width 52 height 11
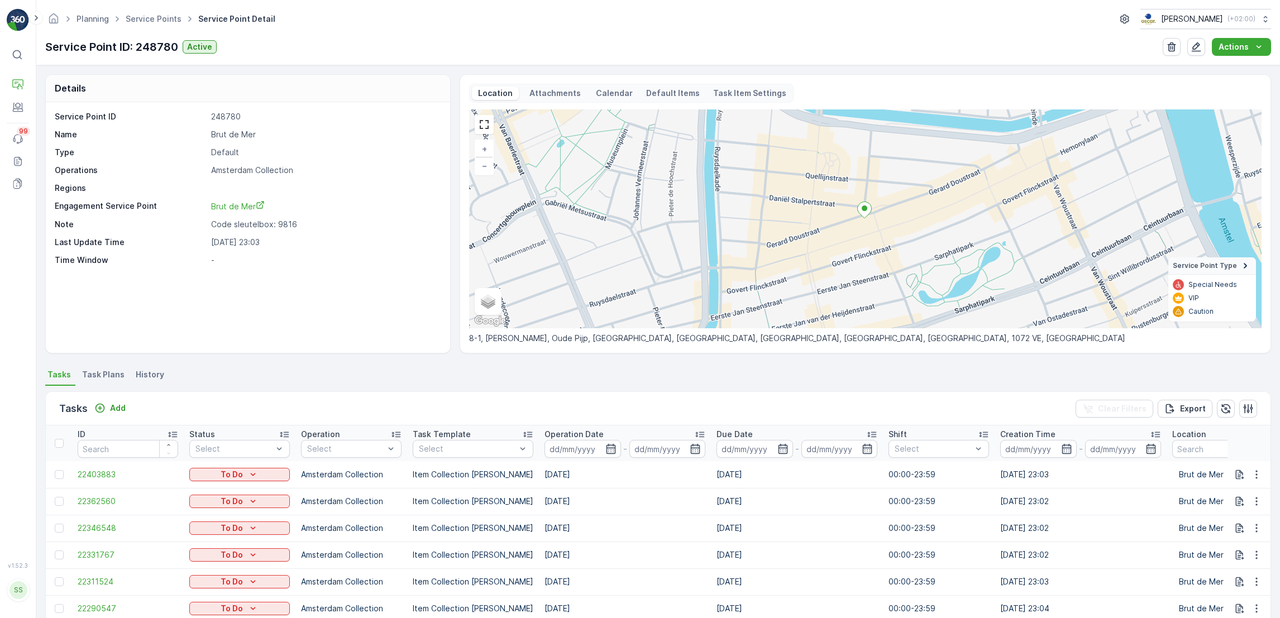
click at [115, 374] on span "Task Plans" at bounding box center [103, 374] width 42 height 11
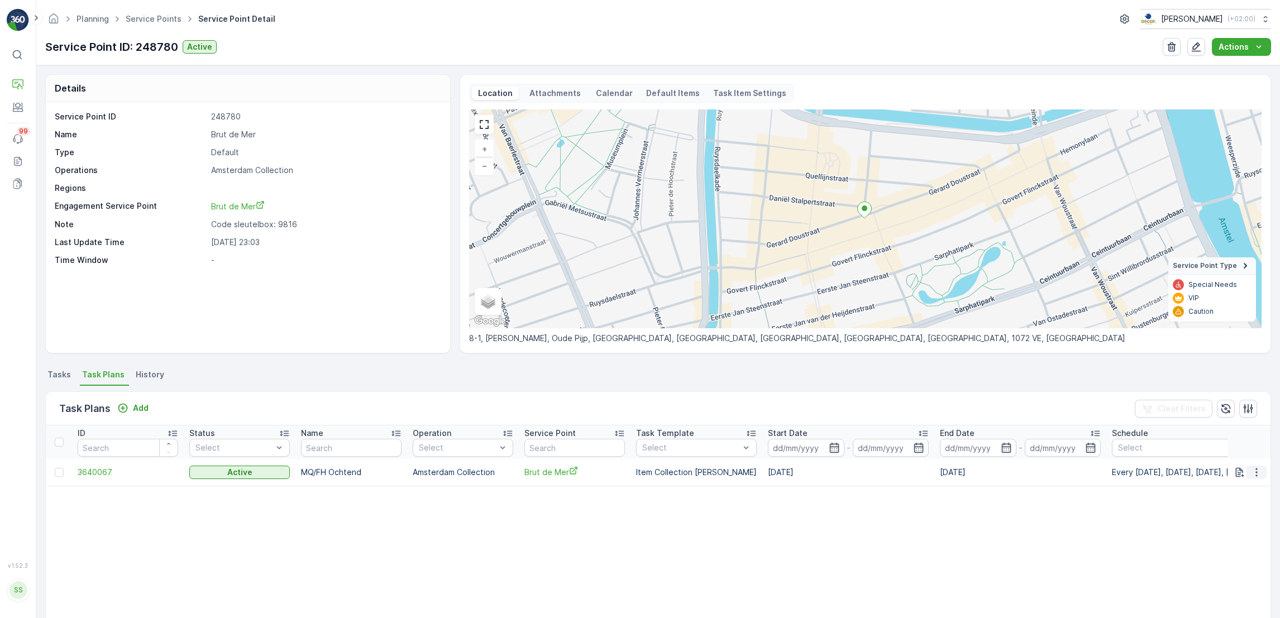
click at [1258, 468] on icon "button" at bounding box center [1256, 472] width 11 height 11
click at [1247, 505] on span "Edit Task Plan" at bounding box center [1237, 504] width 52 height 11
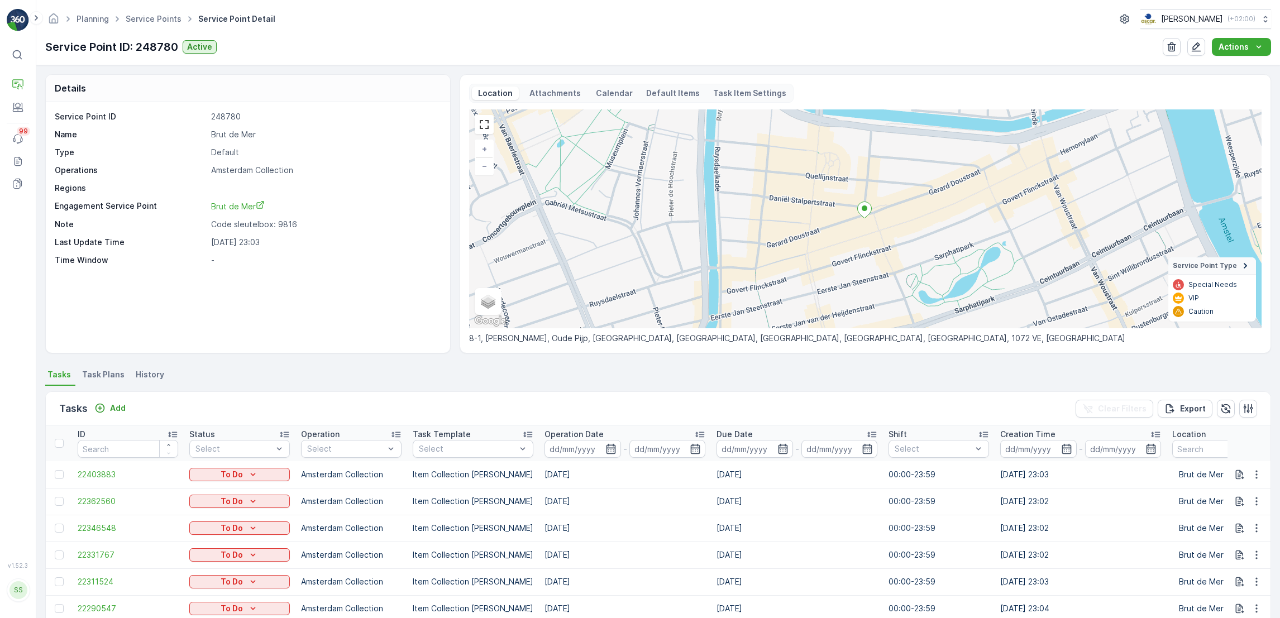
click at [89, 373] on span "Task Plans" at bounding box center [103, 374] width 42 height 11
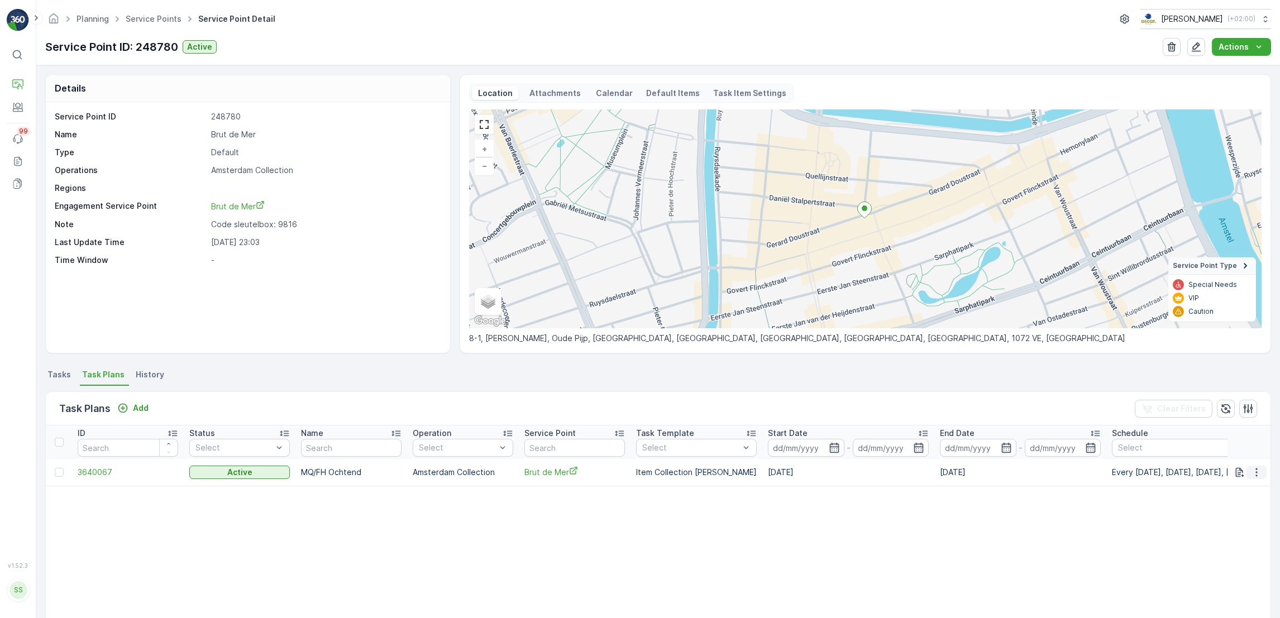
click at [1256, 472] on icon "button" at bounding box center [1257, 472] width 2 height 8
click at [1241, 504] on span "Edit Task Plan" at bounding box center [1237, 504] width 52 height 11
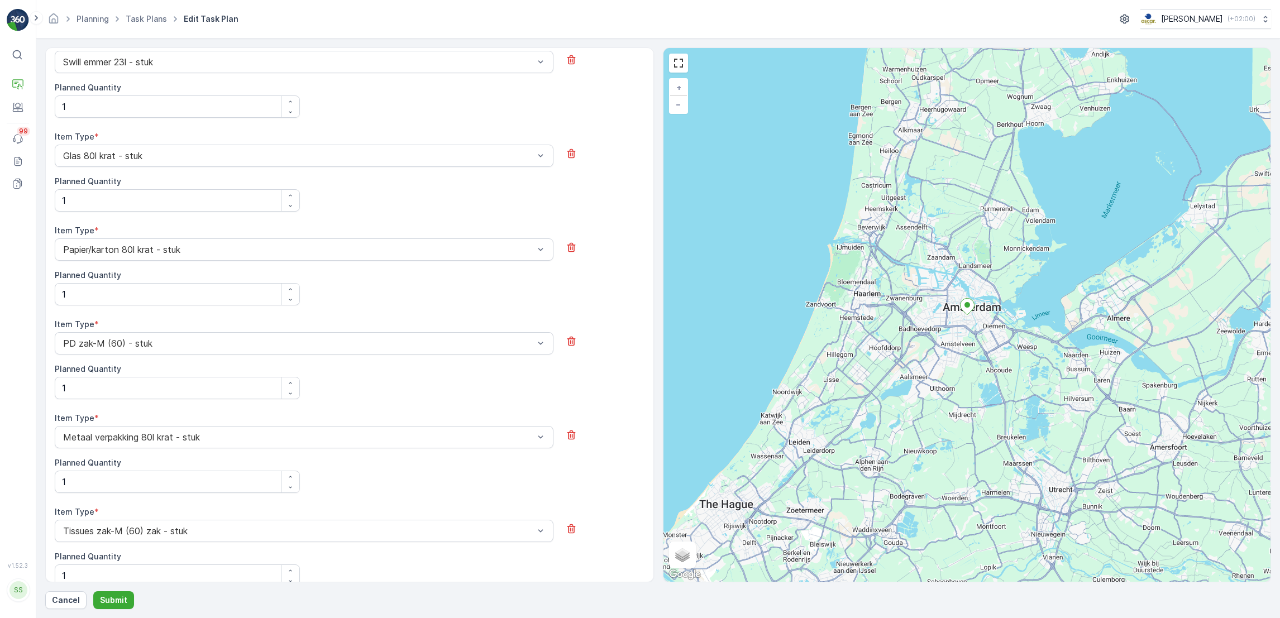
scroll to position [595, 0]
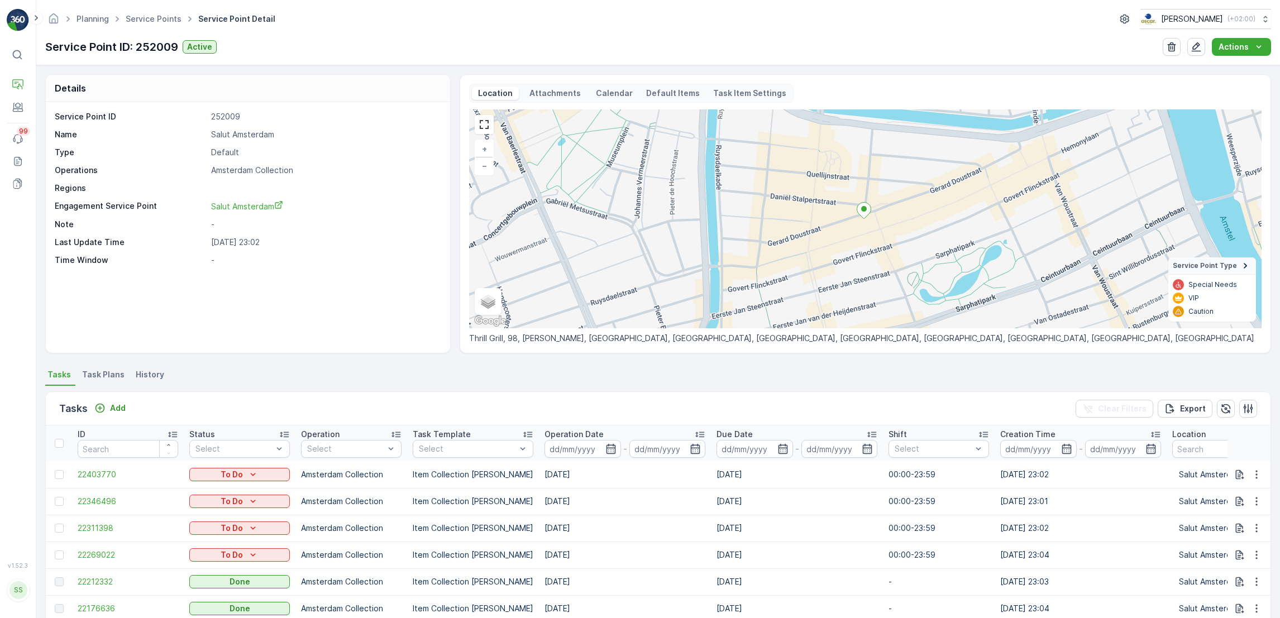
click at [98, 376] on span "Task Plans" at bounding box center [103, 374] width 42 height 11
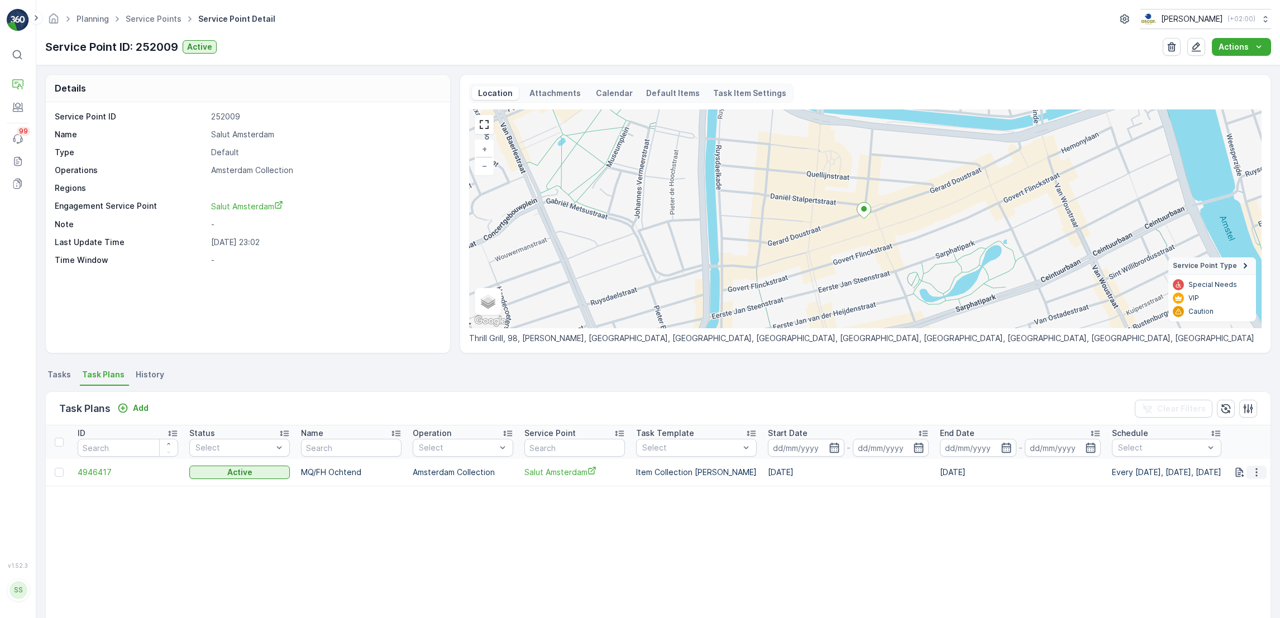
click at [1256, 474] on icon "button" at bounding box center [1256, 472] width 11 height 11
click at [1246, 503] on span "Edit Task Plan" at bounding box center [1237, 504] width 52 height 11
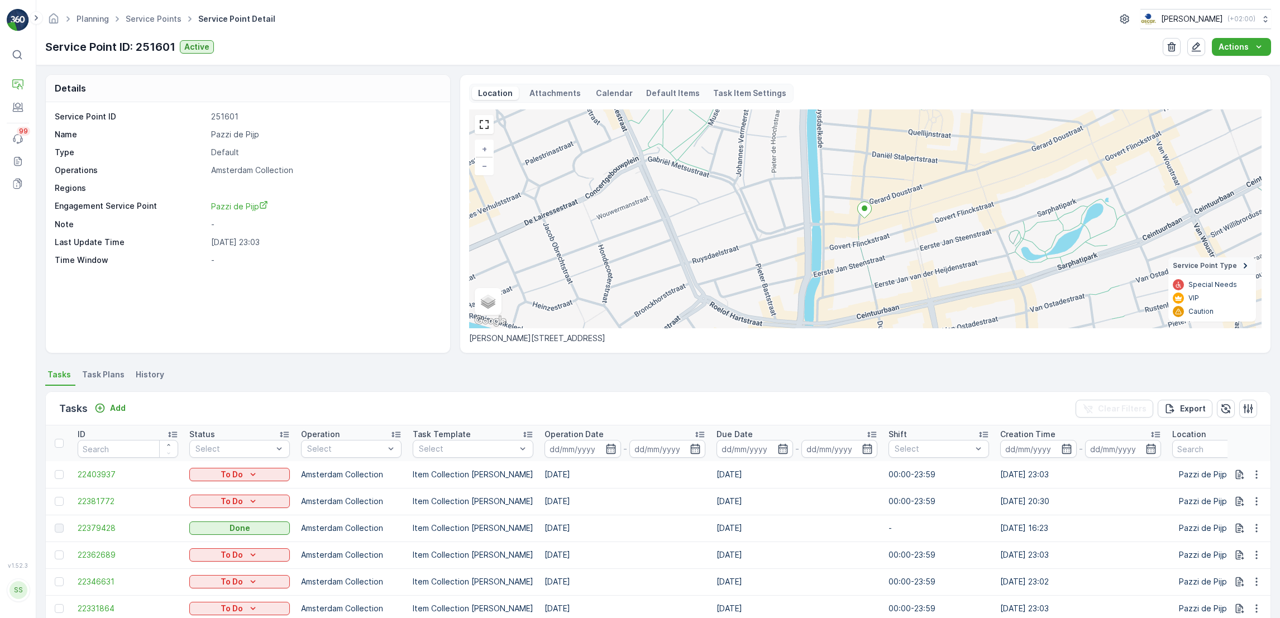
scroll to position [49, 0]
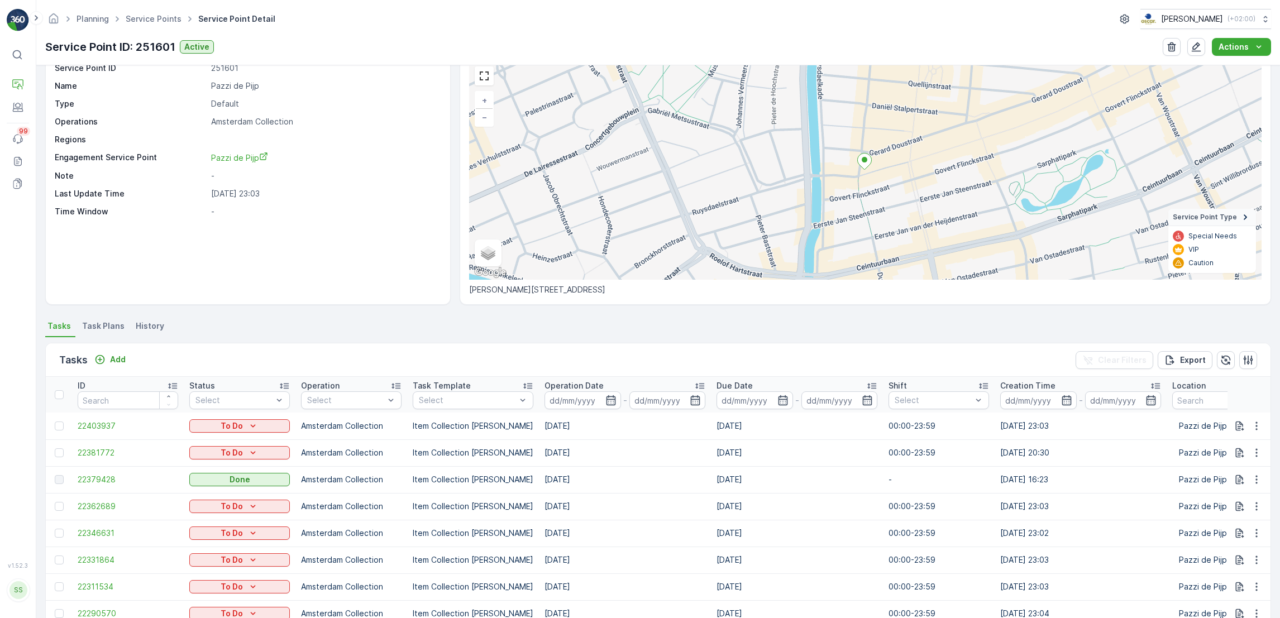
click at [93, 328] on span "Task Plans" at bounding box center [103, 326] width 42 height 11
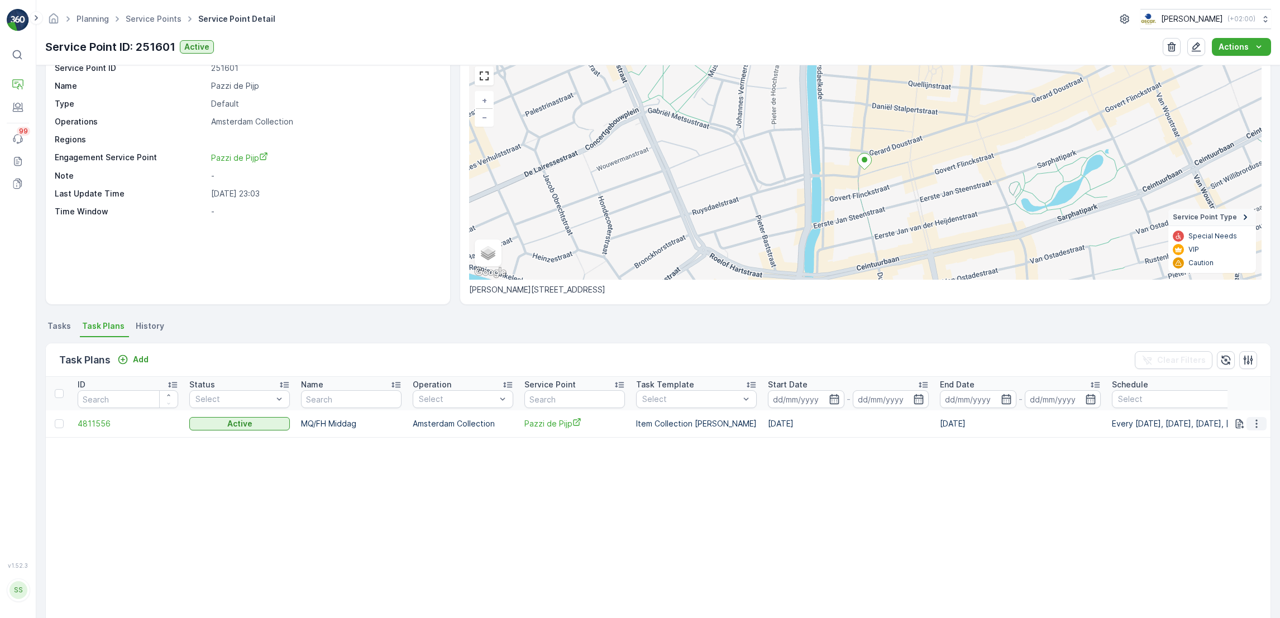
click at [1252, 422] on icon "button" at bounding box center [1256, 423] width 11 height 11
click at [1245, 455] on span "Edit Task Plan" at bounding box center [1237, 455] width 52 height 11
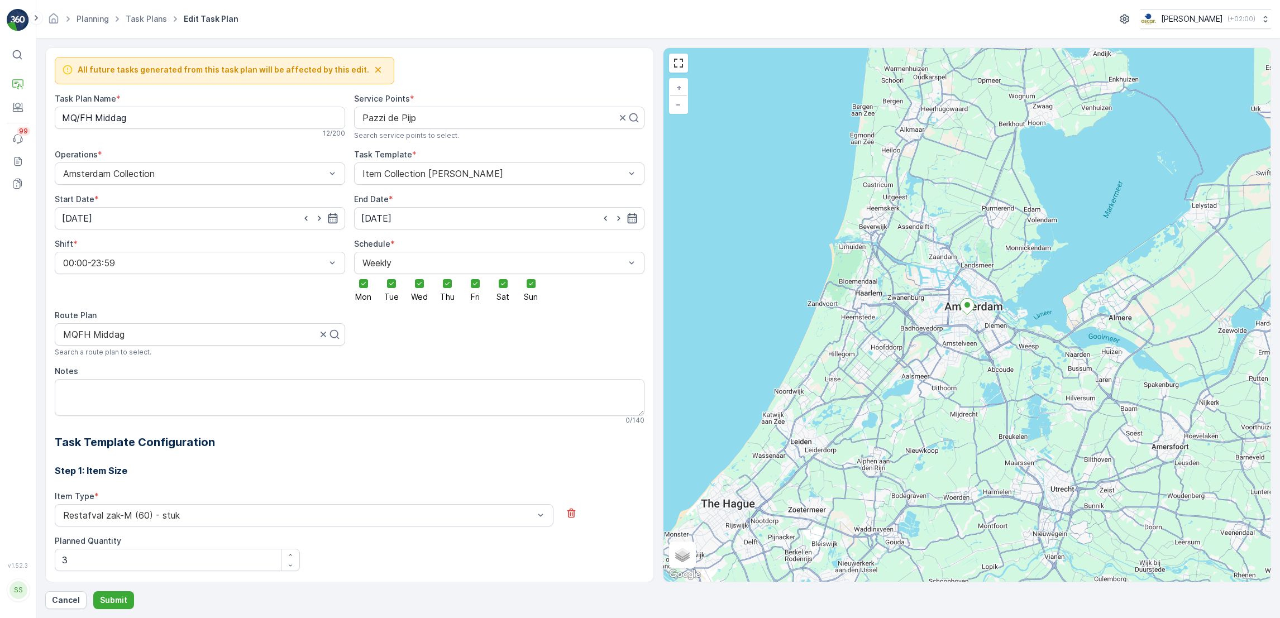
scroll to position [809, 0]
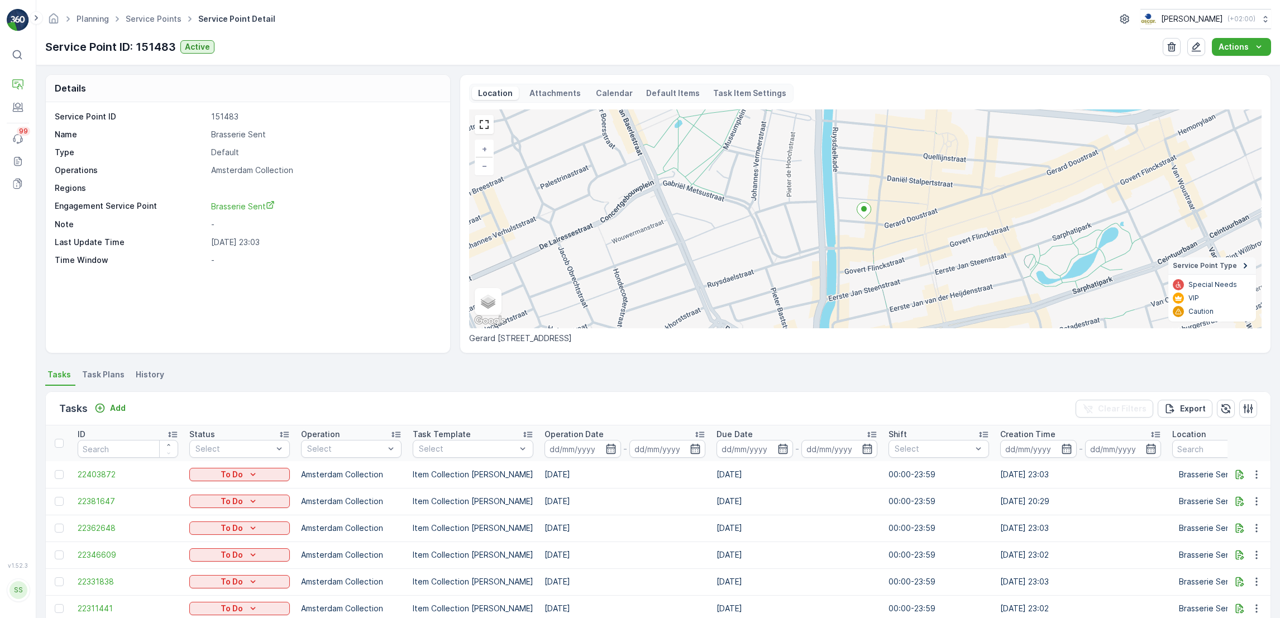
click at [97, 371] on span "Task Plans" at bounding box center [103, 374] width 42 height 11
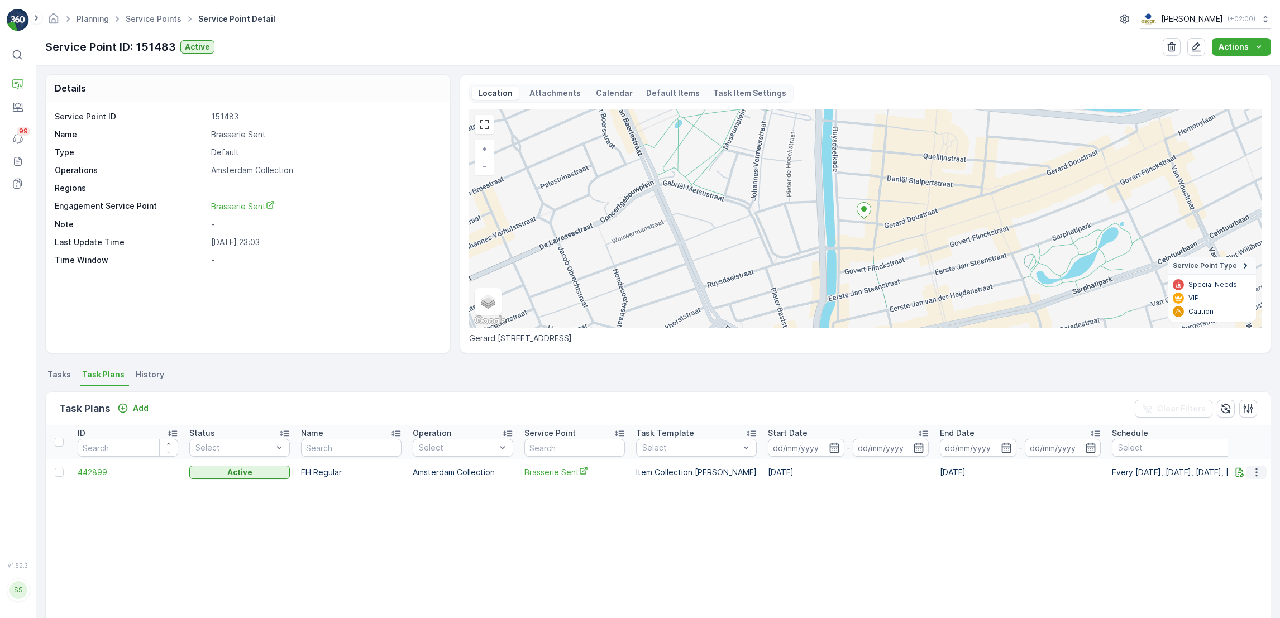
click at [1255, 472] on icon "button" at bounding box center [1256, 472] width 11 height 11
click at [1244, 503] on span "Edit Task Plan" at bounding box center [1237, 504] width 52 height 11
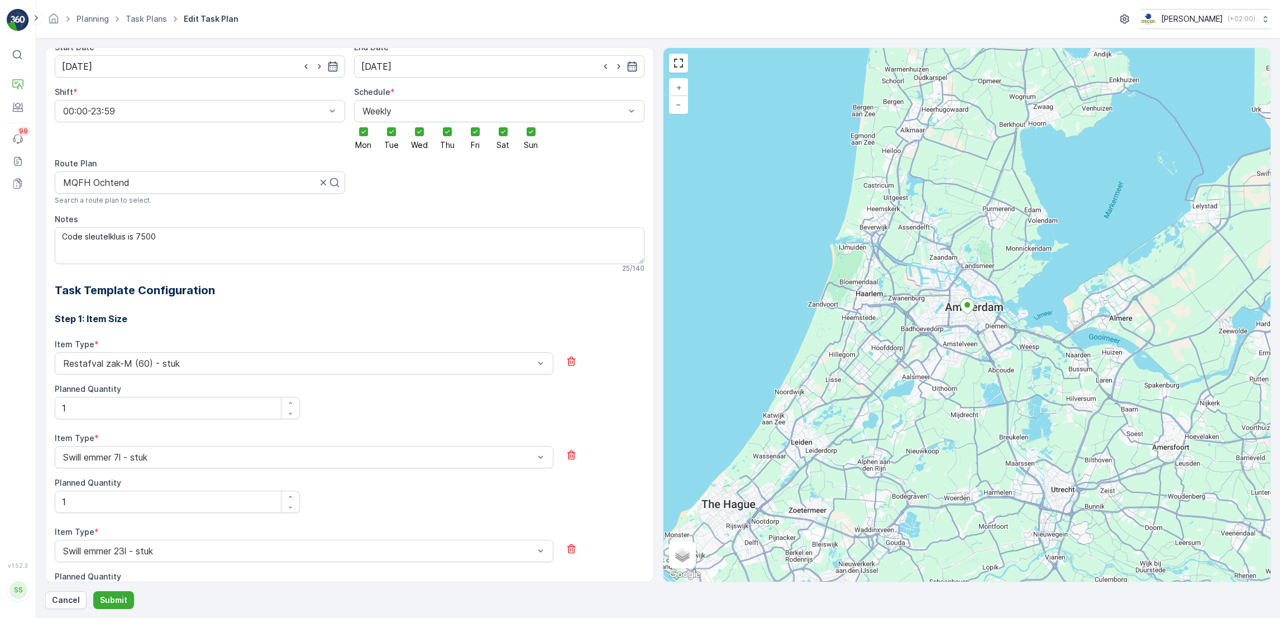
scroll to position [151, 0]
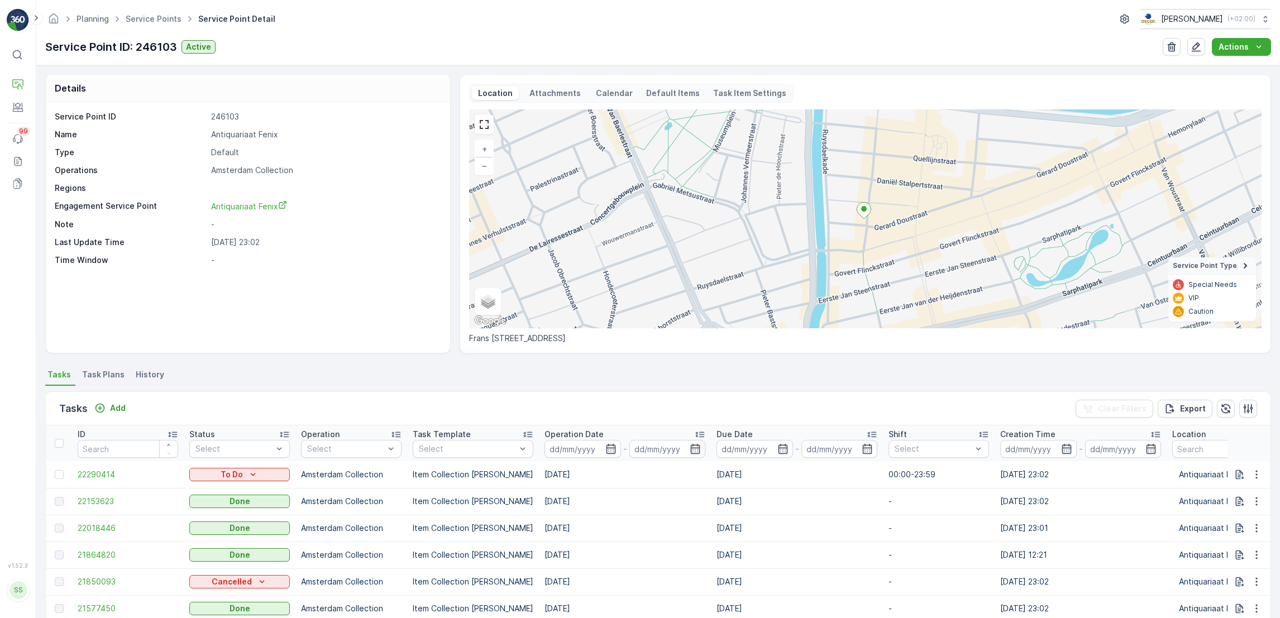
click at [105, 371] on span "Task Plans" at bounding box center [103, 374] width 42 height 11
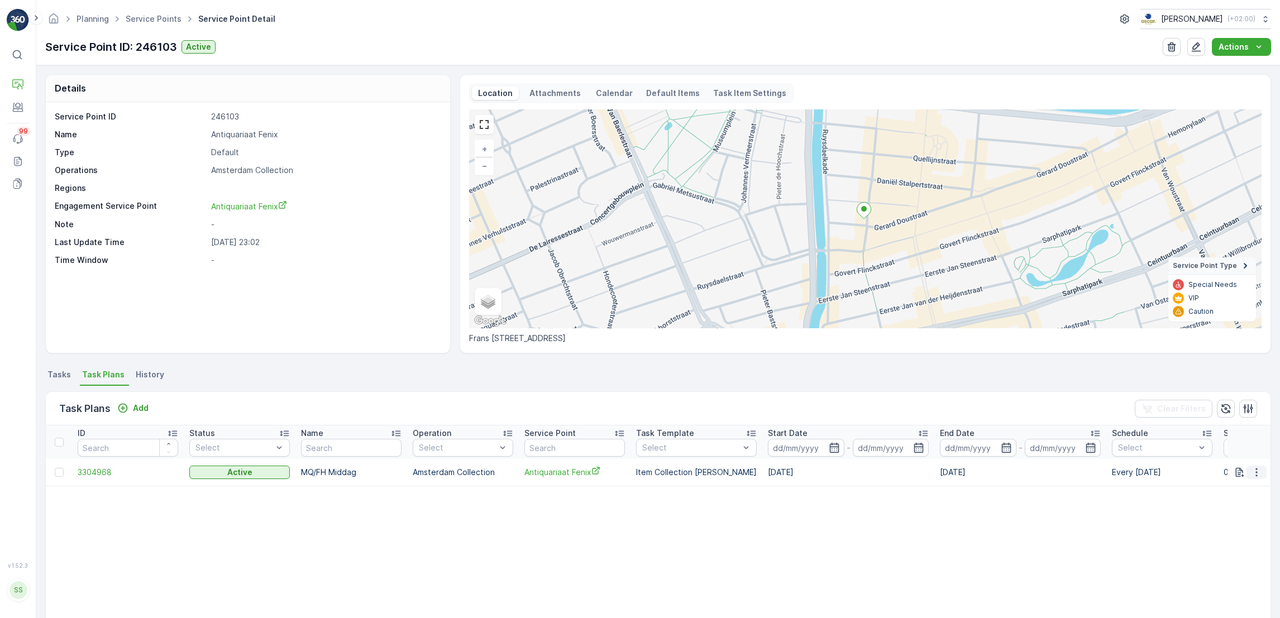
click at [1261, 473] on button "button" at bounding box center [1257, 472] width 20 height 13
click at [1244, 505] on span "Edit Task Plan" at bounding box center [1237, 504] width 52 height 11
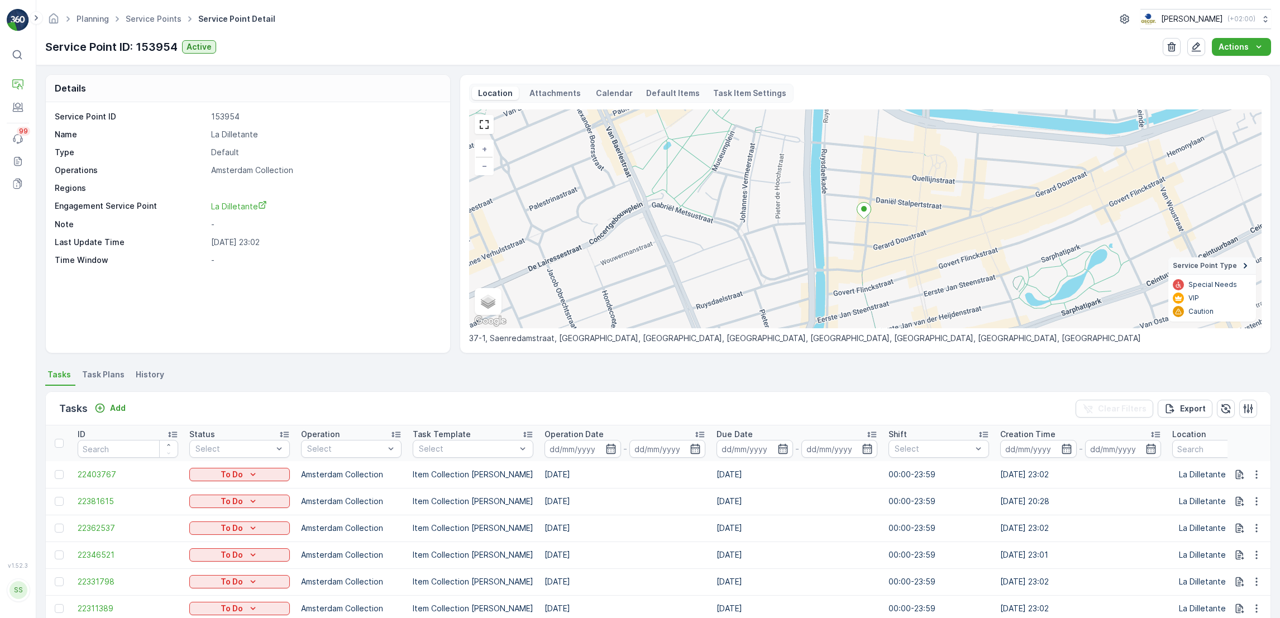
click at [91, 380] on span "Task Plans" at bounding box center [103, 374] width 42 height 11
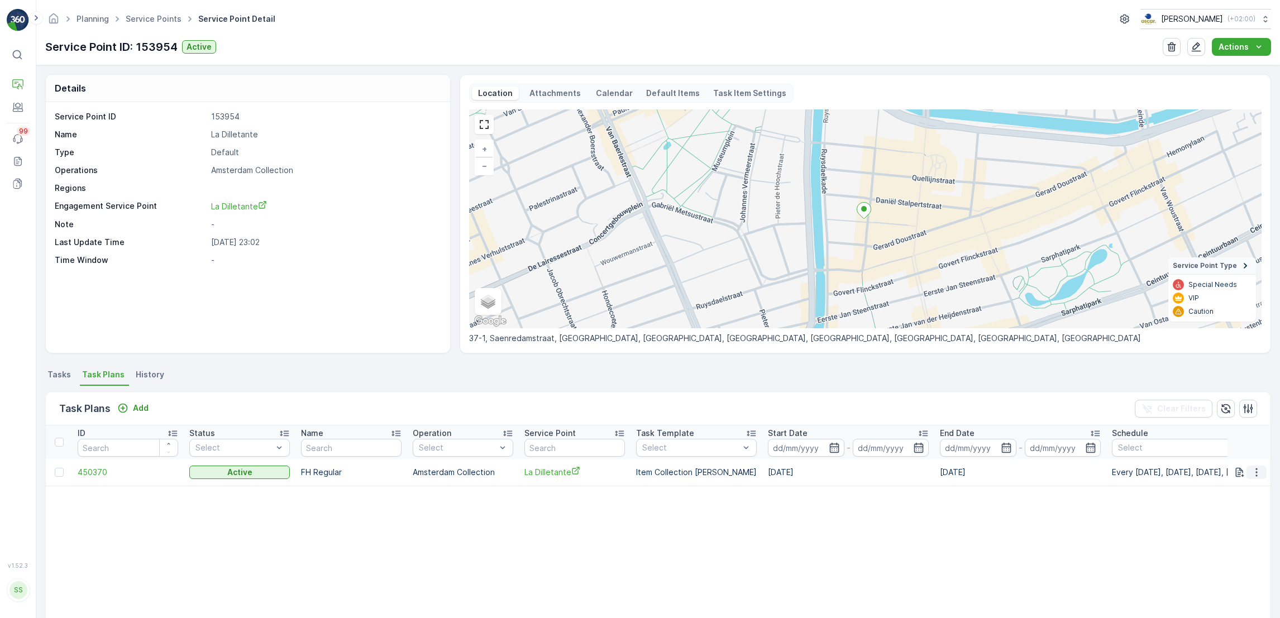
click at [1255, 473] on icon "button" at bounding box center [1256, 472] width 11 height 11
click at [1235, 503] on span "Edit Task Plan" at bounding box center [1237, 504] width 52 height 11
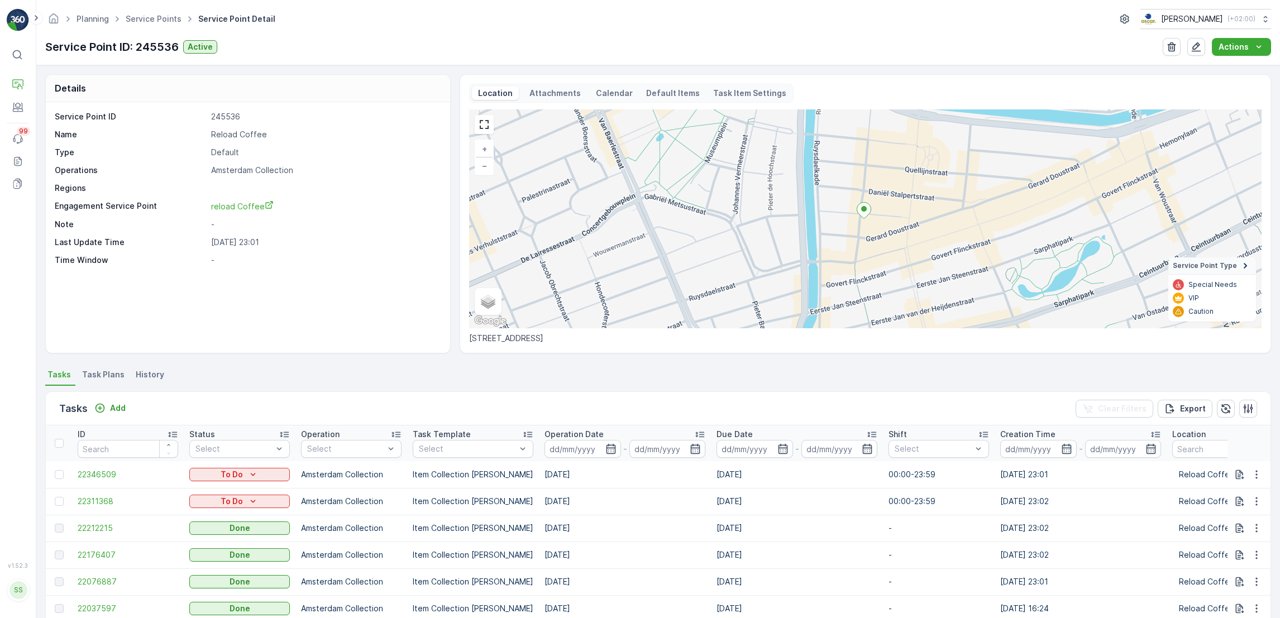
click at [104, 374] on span "Task Plans" at bounding box center [103, 374] width 42 height 11
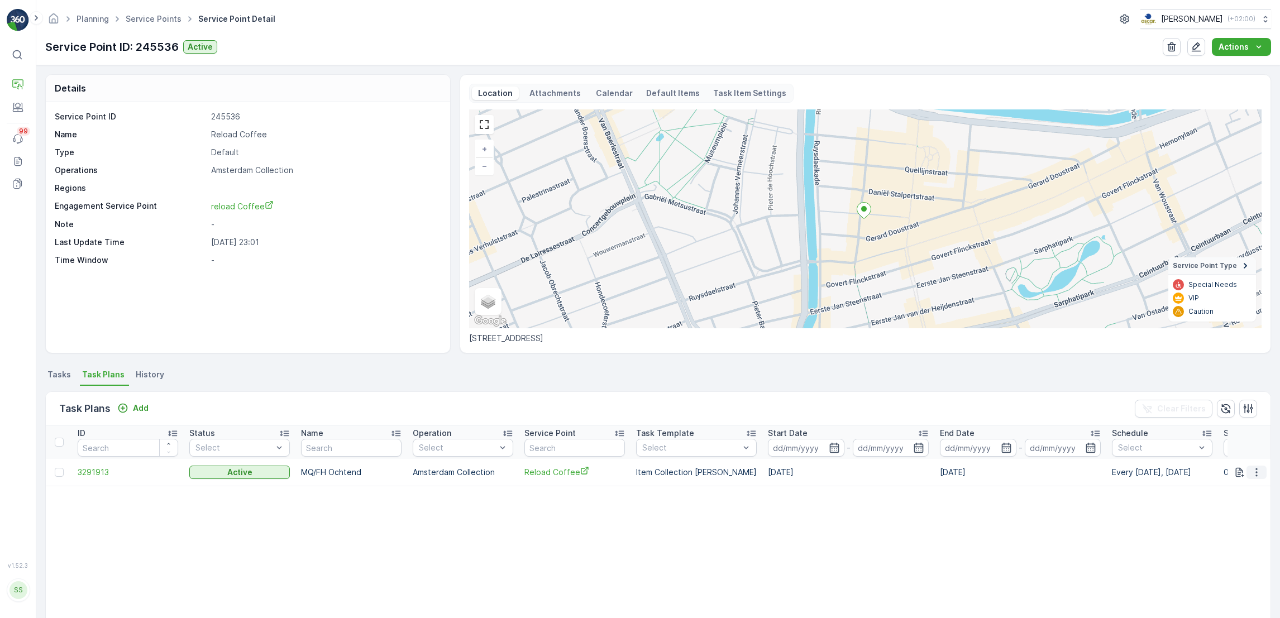
click at [1255, 469] on icon "button" at bounding box center [1256, 472] width 11 height 11
click at [941, 584] on table "ID Status Select Name Operation Select Service Point Task Template Select Start…" at bounding box center [765, 561] width 1439 height 271
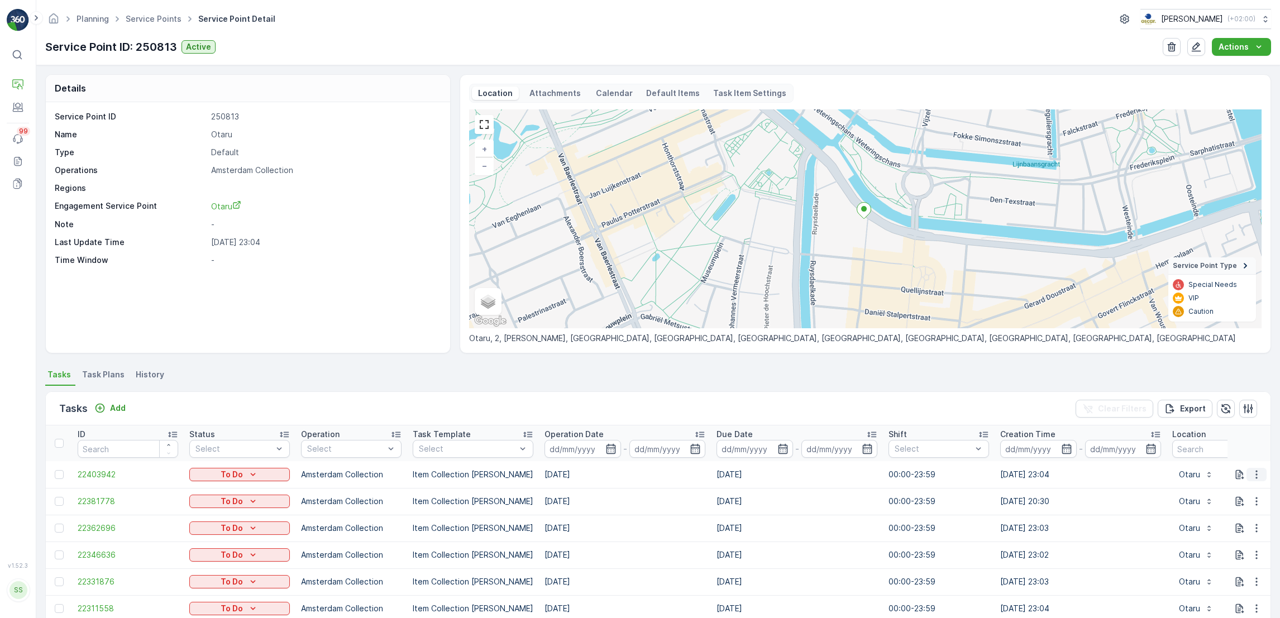
click at [1256, 474] on icon "button" at bounding box center [1257, 474] width 2 height 8
click at [89, 369] on span "Task Plans" at bounding box center [103, 374] width 42 height 11
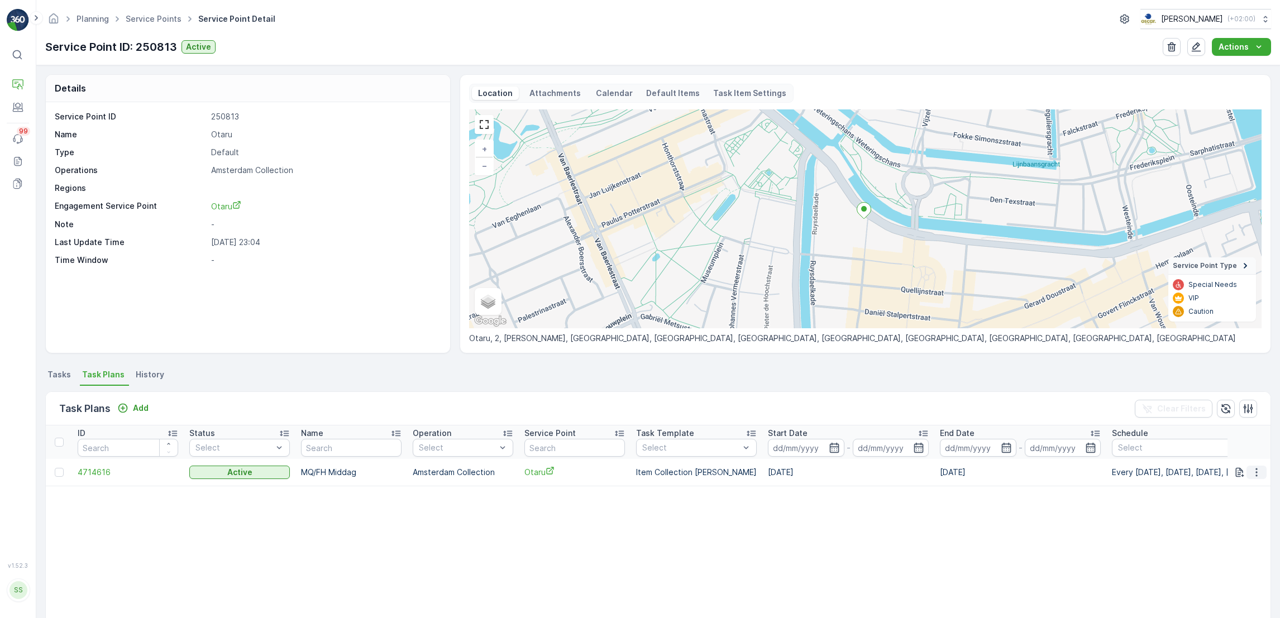
click at [1256, 472] on icon "button" at bounding box center [1257, 472] width 2 height 8
click at [1242, 502] on span "Edit Task Plan" at bounding box center [1237, 504] width 52 height 11
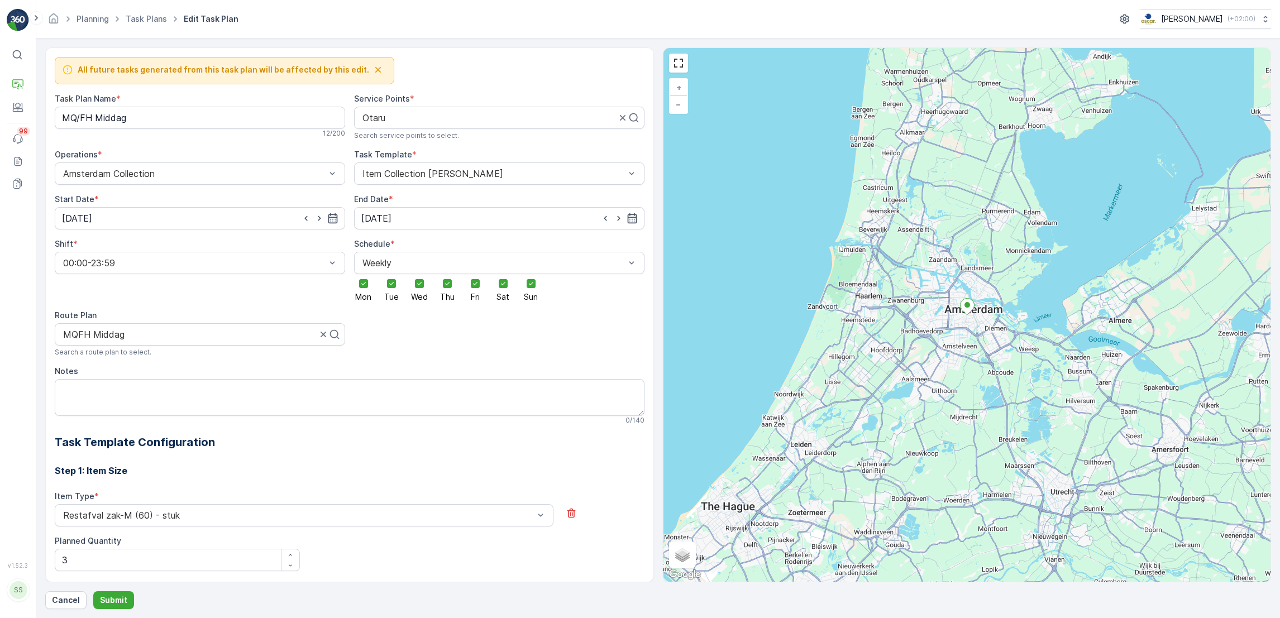
scroll to position [809, 0]
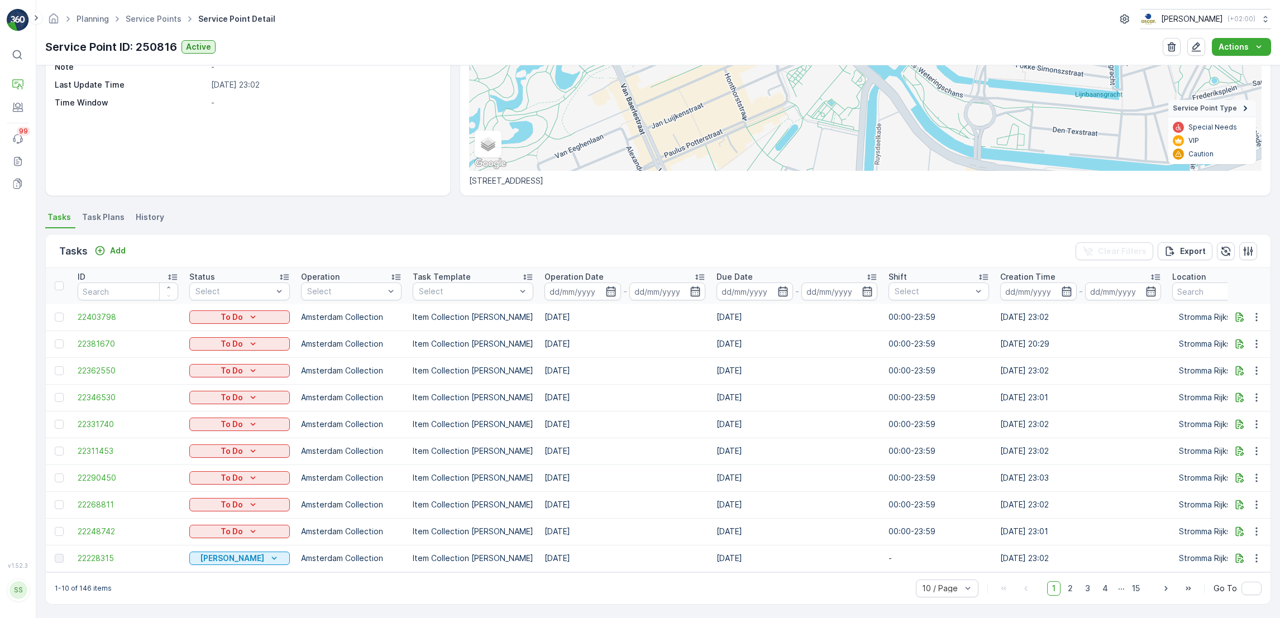
scroll to position [163, 0]
click at [106, 212] on span "Task Plans" at bounding box center [103, 216] width 42 height 11
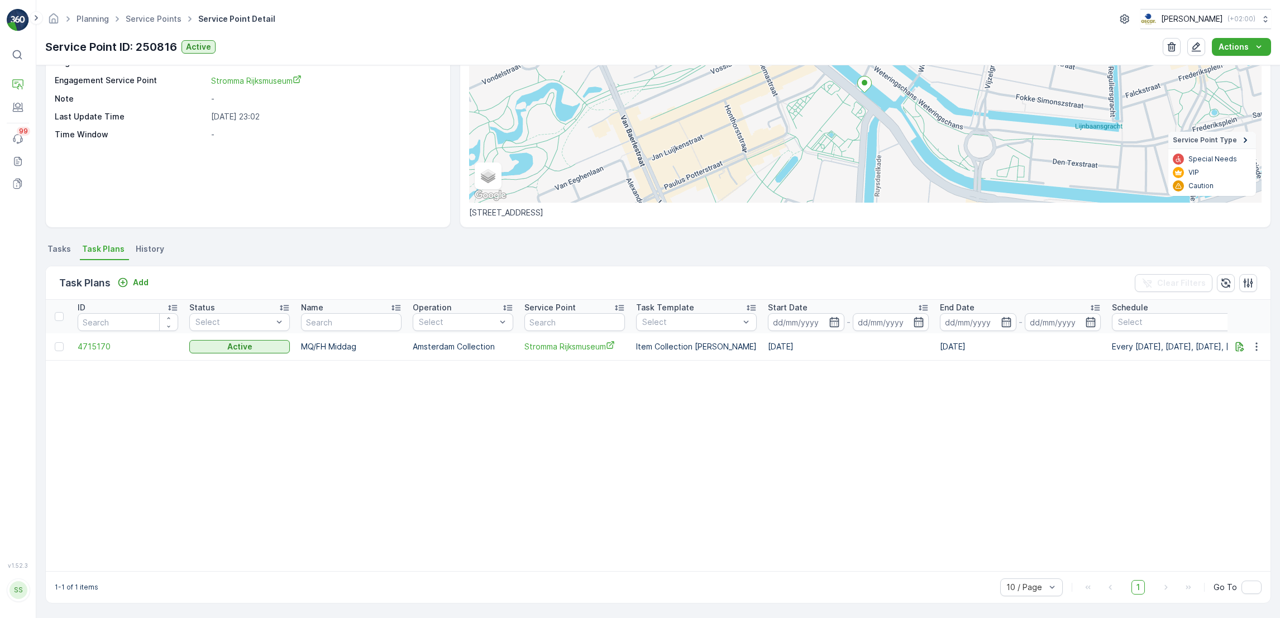
scroll to position [126, 0]
click at [1251, 348] on icon "button" at bounding box center [1256, 346] width 11 height 11
click at [1245, 375] on span "Edit Task Plan" at bounding box center [1237, 377] width 52 height 11
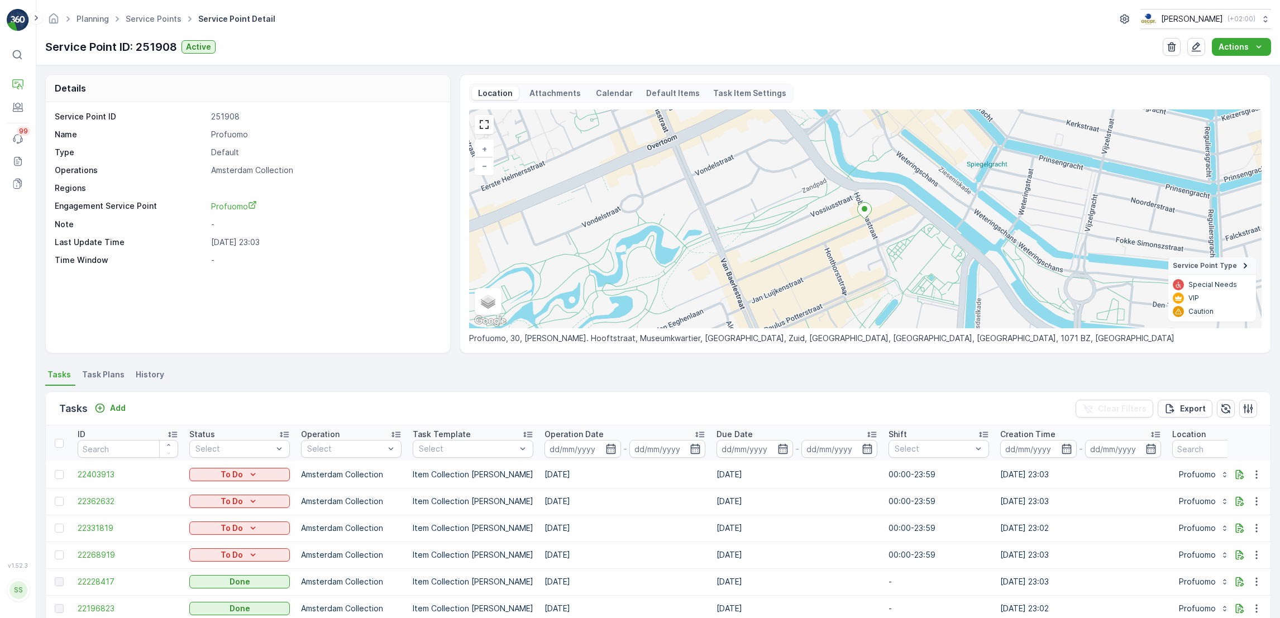
click at [108, 375] on span "Task Plans" at bounding box center [103, 374] width 42 height 11
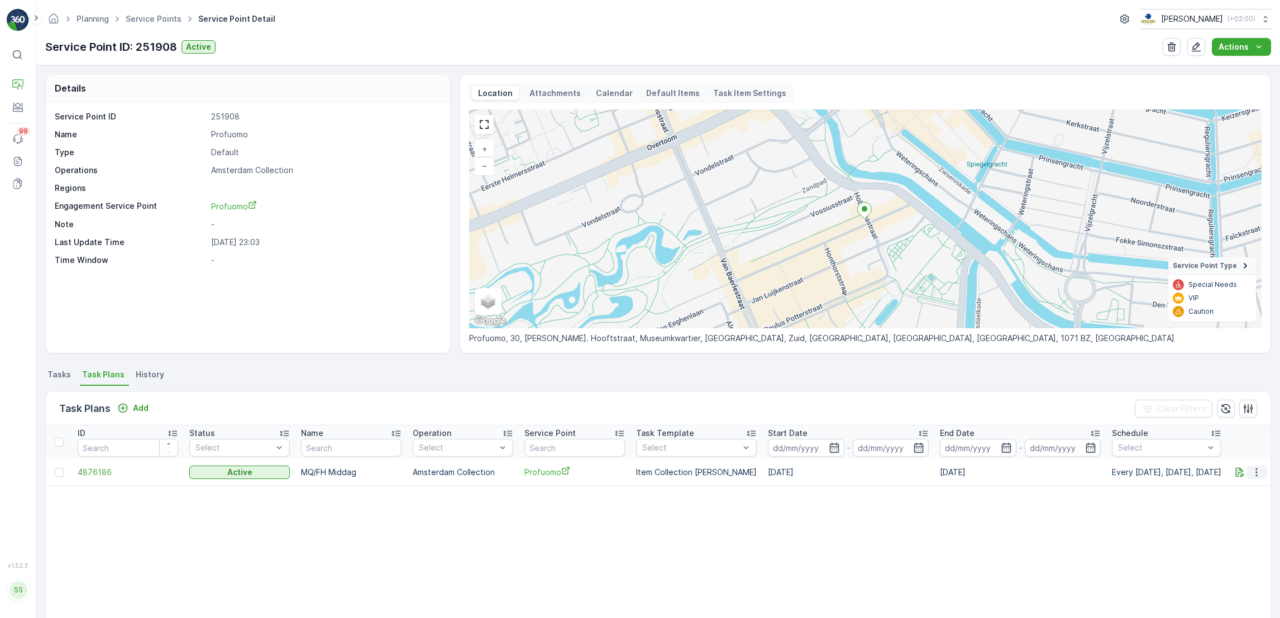
click at [1252, 472] on icon "button" at bounding box center [1256, 472] width 11 height 11
click at [1236, 507] on span "Edit Task Plan" at bounding box center [1244, 507] width 52 height 11
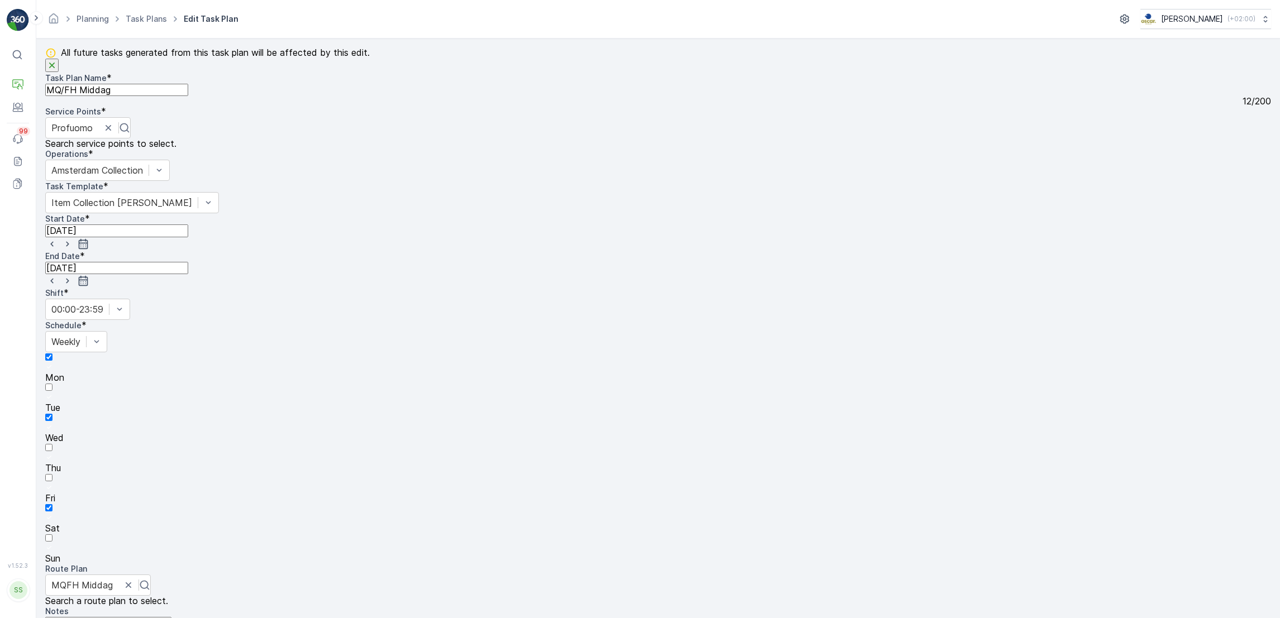
scroll to position [163, 0]
